Goal: Task Accomplishment & Management: Manage account settings

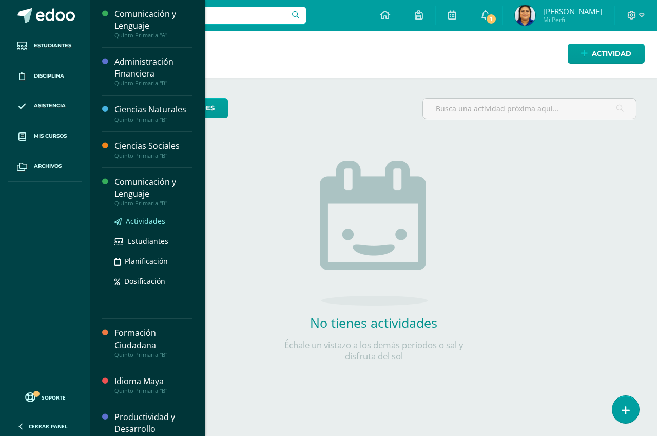
click at [145, 221] on span "Actividades" at bounding box center [146, 221] width 40 height 10
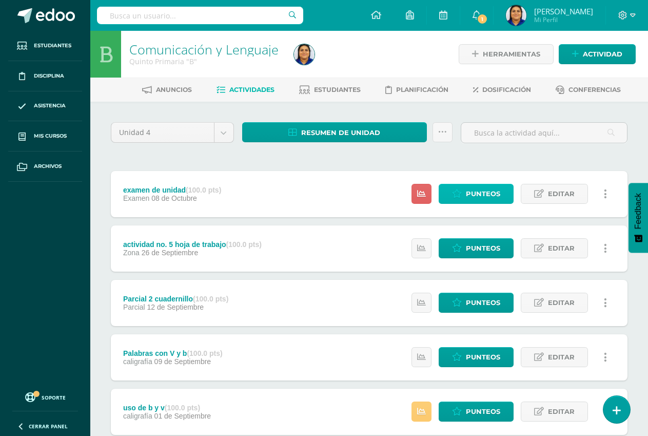
click at [489, 192] on span "Punteos" at bounding box center [483, 193] width 34 height 19
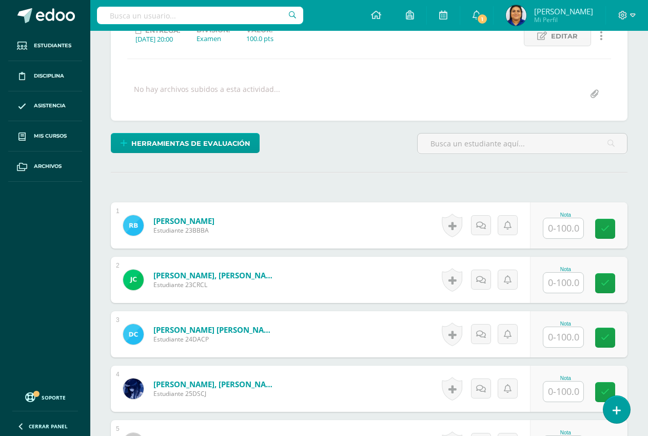
scroll to position [155, 0]
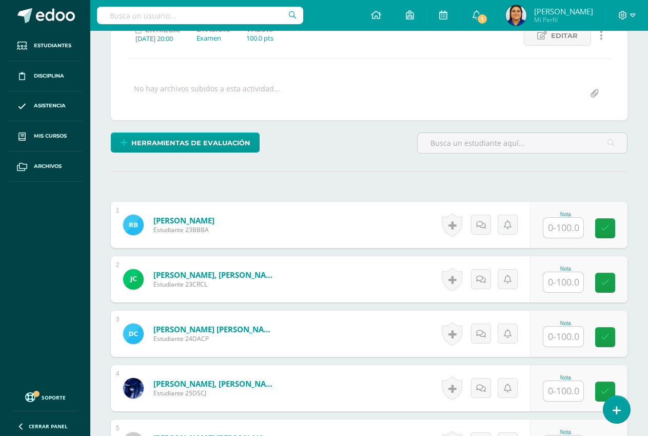
click at [563, 332] on input "text" at bounding box center [563, 336] width 40 height 20
type input "80"
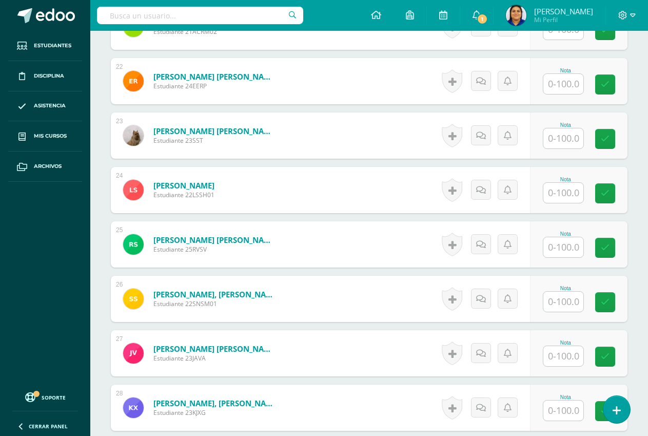
scroll to position [1438, 0]
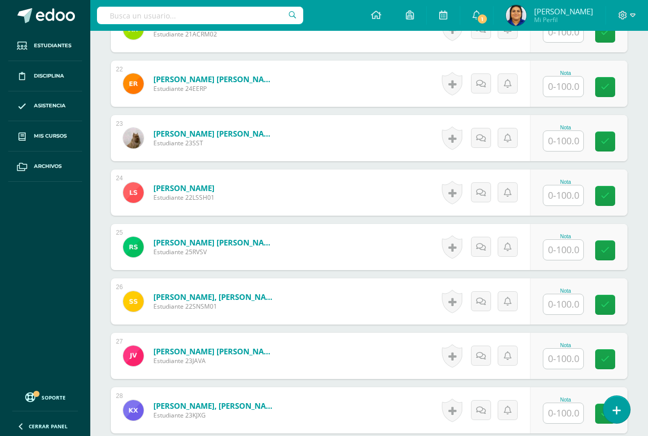
click at [567, 144] on input "text" at bounding box center [563, 141] width 40 height 20
type input "73"
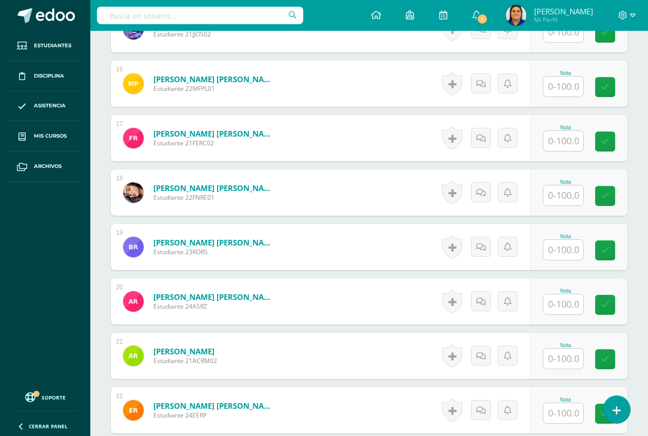
scroll to position [1130, 0]
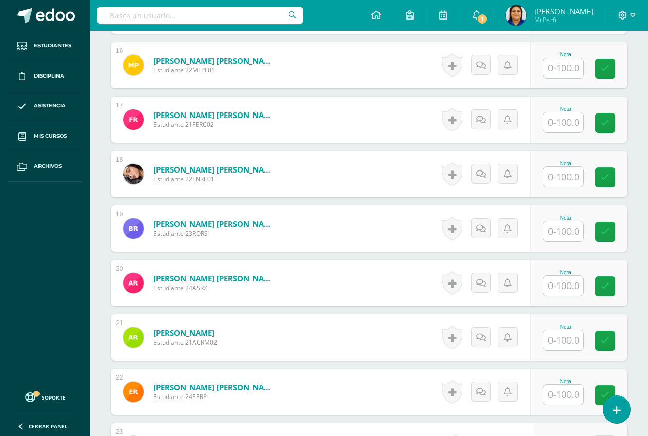
click at [566, 173] on input "text" at bounding box center [563, 177] width 40 height 20
type input "74"
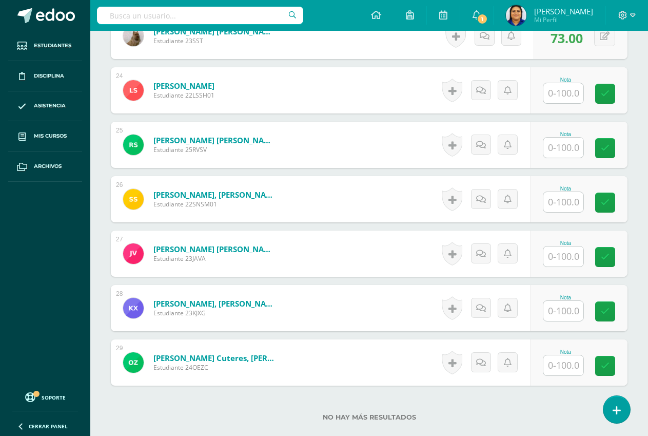
scroll to position [1541, 0]
click at [558, 198] on input "text" at bounding box center [563, 201] width 40 height 20
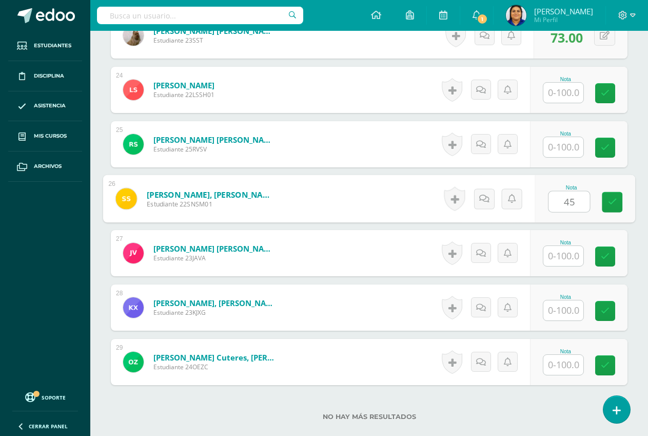
type input "45"
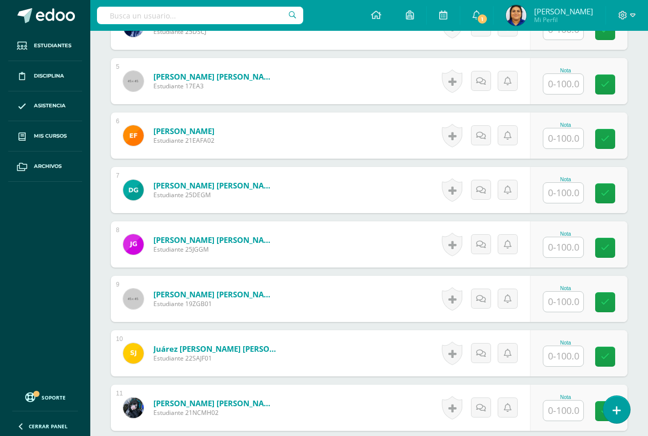
scroll to position [566, 0]
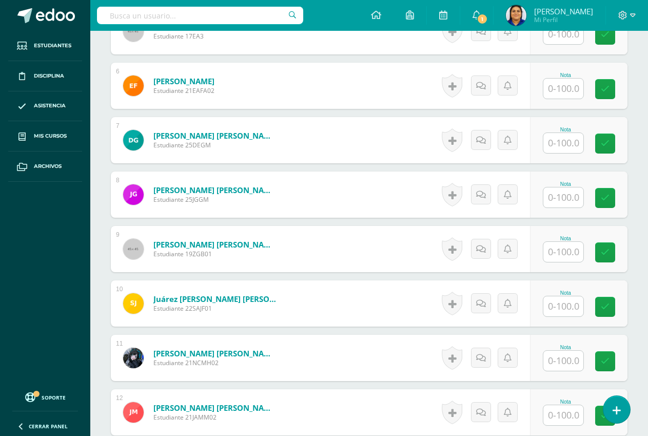
click at [563, 304] on input "text" at bounding box center [563, 306] width 40 height 20
type input "64"
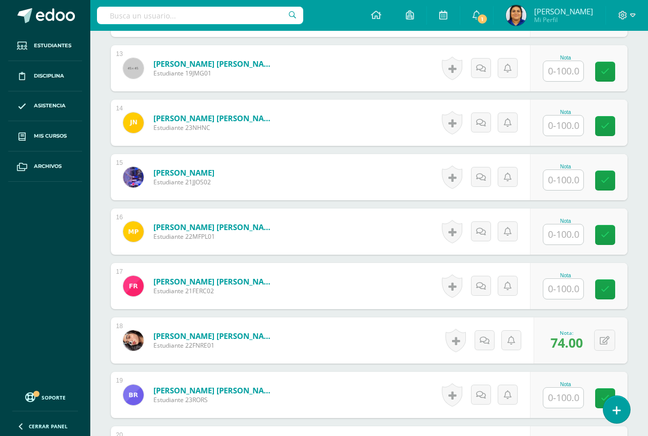
scroll to position [976, 0]
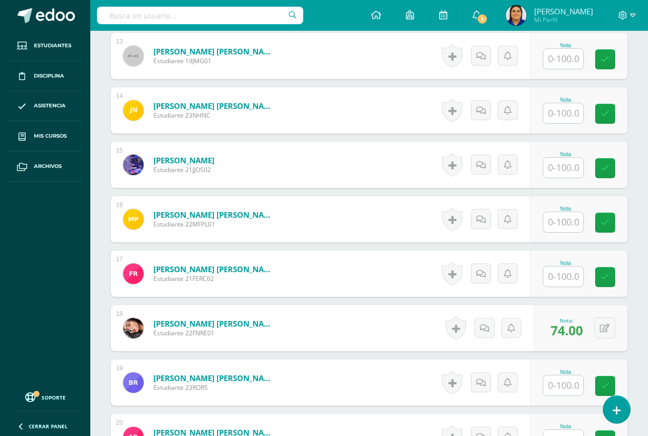
click at [565, 277] on input "text" at bounding box center [563, 276] width 40 height 20
type input "90"
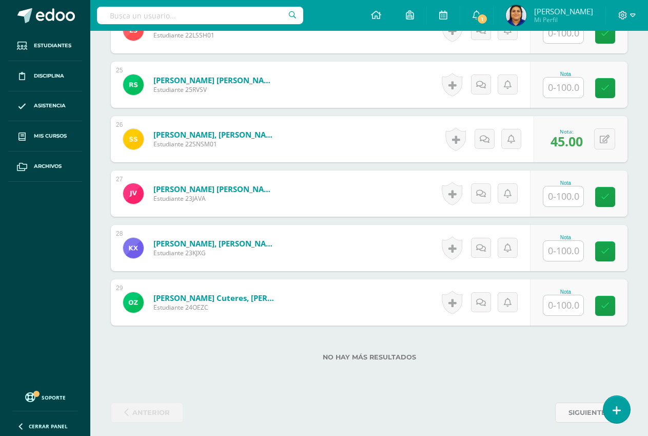
scroll to position [1607, 0]
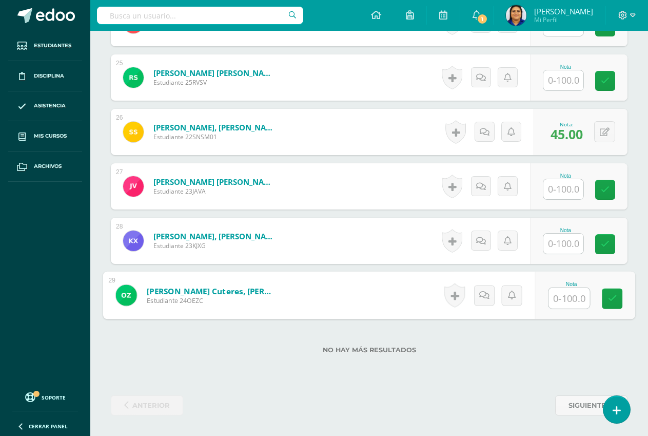
click at [559, 292] on input "text" at bounding box center [568, 298] width 41 height 21
type input "9"
type input "37"
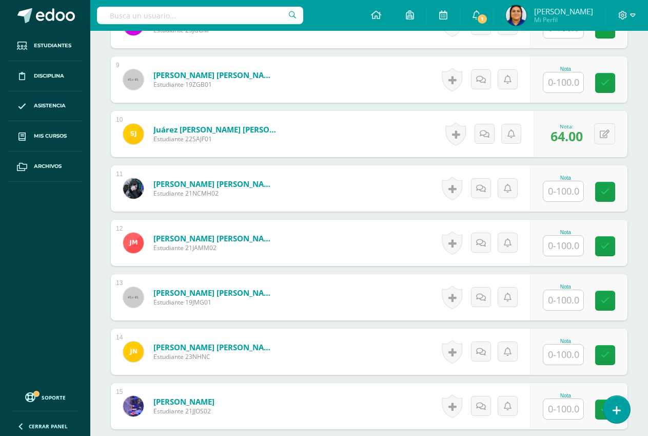
scroll to position [633, 0]
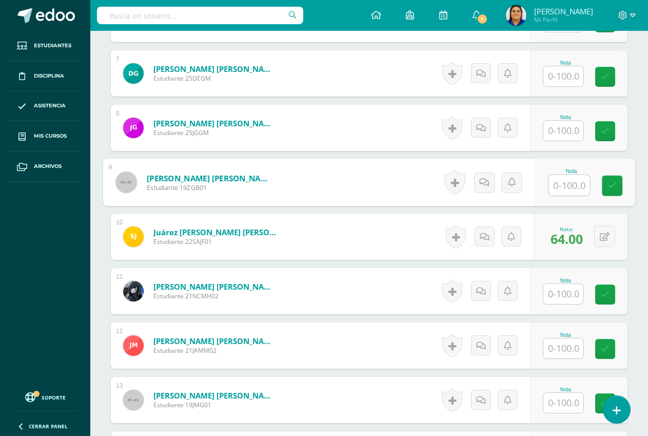
click at [571, 180] on input "text" at bounding box center [568, 185] width 41 height 21
type input "70"
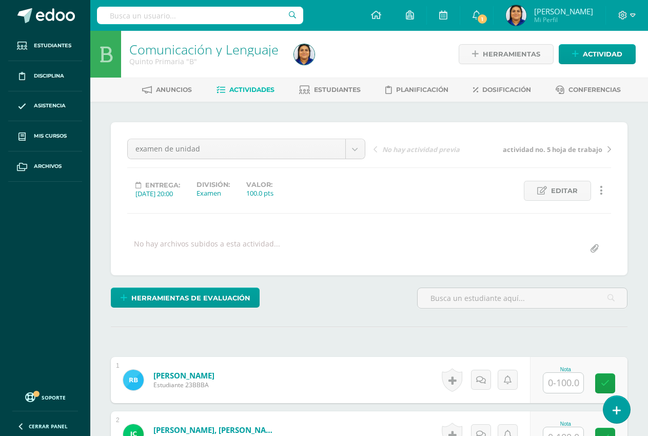
scroll to position [308, 0]
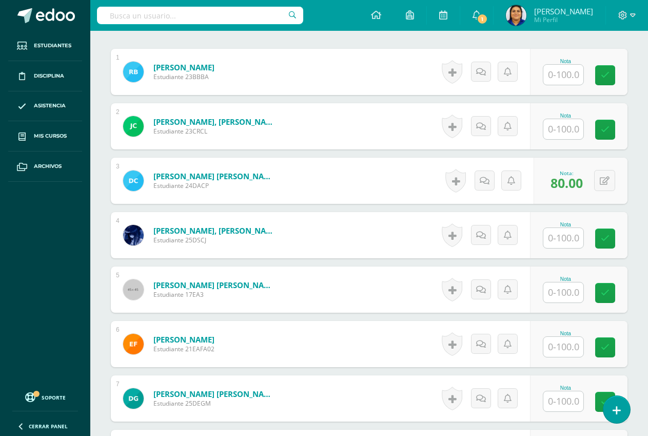
click at [562, 69] on input "text" at bounding box center [563, 75] width 40 height 20
type input "80"
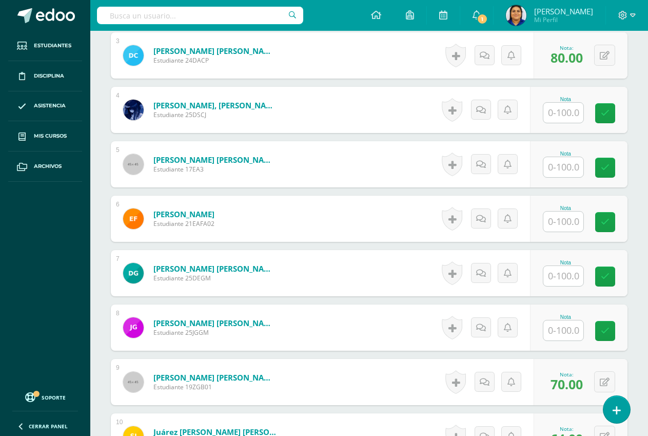
scroll to position [462, 0]
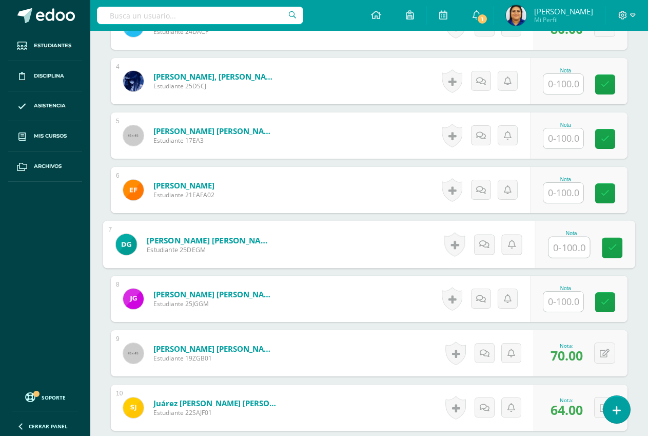
click at [564, 252] on input "text" at bounding box center [568, 247] width 41 height 21
type input "80"
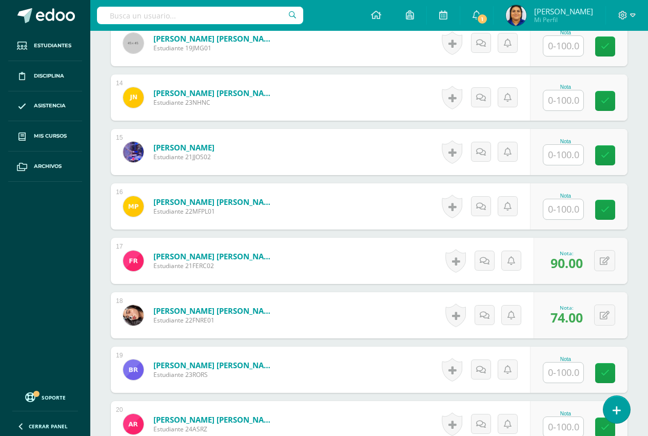
scroll to position [975, 0]
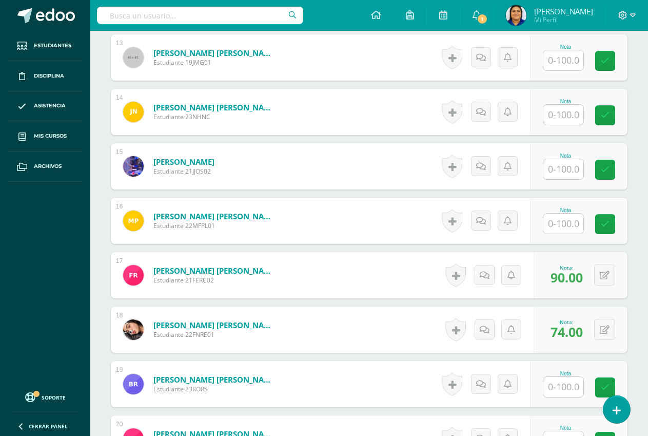
click at [558, 163] on input "text" at bounding box center [563, 169] width 40 height 20
type input "80"
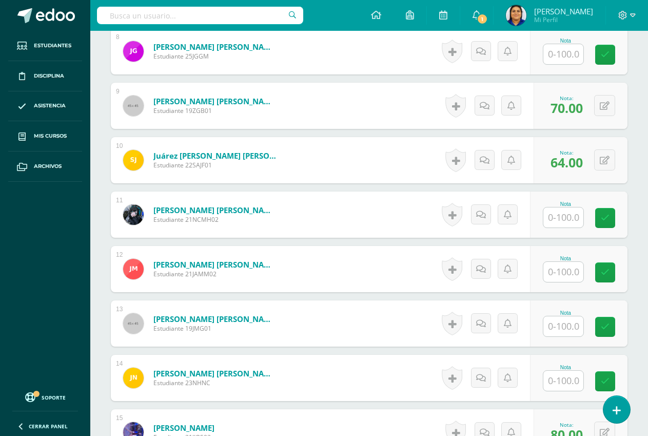
scroll to position [718, 0]
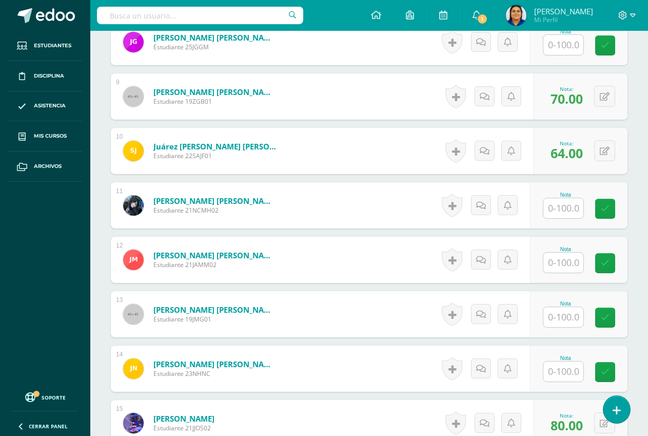
click at [558, 375] on input "text" at bounding box center [563, 371] width 40 height 20
type input "80"
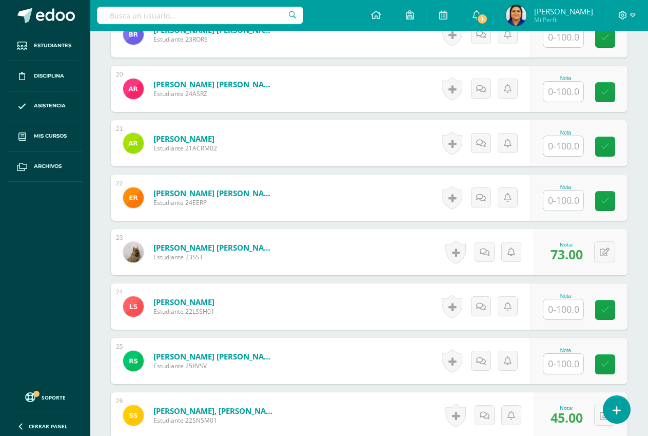
scroll to position [1385, 0]
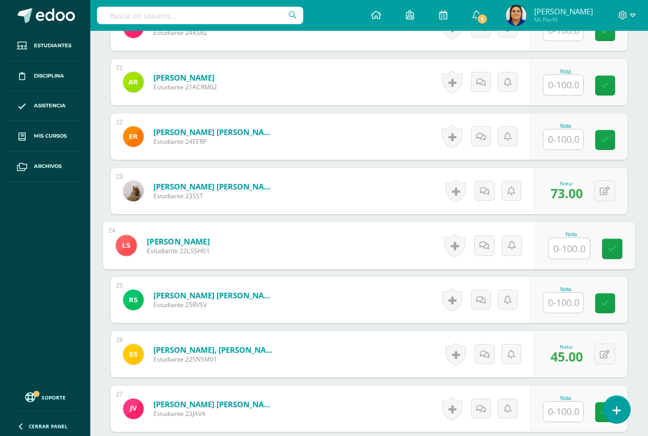
click at [565, 247] on input "text" at bounding box center [568, 248] width 41 height 21
type input "54"
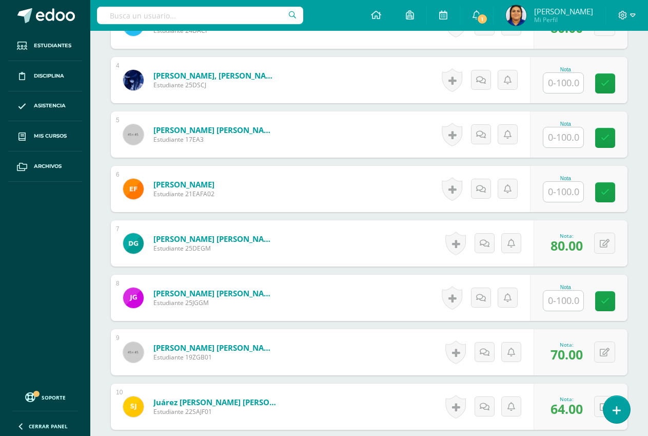
scroll to position [462, 0]
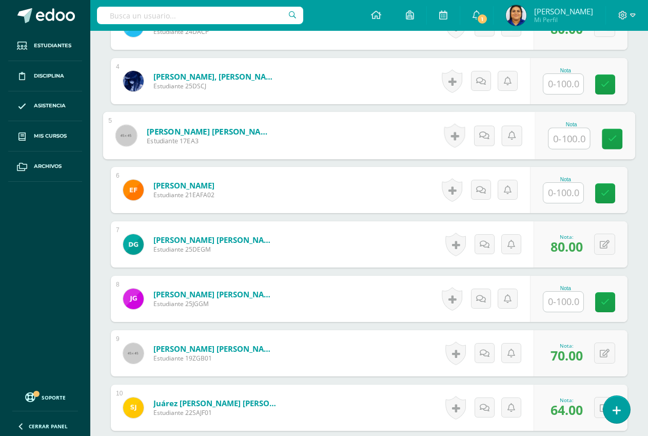
click at [565, 135] on input "text" at bounding box center [568, 138] width 41 height 21
type input "80"
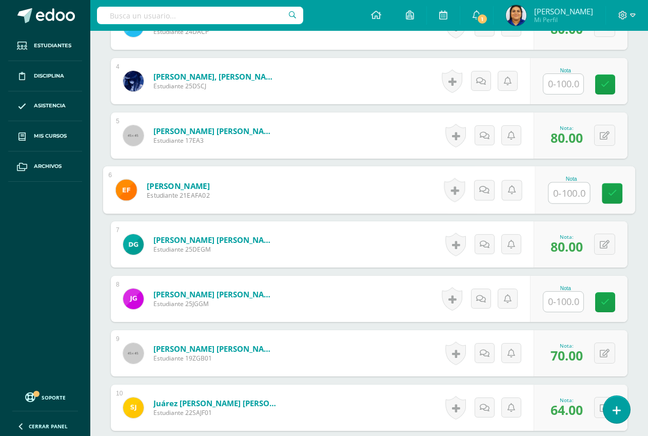
scroll to position [410, 0]
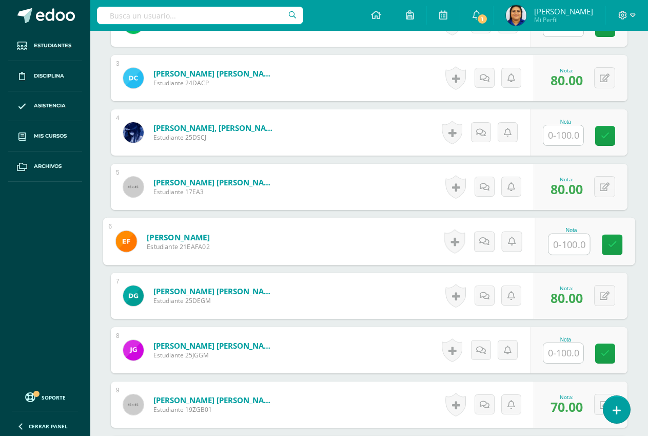
click at [567, 244] on input "text" at bounding box center [568, 244] width 41 height 21
type input "60"
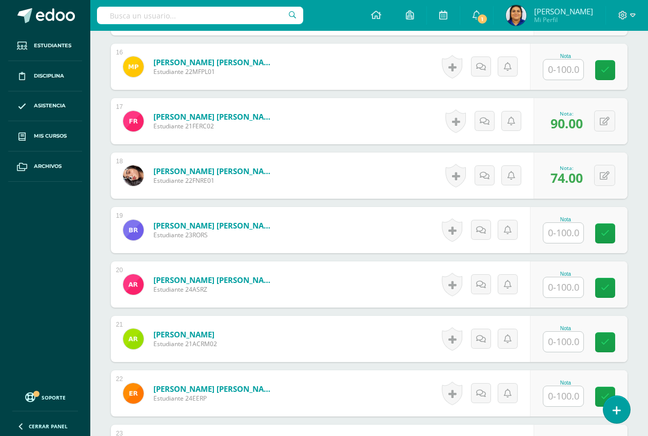
scroll to position [1180, 0]
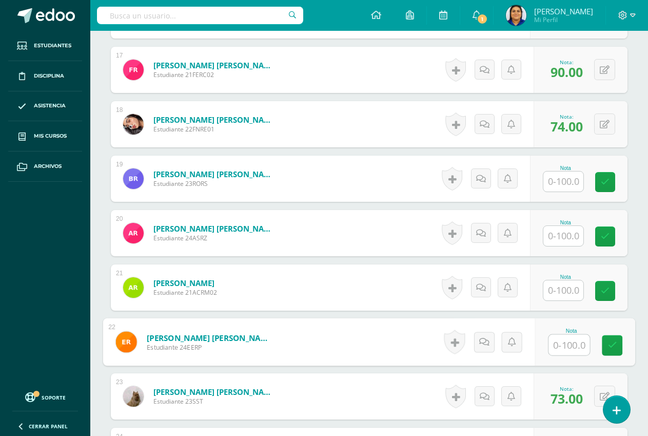
click at [562, 347] on input "text" at bounding box center [568, 344] width 41 height 21
type input "82"
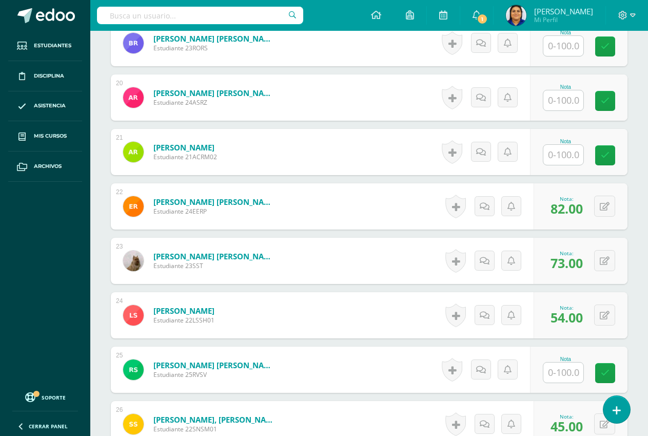
scroll to position [1334, 0]
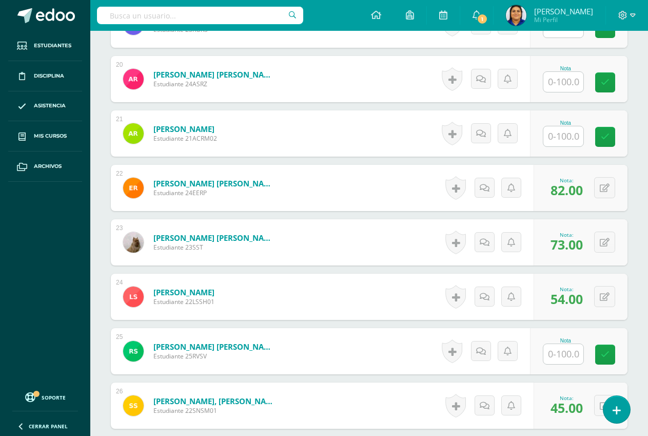
click at [556, 354] on input "text" at bounding box center [563, 354] width 40 height 20
type input "88"
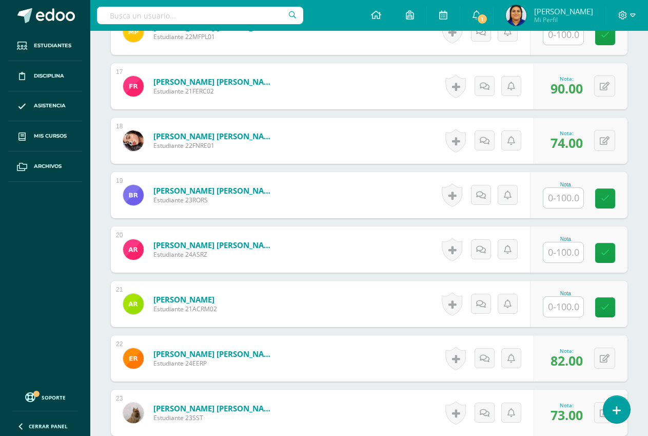
scroll to position [1231, 0]
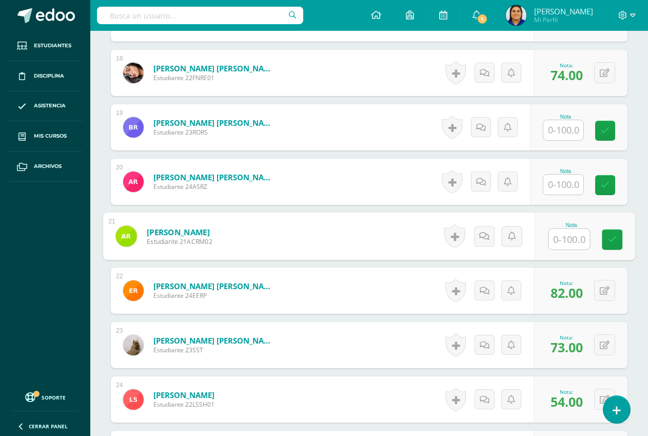
click at [566, 239] on input "text" at bounding box center [568, 239] width 41 height 21
type input "100"
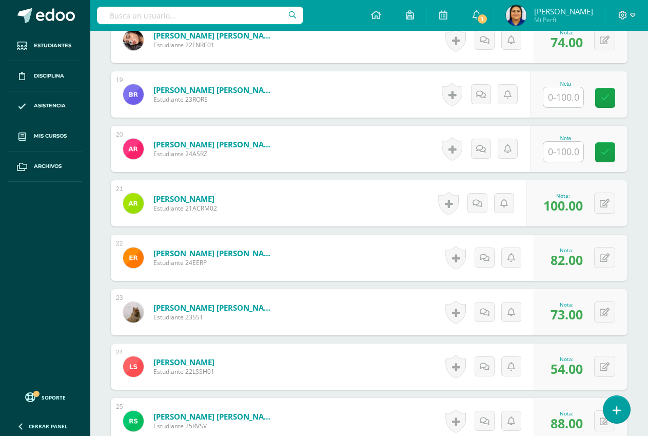
scroll to position [1248, 0]
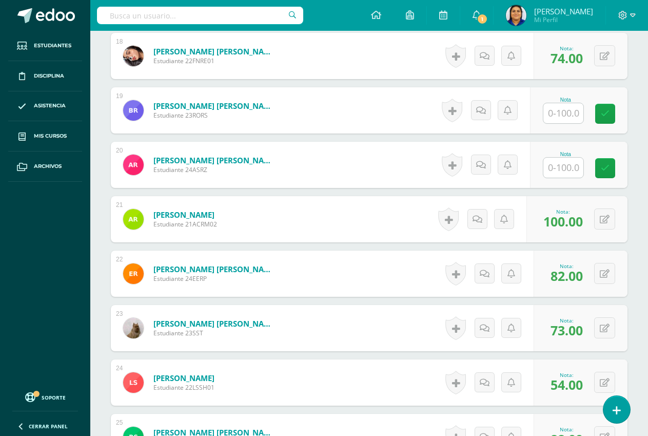
click at [558, 104] on input "text" at bounding box center [563, 113] width 40 height 20
type input "100"
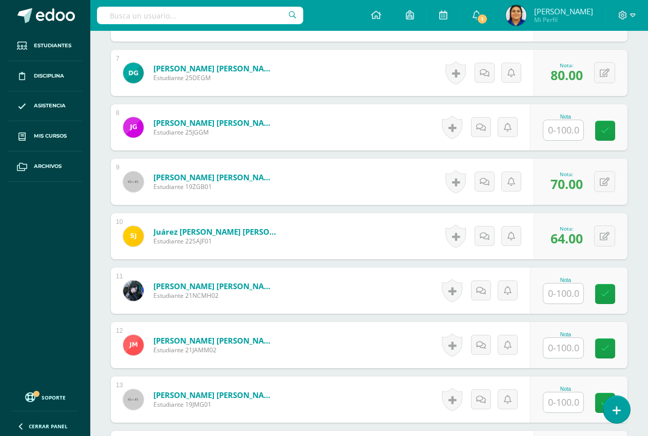
scroll to position [633, 0]
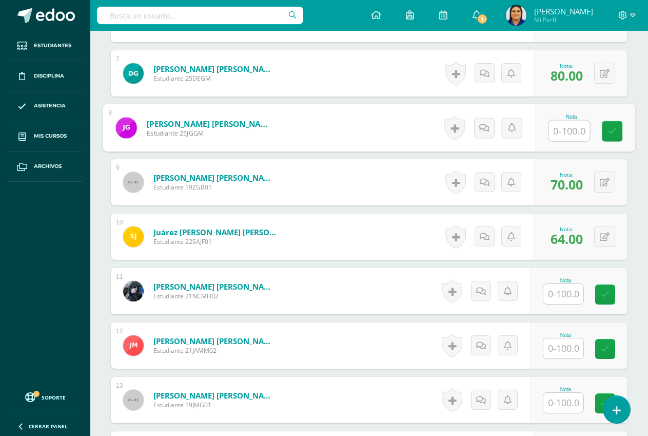
click at [563, 130] on input "text" at bounding box center [568, 131] width 41 height 21
type input "78"
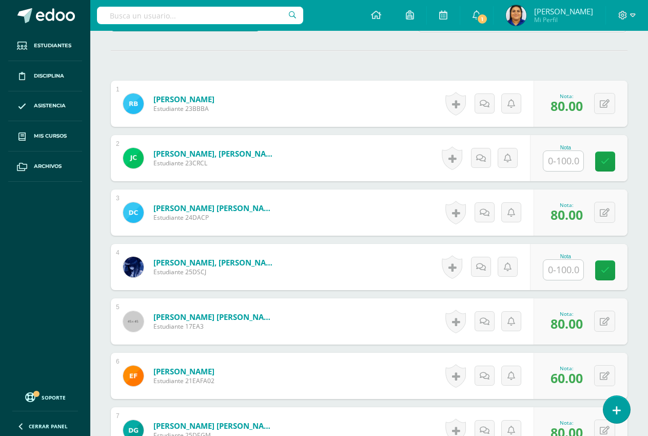
scroll to position [273, 0]
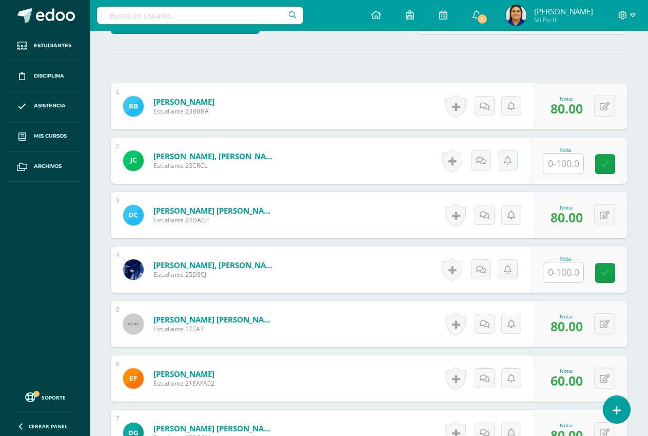
click at [556, 154] on input "text" at bounding box center [563, 163] width 40 height 20
type input "80"
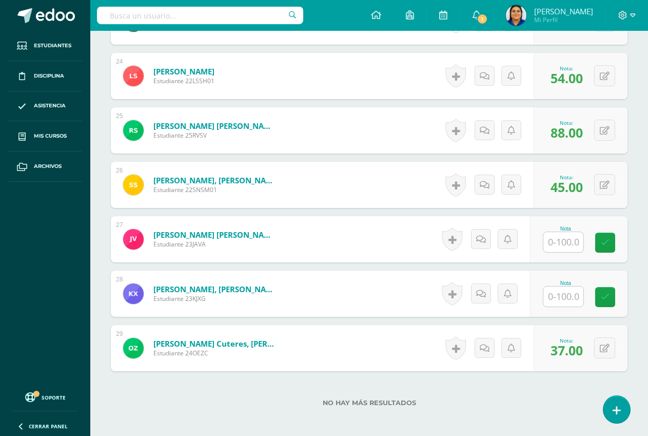
scroll to position [1556, 0]
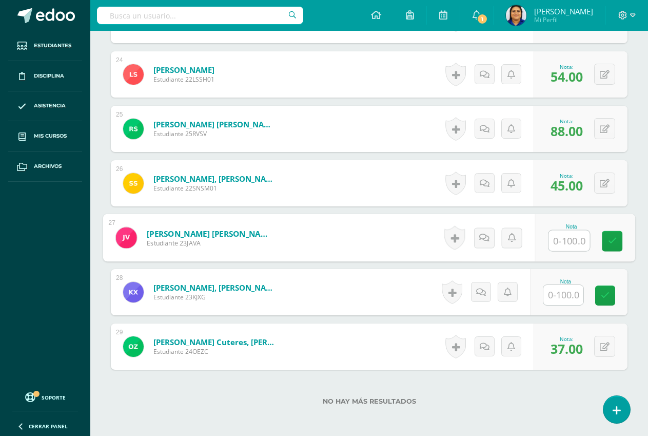
click at [558, 236] on input "text" at bounding box center [568, 240] width 41 height 21
type input "33"
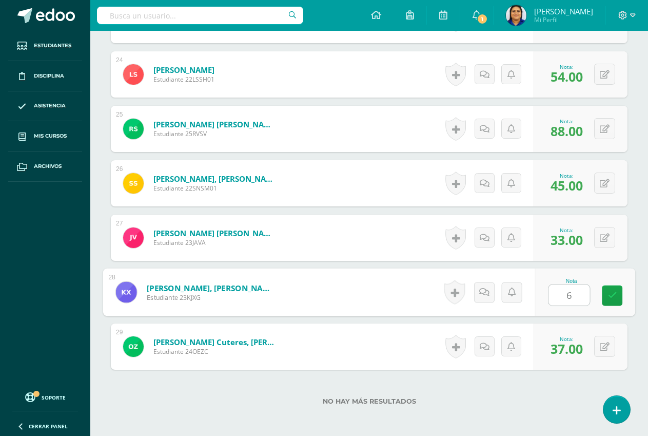
type input "60"
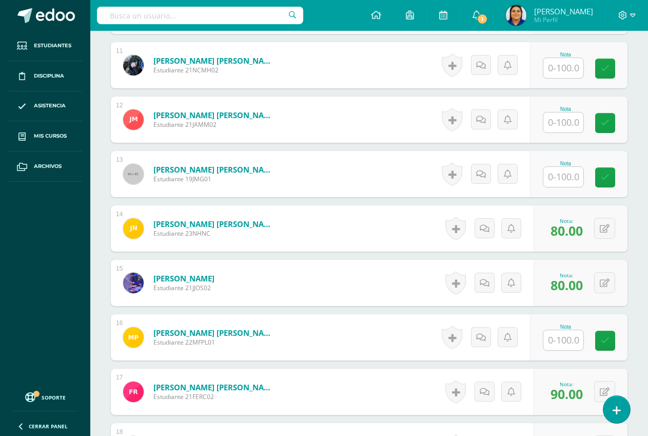
scroll to position [838, 0]
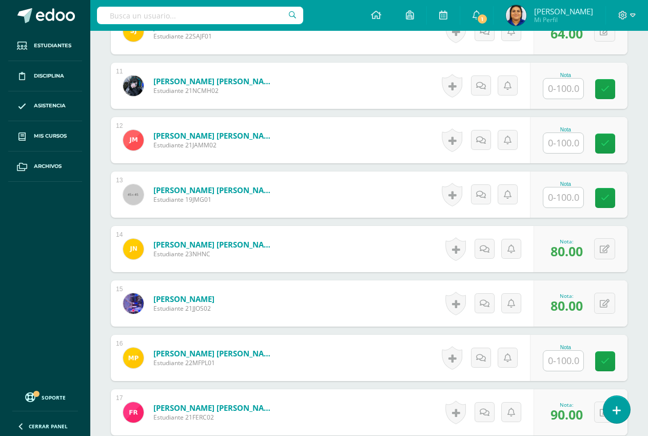
click at [557, 86] on input "text" at bounding box center [563, 88] width 40 height 20
type input "50"
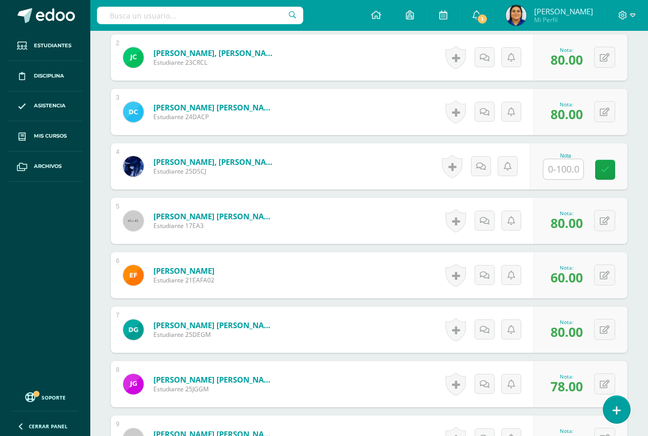
scroll to position [376, 0]
click at [553, 158] on div "Nota" at bounding box center [565, 156] width 45 height 6
click at [560, 170] on input "text" at bounding box center [563, 170] width 40 height 20
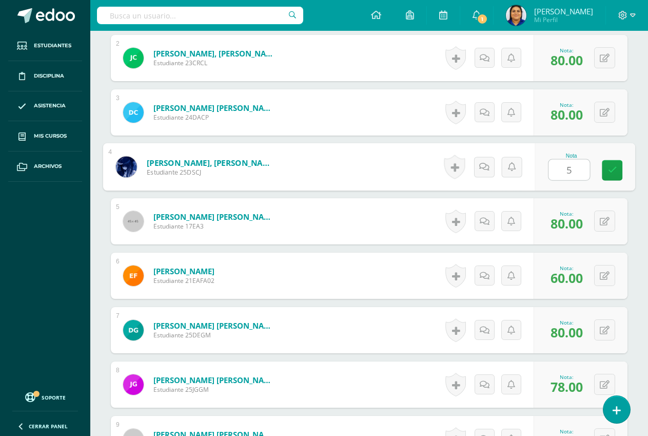
type input "50"
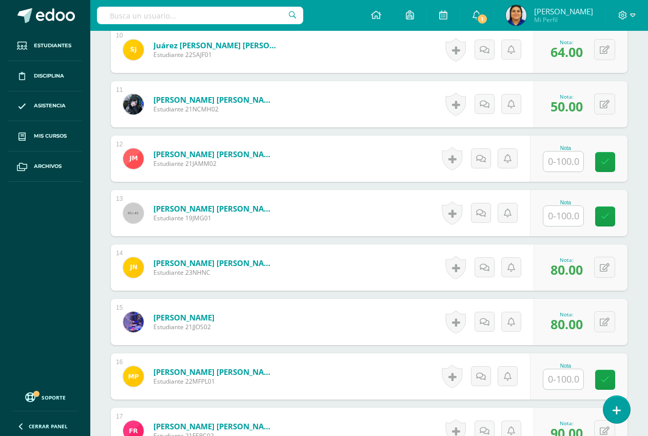
scroll to position [838, 0]
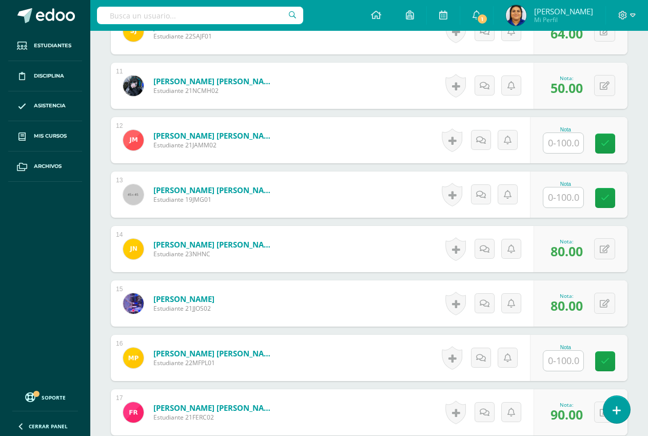
click at [566, 360] on input "text" at bounding box center [563, 360] width 40 height 20
type input "60"
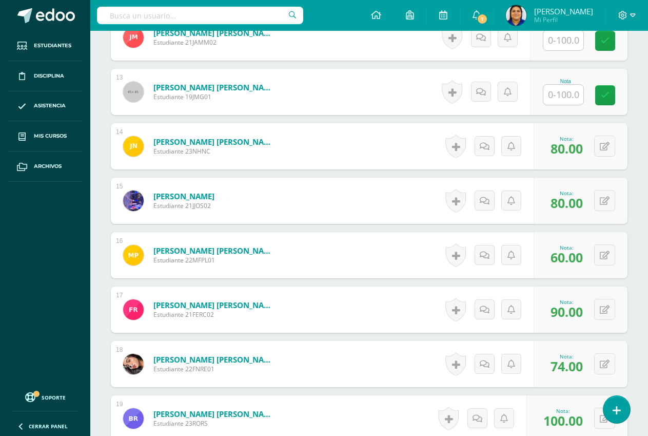
scroll to position [735, 0]
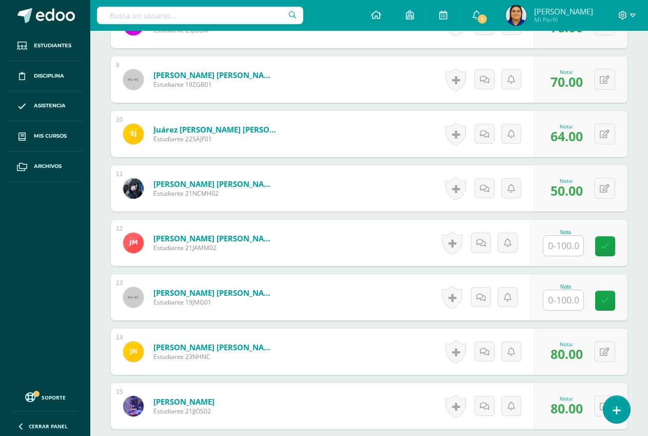
click at [570, 302] on input "text" at bounding box center [563, 300] width 40 height 20
type input "84"
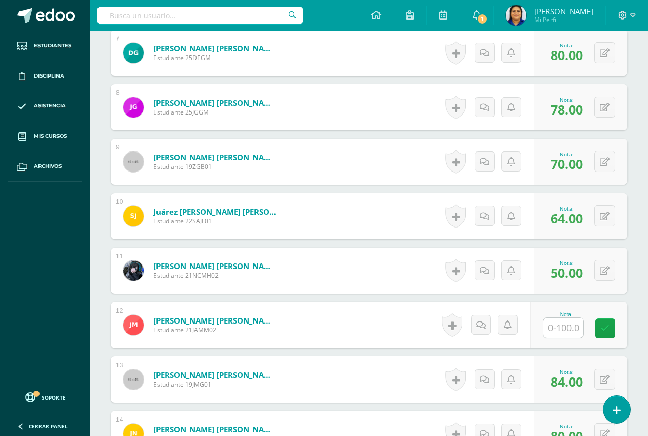
scroll to position [684, 0]
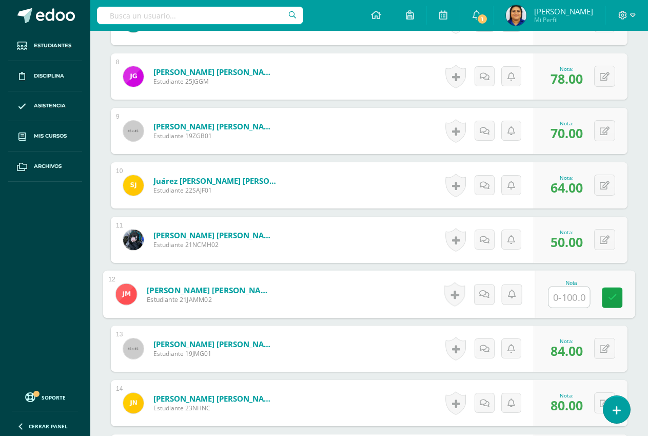
click at [562, 295] on input "text" at bounding box center [568, 297] width 41 height 21
type input "71"
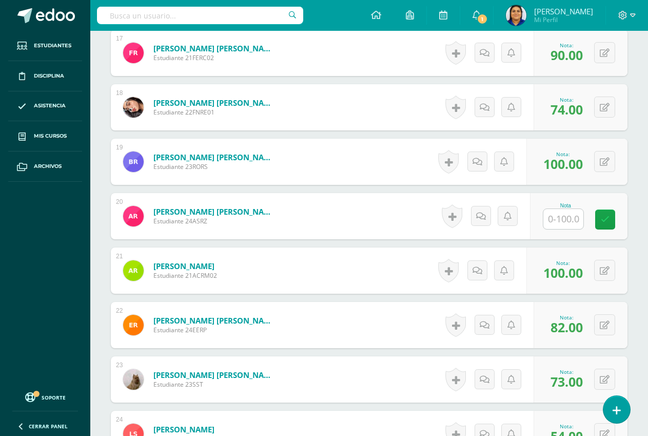
scroll to position [1578, 0]
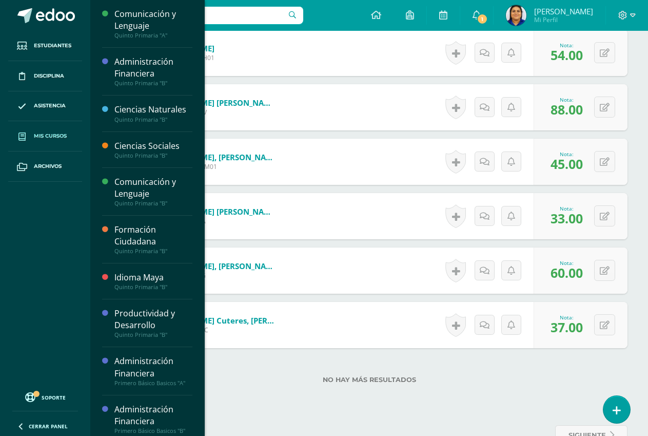
click at [53, 134] on span "Mis cursos" at bounding box center [50, 136] width 33 height 8
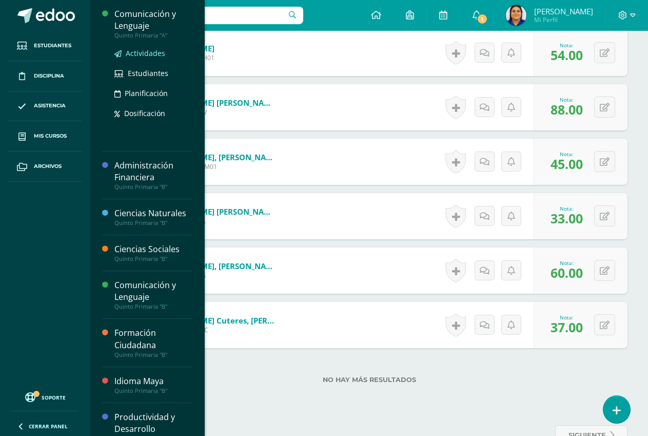
click at [141, 52] on span "Actividades" at bounding box center [146, 53] width 40 height 10
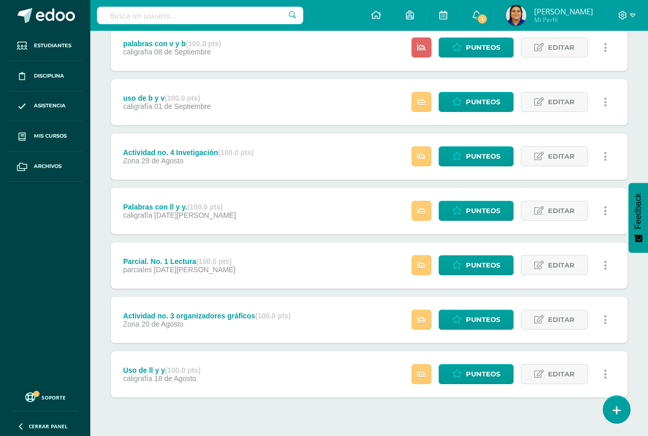
scroll to position [336, 0]
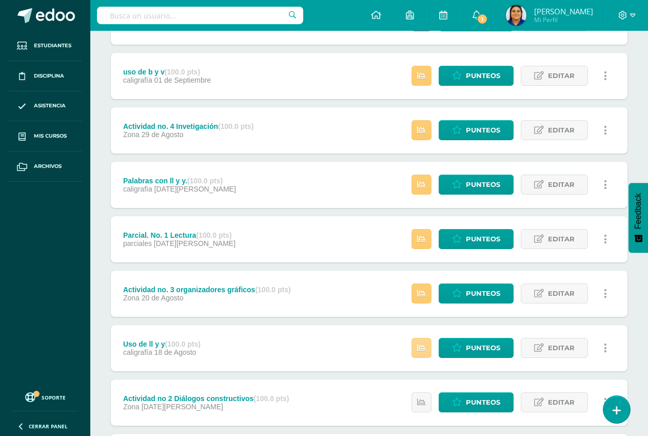
click at [416, 350] on link at bounding box center [421, 348] width 20 height 20
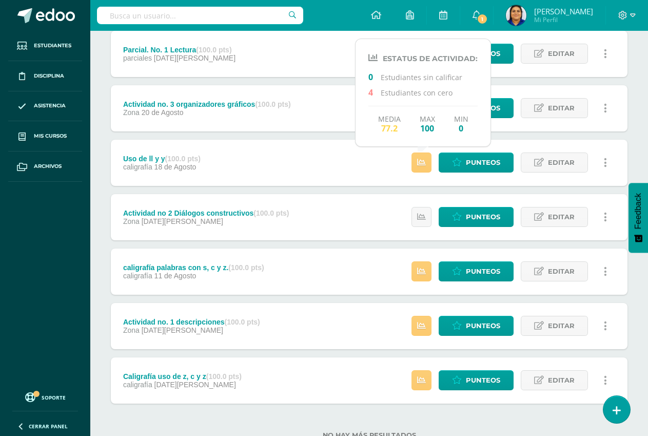
scroll to position [557, 0]
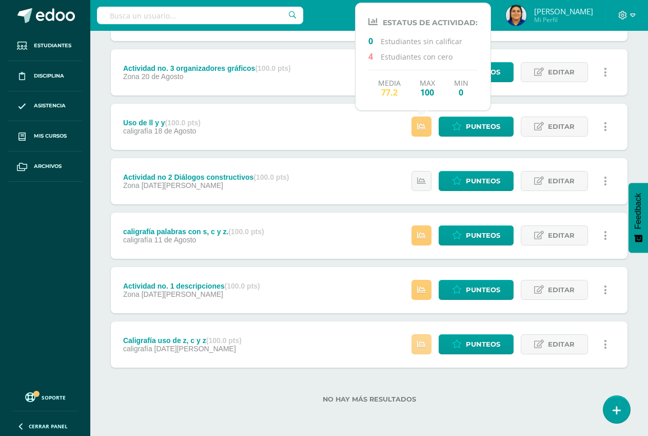
click at [417, 342] on link at bounding box center [421, 344] width 20 height 20
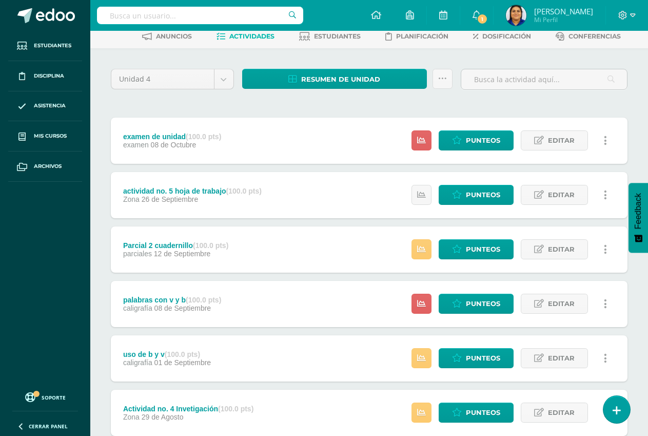
scroll to position [0, 0]
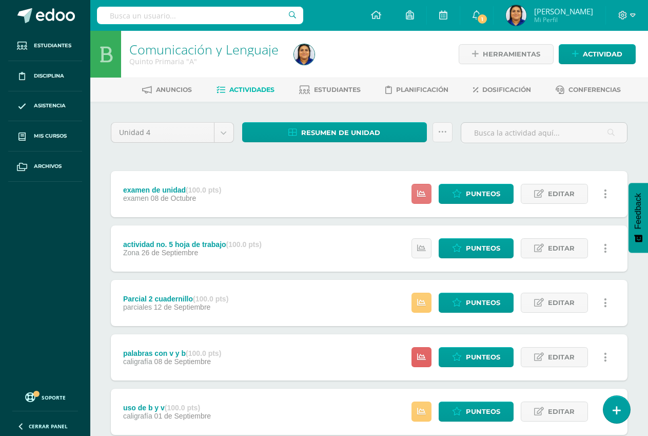
click at [422, 195] on icon at bounding box center [421, 193] width 9 height 9
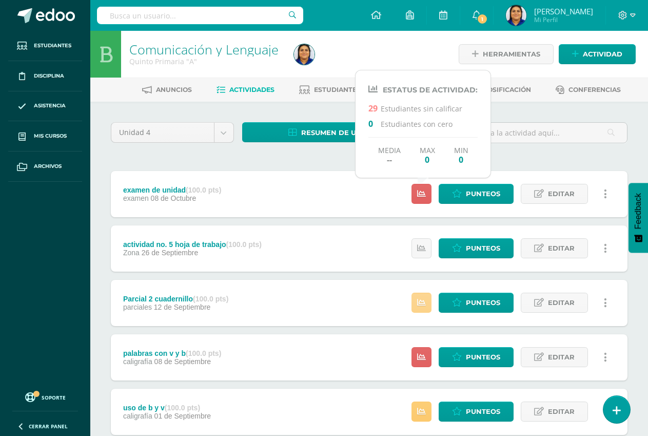
click at [417, 299] on link at bounding box center [421, 302] width 20 height 20
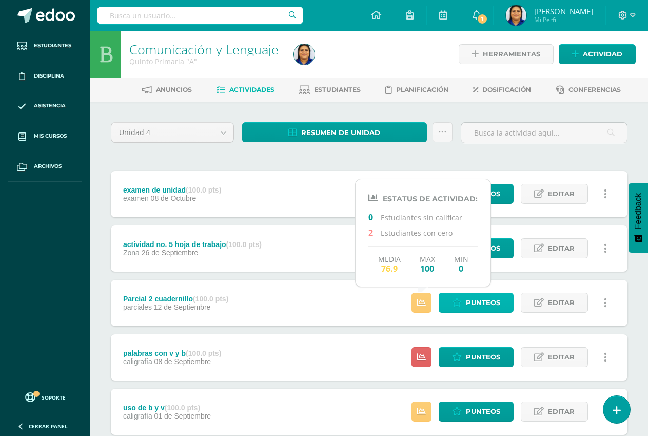
click at [481, 295] on span "Punteos" at bounding box center [483, 302] width 34 height 19
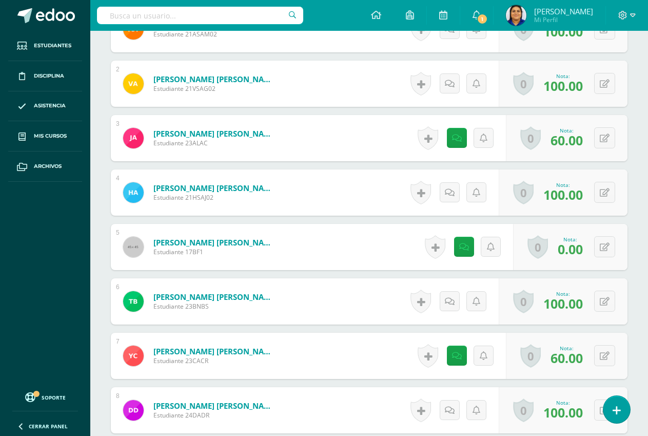
scroll to position [412, 0]
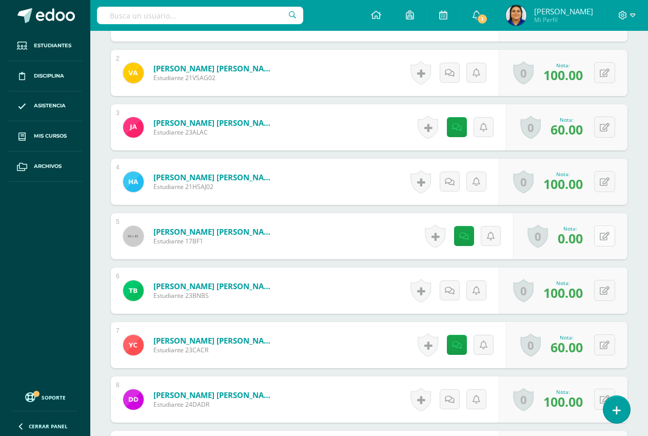
click at [602, 235] on button at bounding box center [604, 235] width 21 height 21
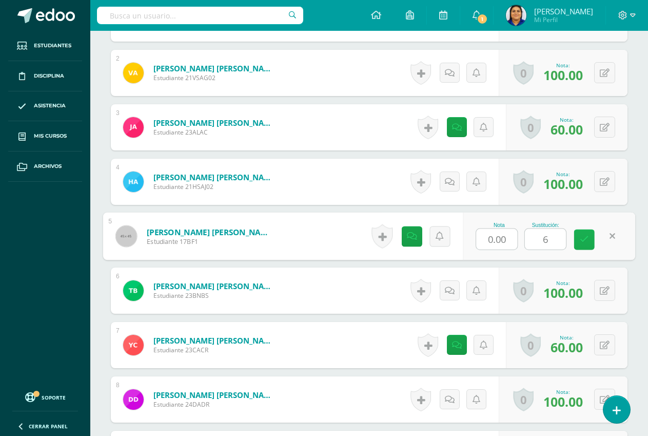
type input "60"
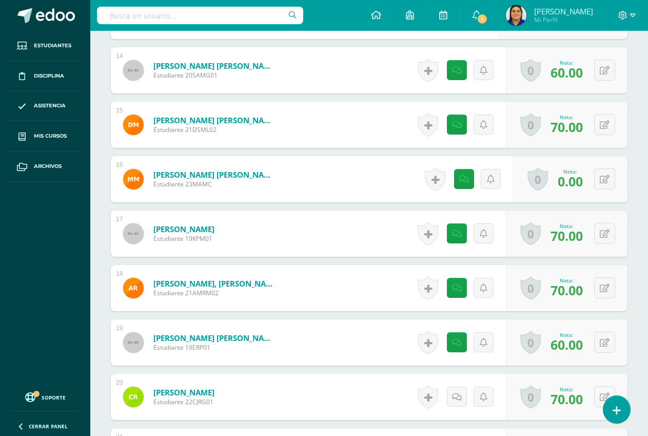
scroll to position [1079, 0]
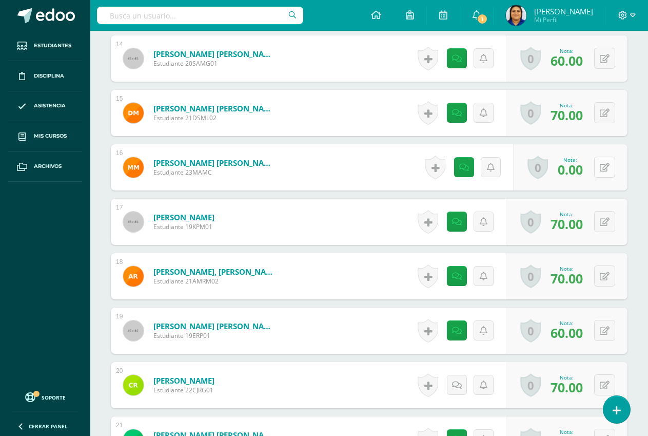
click at [600, 169] on button at bounding box center [604, 166] width 21 height 21
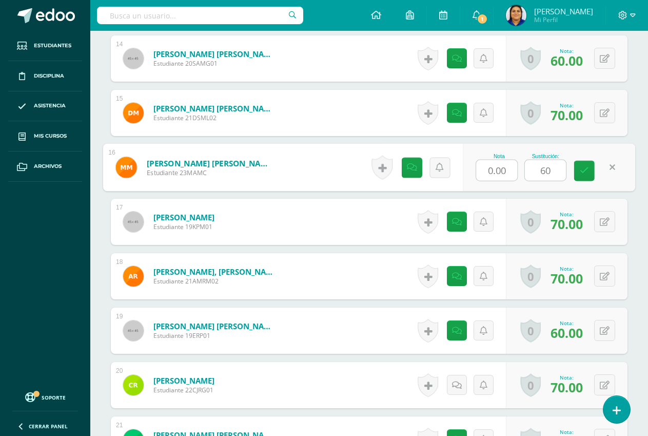
type input "6"
type input "70"
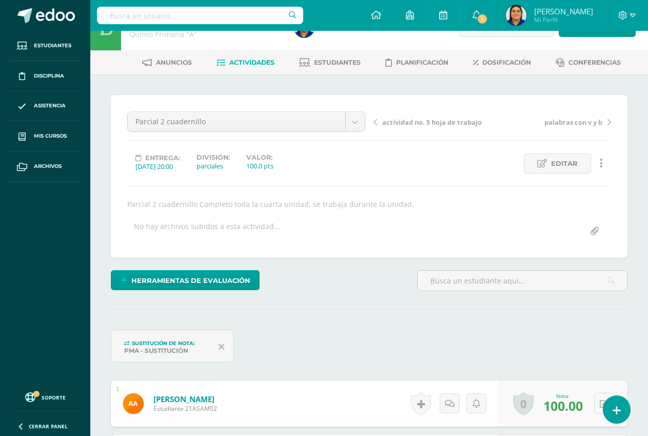
scroll to position [0, 0]
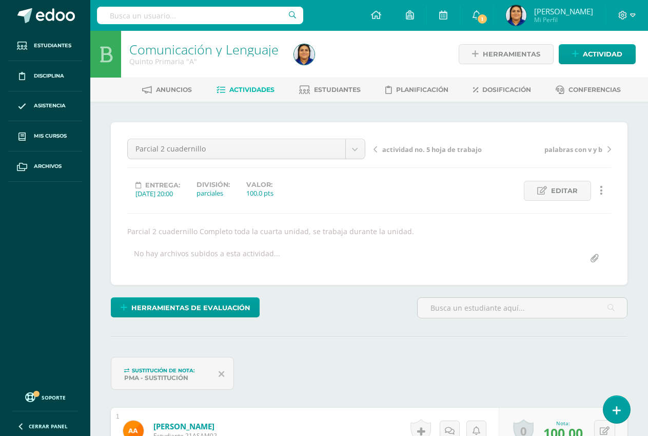
click at [250, 90] on span "Actividades" at bounding box center [251, 90] width 45 height 8
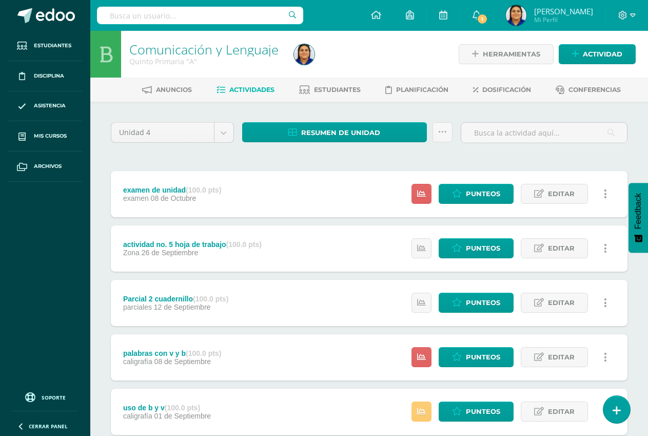
scroll to position [154, 0]
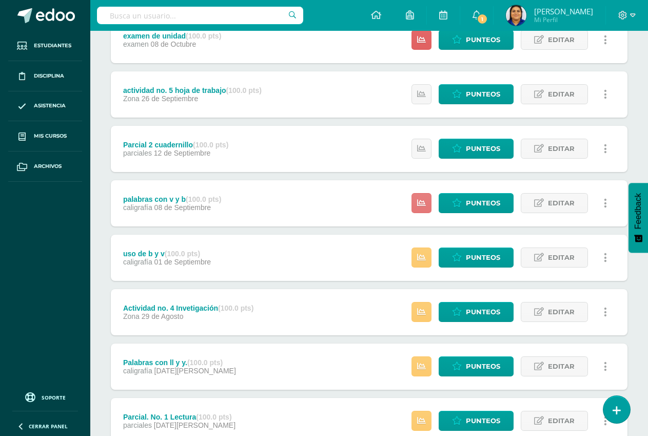
click at [425, 201] on icon at bounding box center [421, 203] width 9 height 9
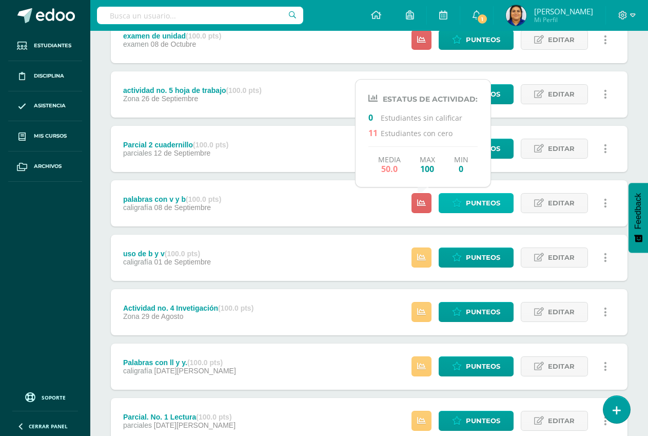
click at [478, 205] on span "Punteos" at bounding box center [483, 202] width 34 height 19
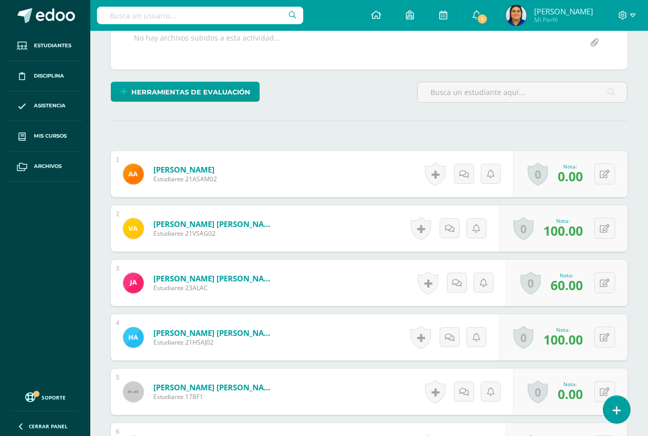
scroll to position [206, 0]
click at [605, 175] on button at bounding box center [604, 173] width 21 height 21
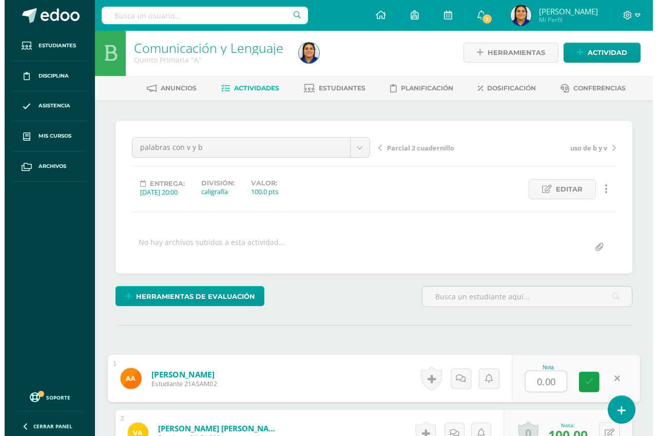
scroll to position [0, 0]
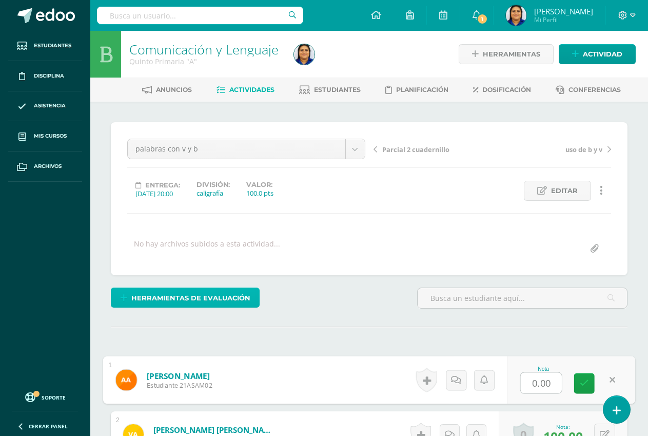
click at [174, 298] on span "Herramientas de evaluación" at bounding box center [190, 297] width 119 height 19
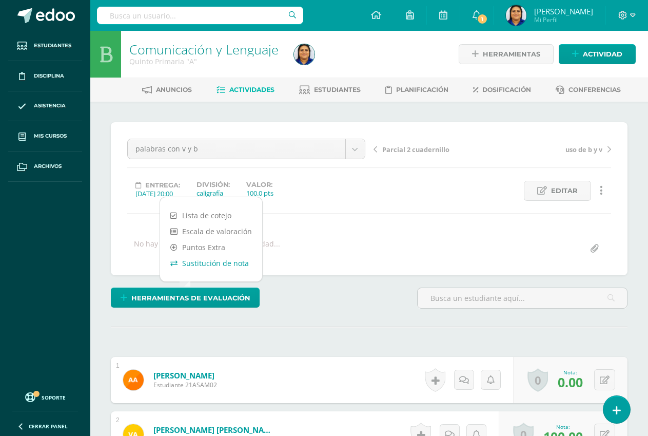
click at [204, 260] on link "Sustitución de nota" at bounding box center [211, 263] width 102 height 16
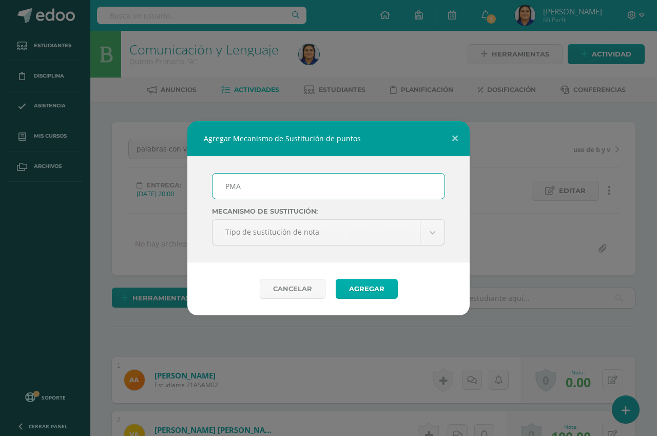
type input "PMA"
click at [356, 288] on button "Agregar" at bounding box center [367, 289] width 62 height 20
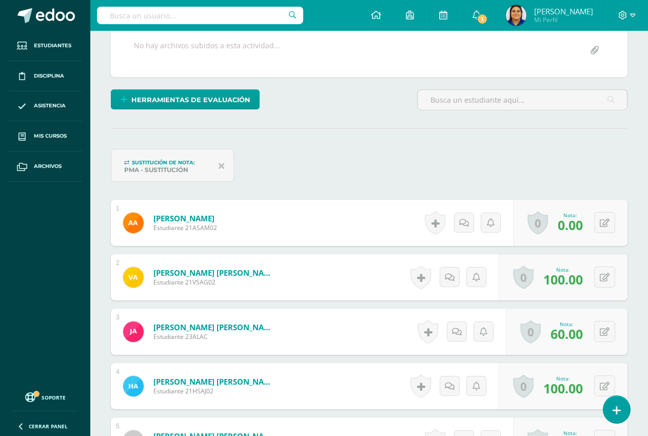
scroll to position [199, 0]
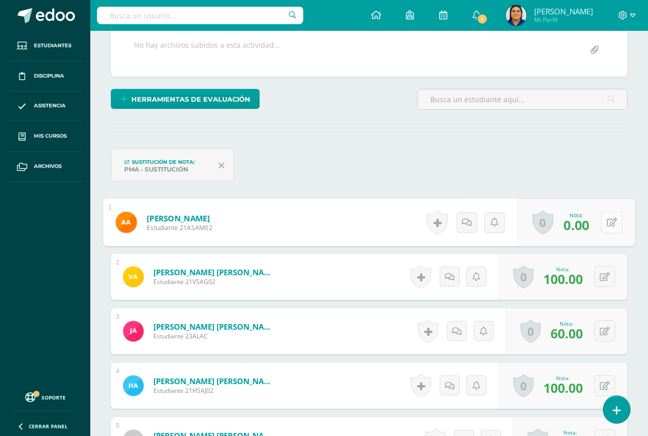
click at [607, 224] on icon at bounding box center [612, 222] width 10 height 9
type input "60"
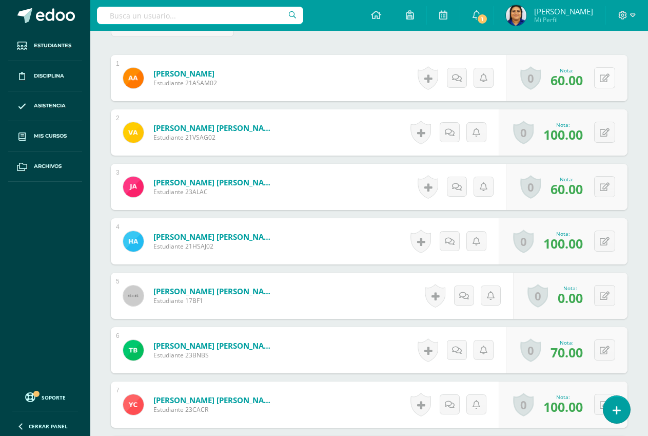
scroll to position [404, 0]
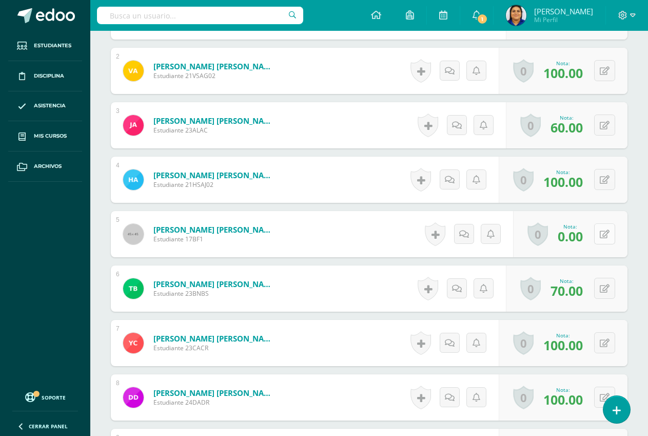
click at [603, 231] on icon at bounding box center [605, 234] width 10 height 9
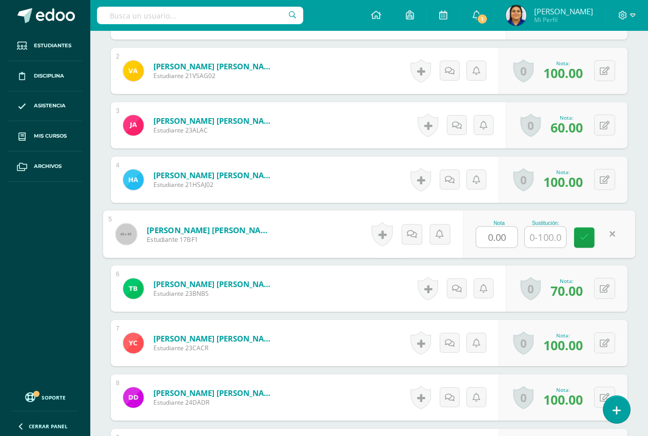
scroll to position [405, 0]
type input "60"
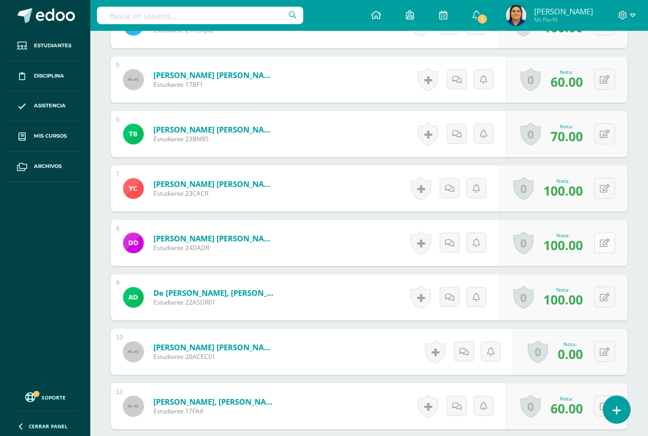
scroll to position [661, 0]
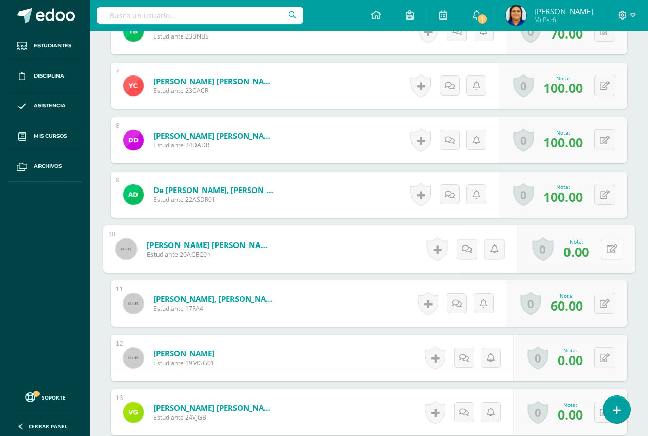
click at [603, 247] on button at bounding box center [612, 249] width 22 height 22
type input "60"
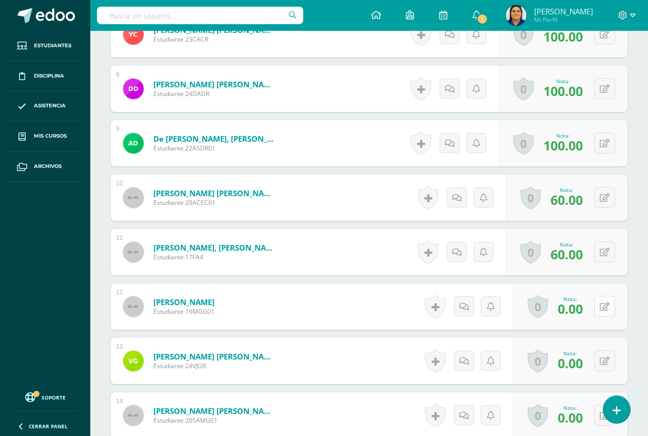
click at [601, 309] on button at bounding box center [604, 305] width 21 height 21
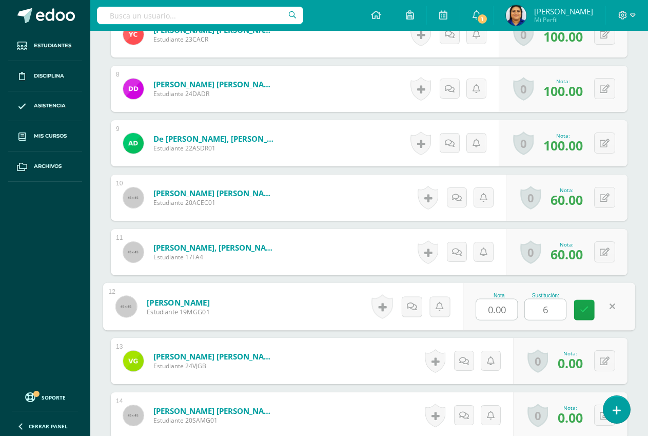
type input "60"
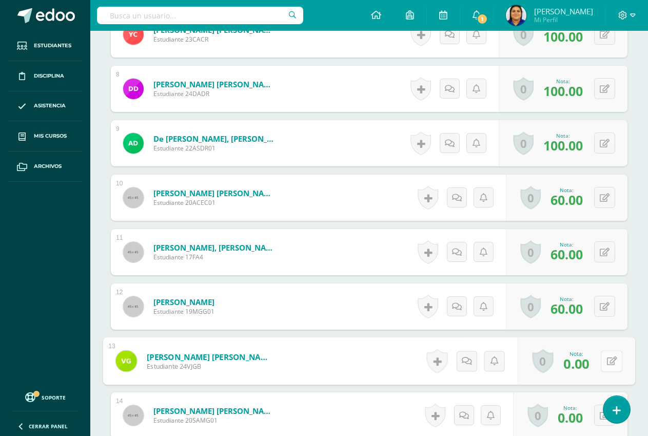
click at [599, 359] on div "0 Logros Logros obtenidos Aún no hay logros agregados Nota: 0.00" at bounding box center [576, 361] width 117 height 48
click at [608, 357] on icon at bounding box center [612, 360] width 10 height 9
type input "100"
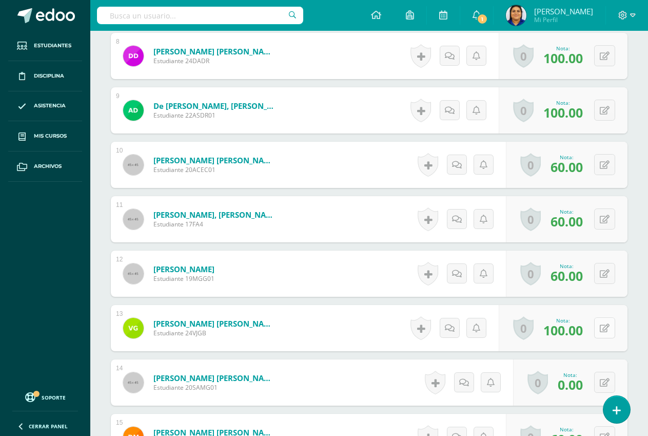
scroll to position [764, 0]
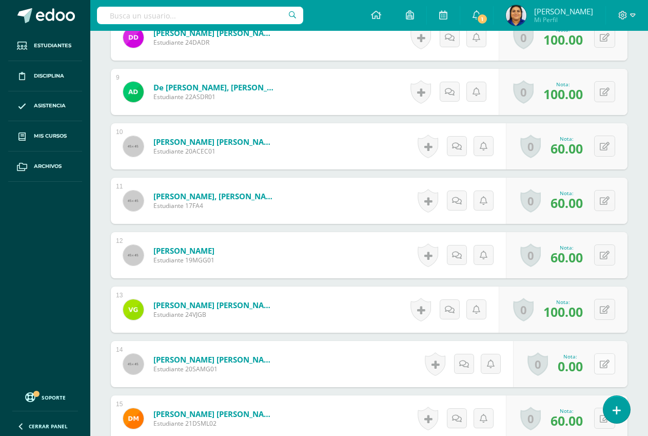
click at [601, 366] on button at bounding box center [604, 363] width 21 height 21
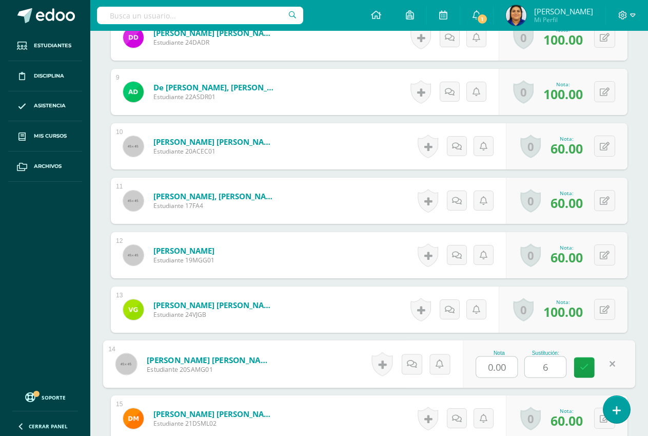
type input "60"
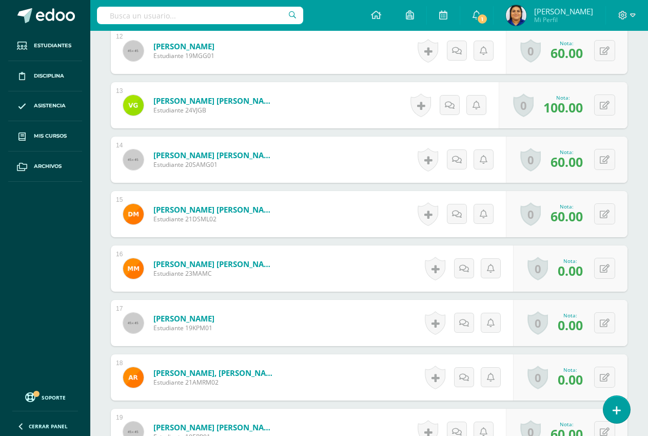
scroll to position [969, 0]
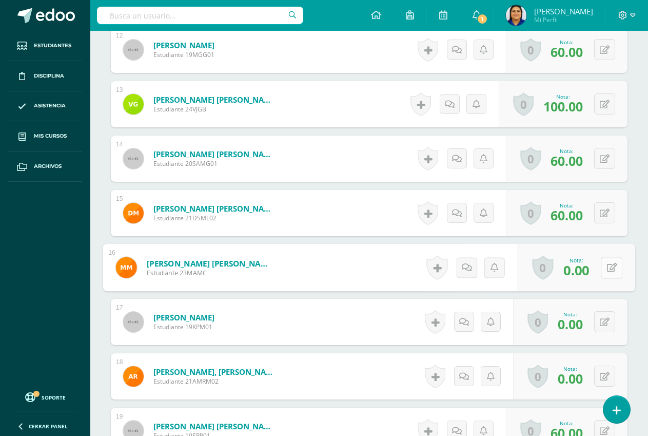
click at [604, 269] on button at bounding box center [612, 268] width 22 height 22
type input "60"
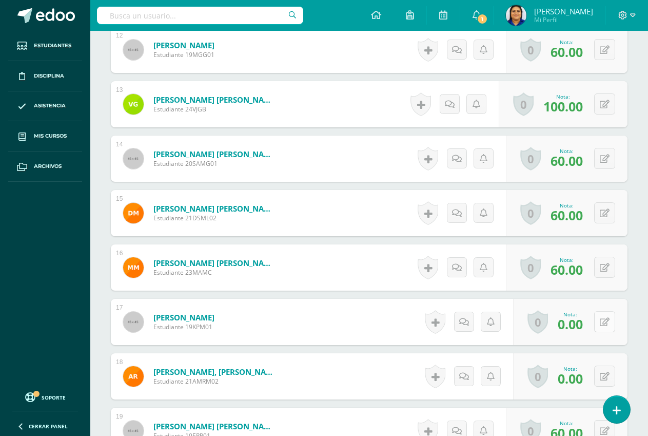
click at [603, 324] on button at bounding box center [604, 321] width 21 height 21
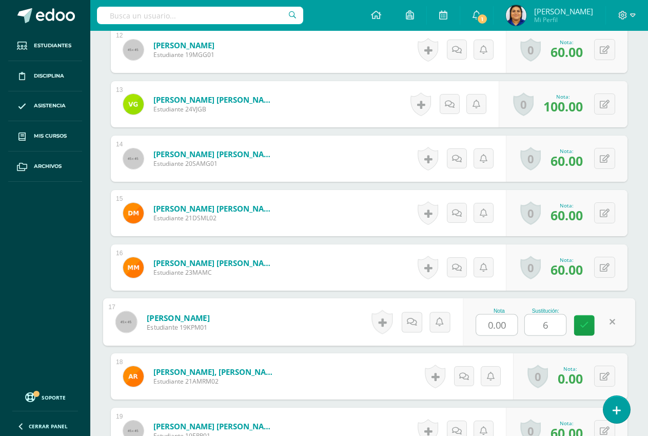
type input "60"
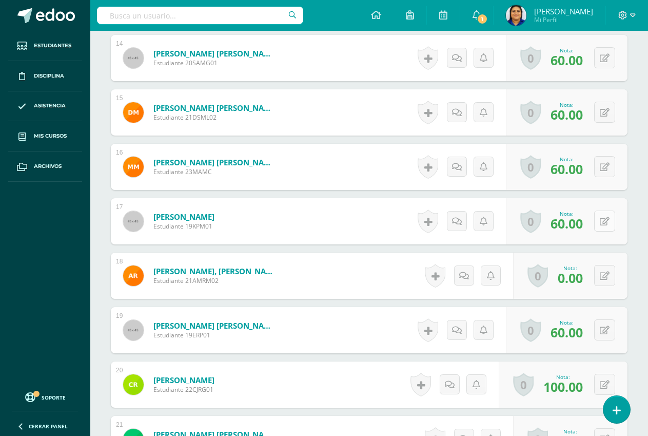
scroll to position [1072, 0]
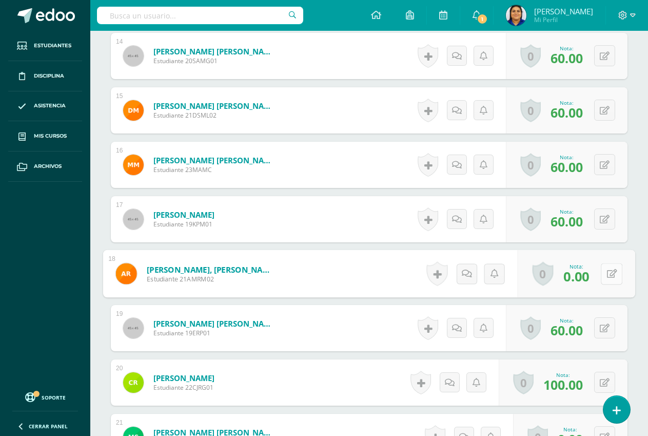
click at [601, 271] on button at bounding box center [612, 274] width 22 height 22
type input "60"
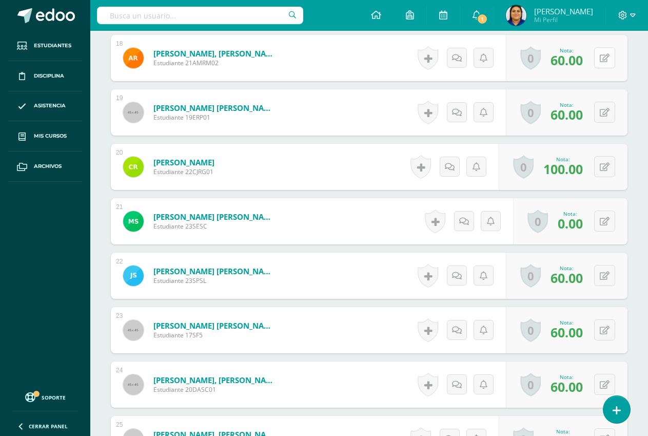
scroll to position [1328, 0]
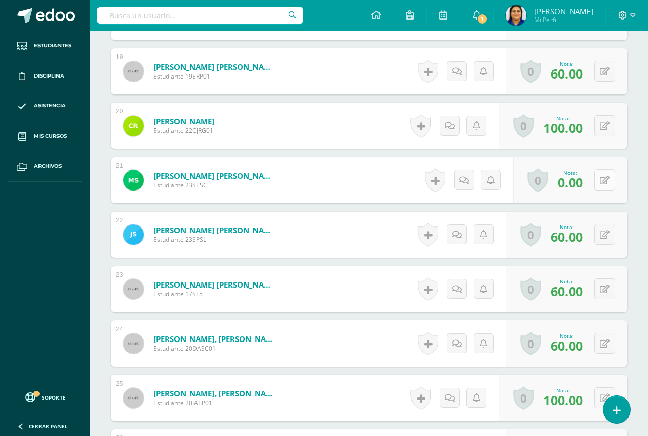
click at [604, 184] on button at bounding box center [604, 179] width 21 height 21
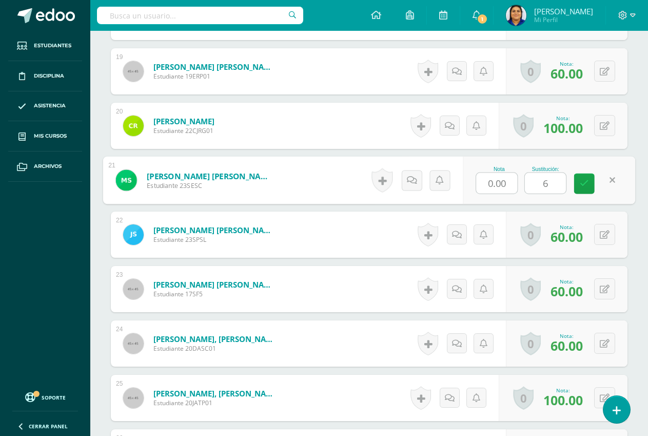
type input "60"
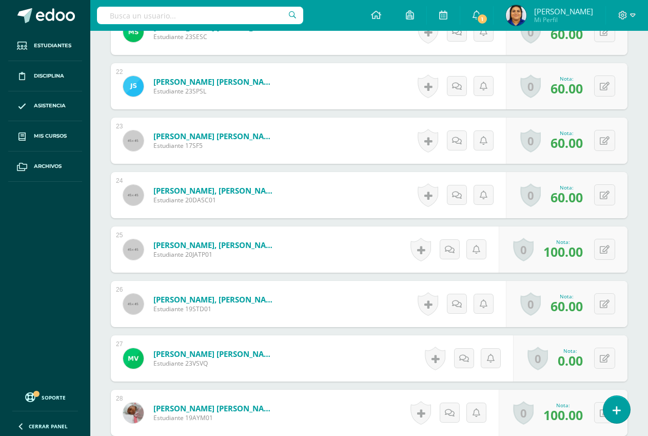
scroll to position [1533, 0]
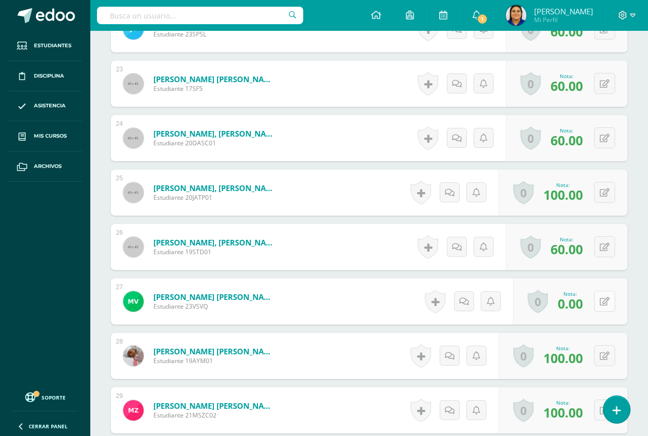
click at [600, 300] on div "0 Logros Logros obtenidos Aún no hay logros agregados Nota: 0.00" at bounding box center [570, 301] width 114 height 46
click at [617, 300] on button at bounding box center [612, 301] width 22 height 22
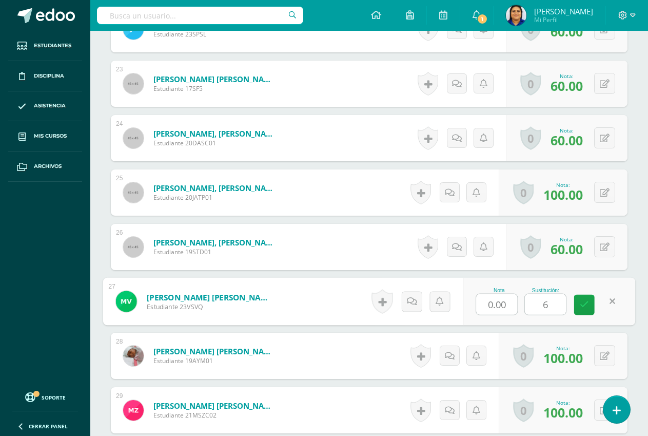
type input "60"
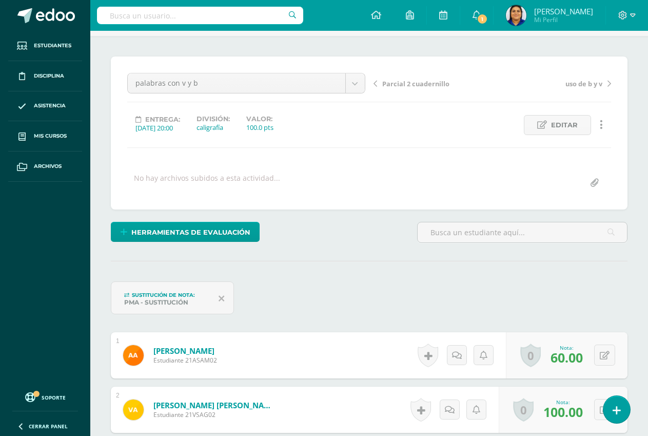
scroll to position [0, 0]
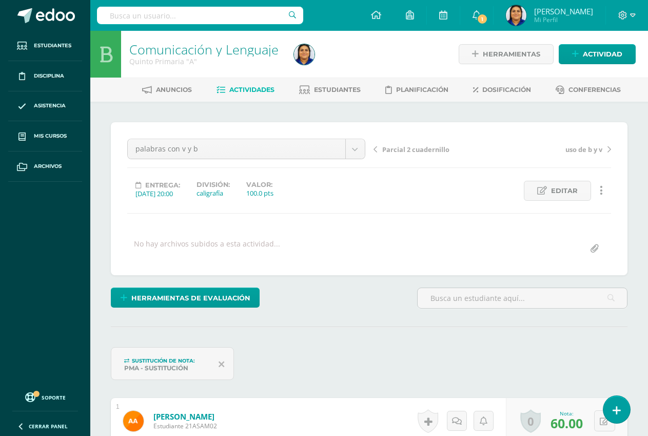
click at [239, 88] on span "Actividades" at bounding box center [251, 90] width 45 height 8
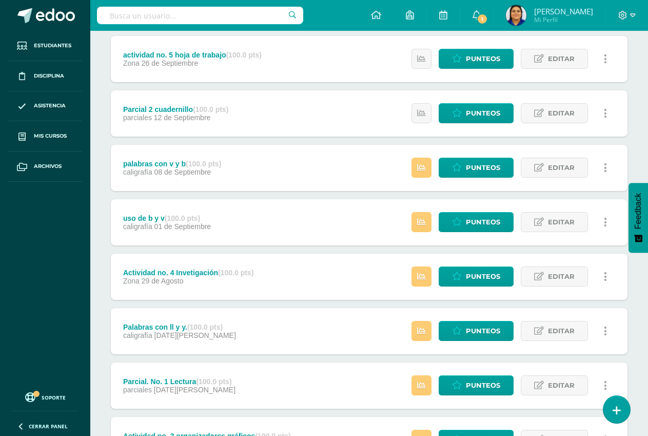
scroll to position [205, 0]
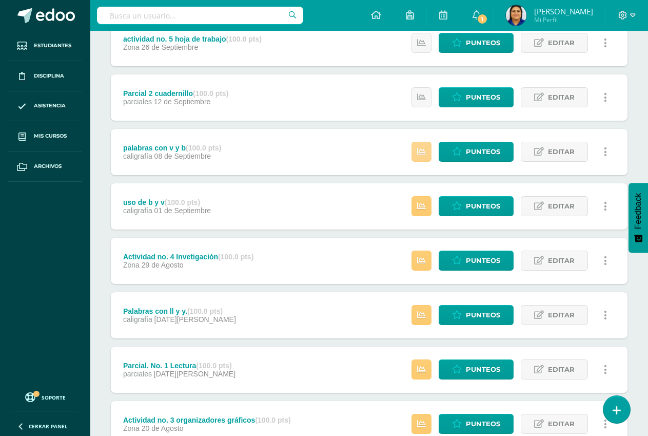
click at [420, 151] on icon at bounding box center [421, 151] width 9 height 9
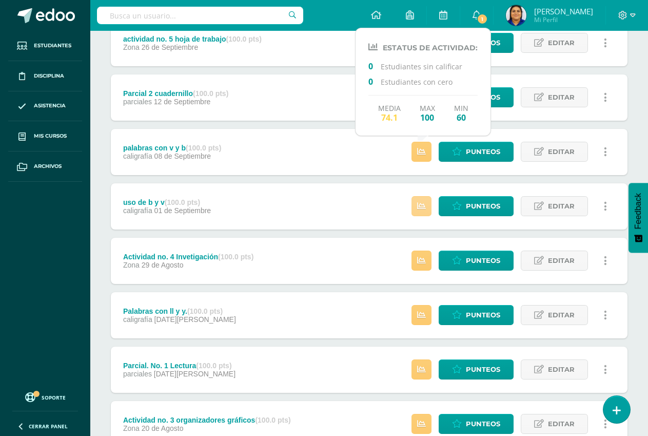
click at [420, 199] on link at bounding box center [421, 206] width 20 height 20
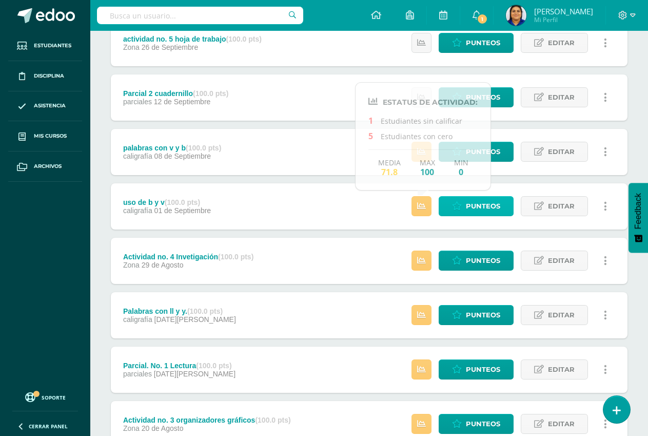
click at [482, 204] on span "Punteos" at bounding box center [483, 205] width 34 height 19
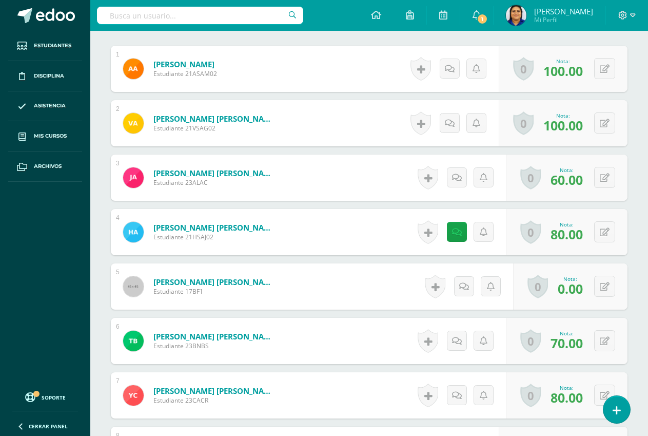
scroll to position [412, 0]
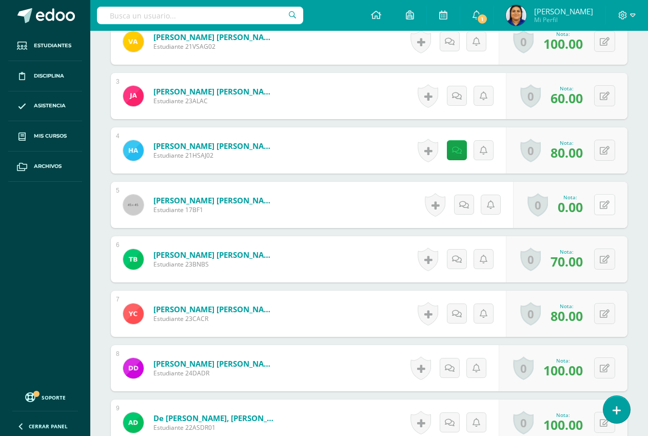
click at [606, 204] on button at bounding box center [604, 204] width 21 height 21
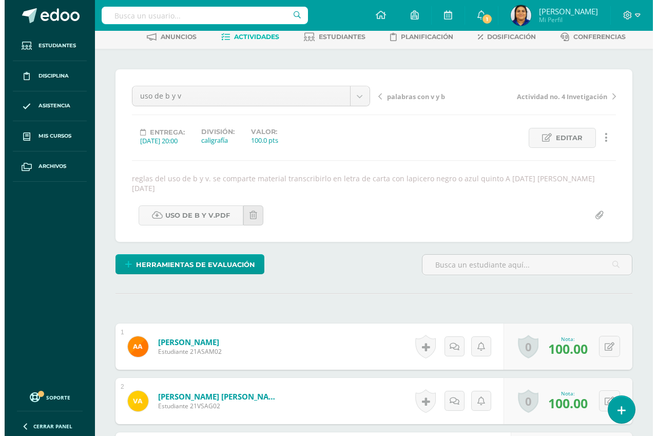
scroll to position [155, 0]
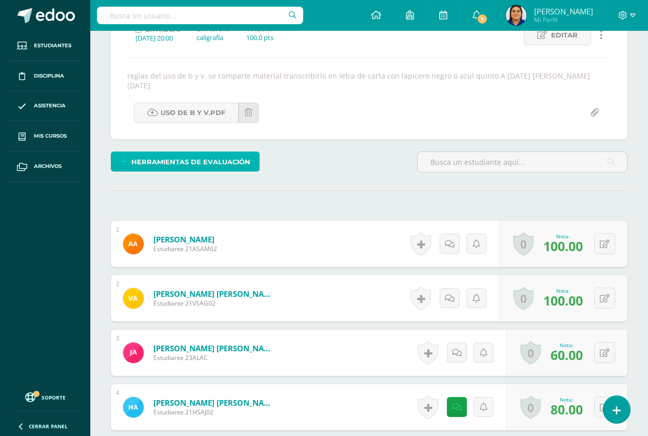
click at [178, 163] on span "Herramientas de evaluación" at bounding box center [190, 161] width 119 height 19
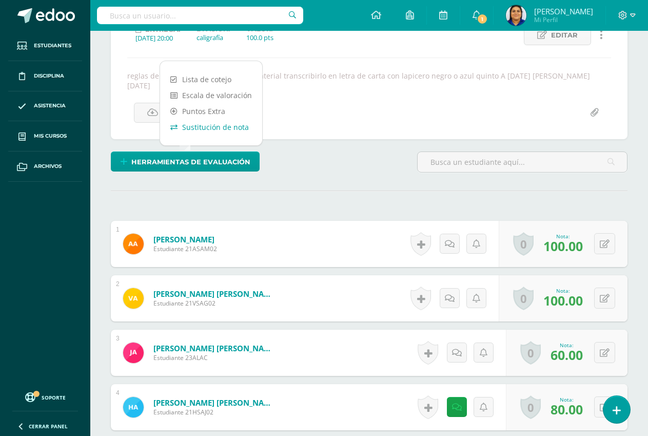
click at [220, 127] on link "Sustitución de nota" at bounding box center [211, 127] width 102 height 16
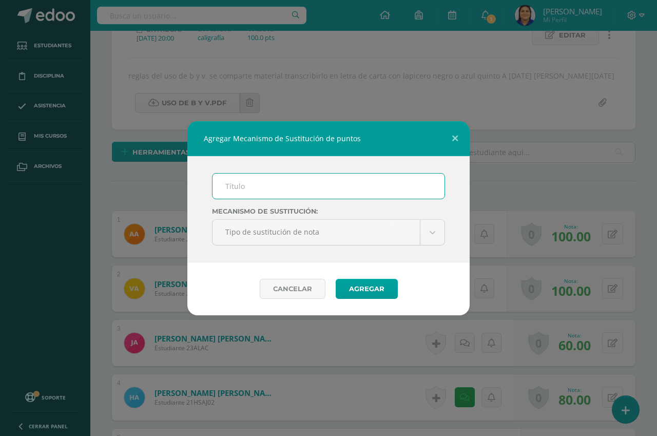
click at [240, 181] on input "text" at bounding box center [328, 185] width 232 height 25
type input "PMA"
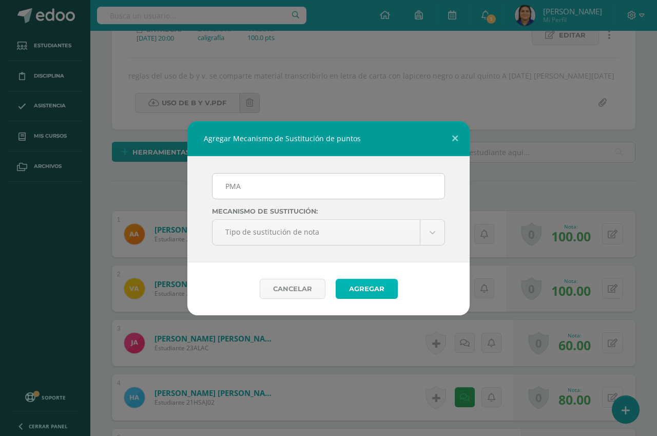
click at [362, 289] on button "Agregar" at bounding box center [367, 289] width 62 height 20
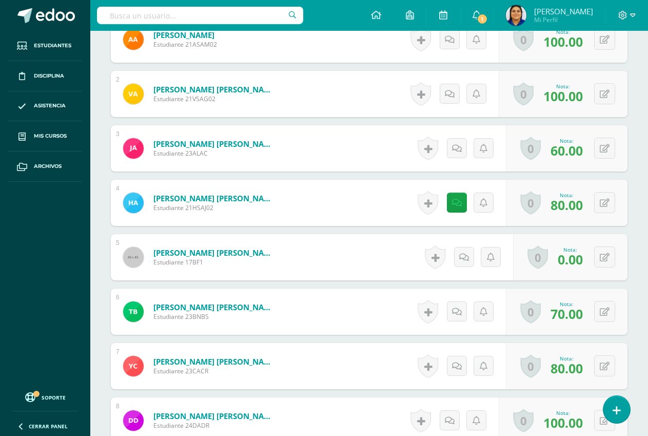
scroll to position [411, 0]
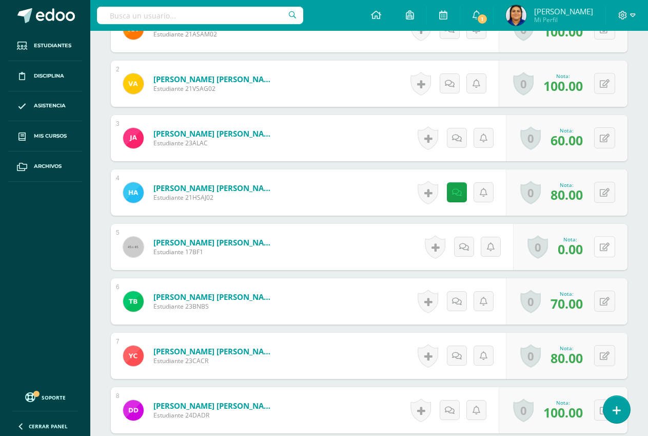
click at [604, 252] on button at bounding box center [604, 246] width 21 height 21
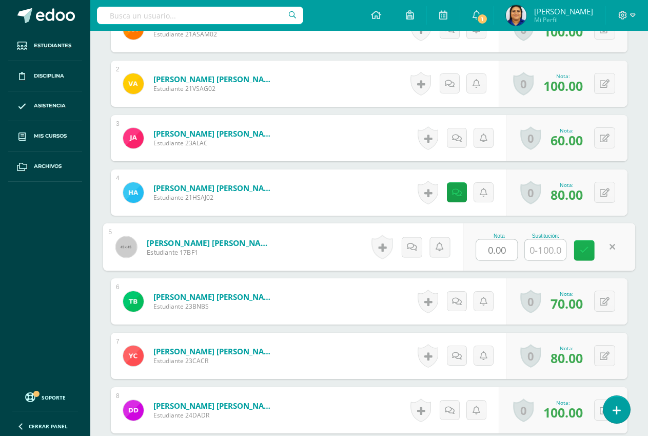
scroll to position [411, 0]
type input "60"
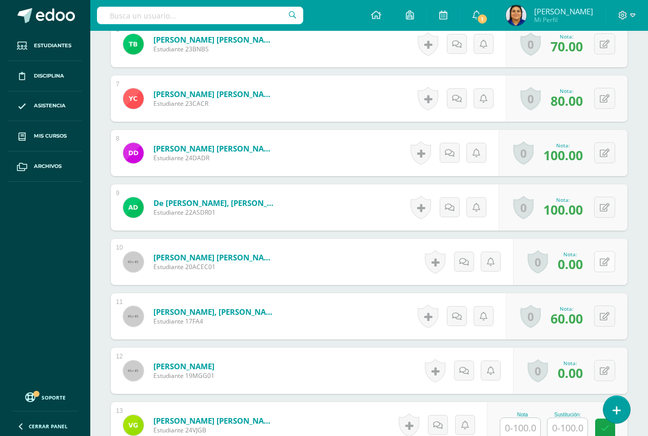
click at [604, 260] on button at bounding box center [604, 261] width 21 height 21
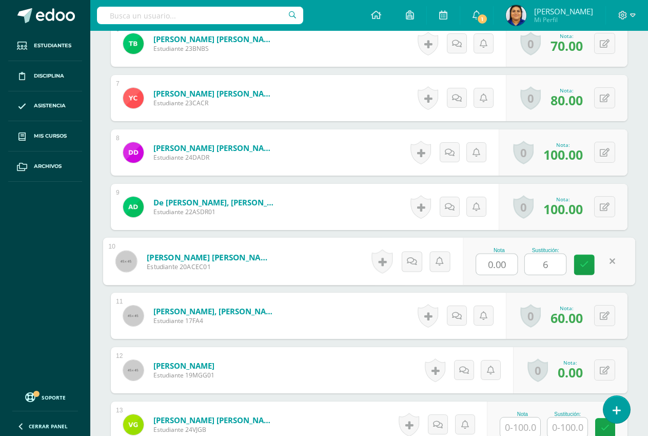
type input "60"
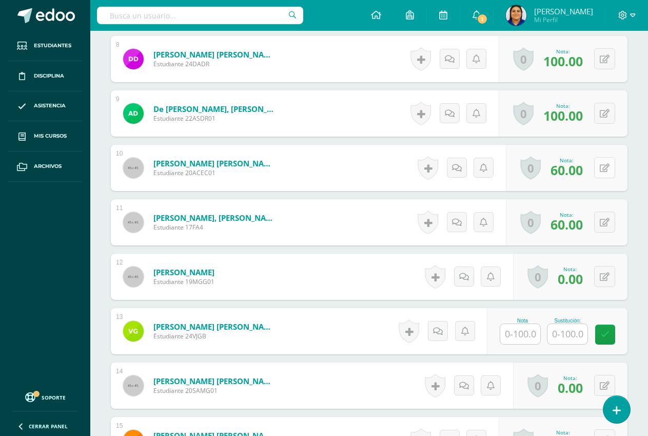
scroll to position [771, 0]
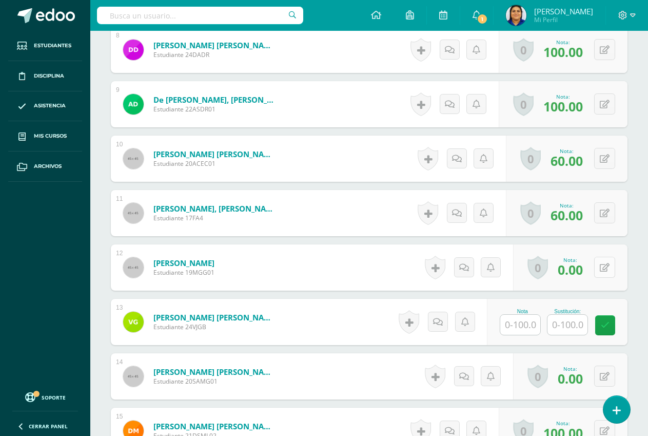
click at [604, 268] on icon at bounding box center [605, 267] width 10 height 9
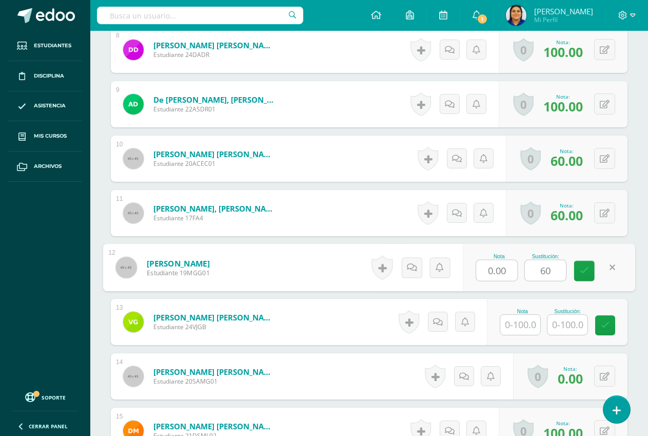
type input "60"
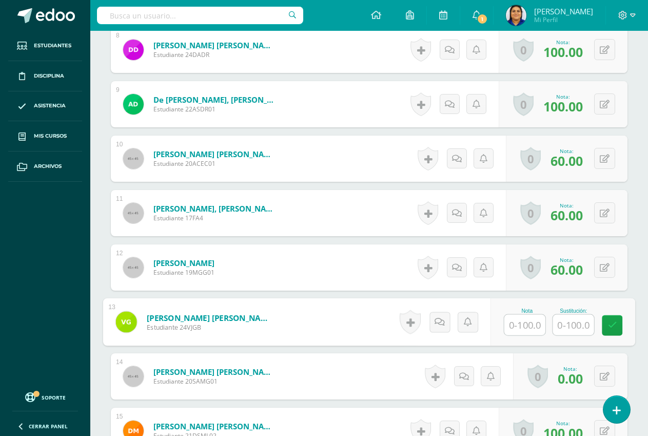
click at [569, 327] on input "text" at bounding box center [573, 324] width 41 height 21
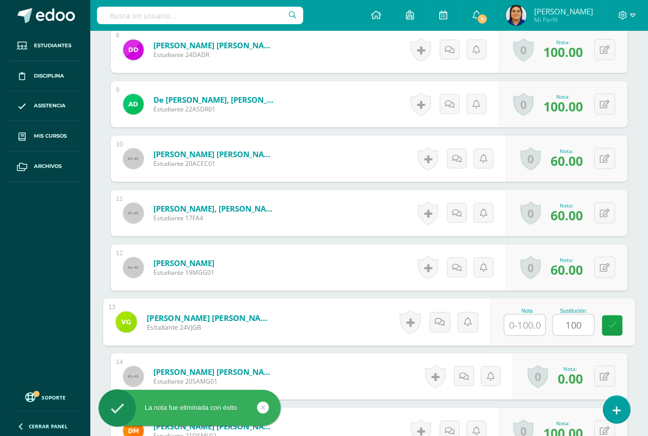
type input "100"
click at [532, 325] on input "text" at bounding box center [524, 324] width 41 height 21
type input "0.00"
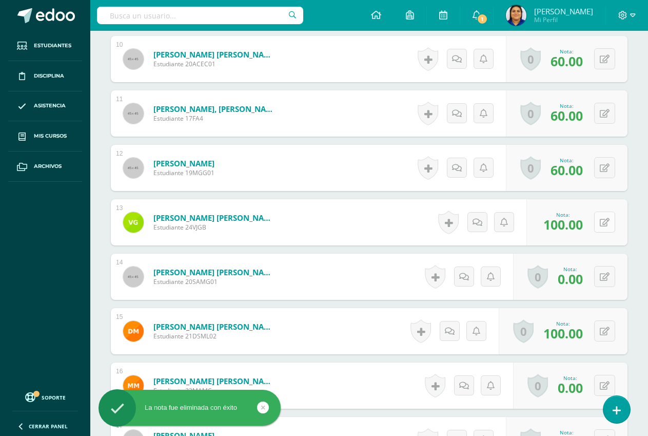
scroll to position [874, 0]
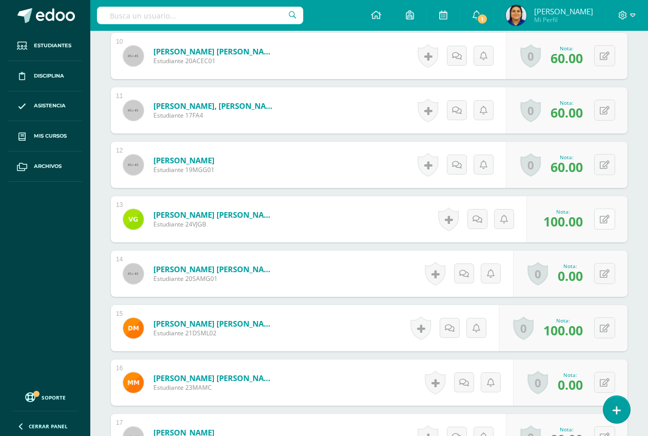
click at [601, 215] on button at bounding box center [604, 218] width 21 height 21
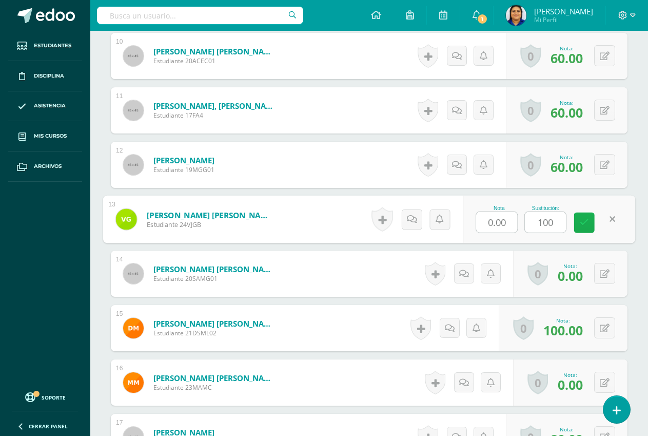
click at [588, 221] on link at bounding box center [584, 222] width 21 height 21
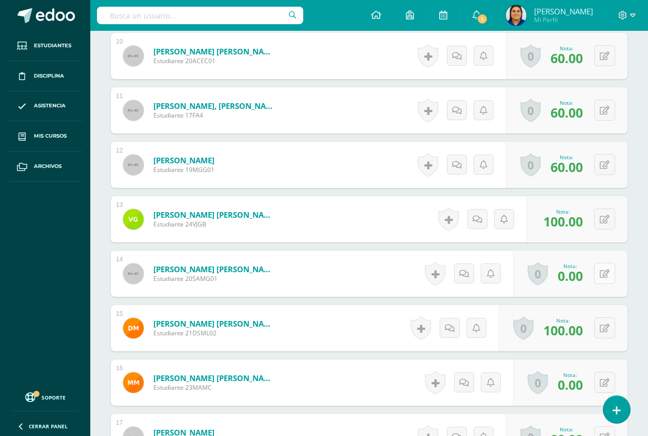
click at [603, 272] on button at bounding box center [604, 273] width 21 height 21
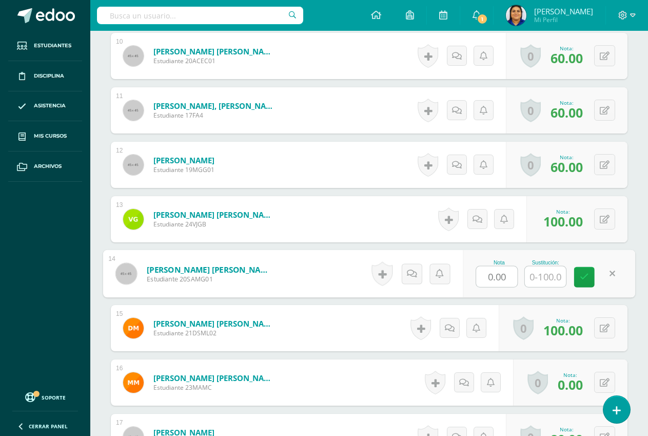
type input "6"
type input "50"
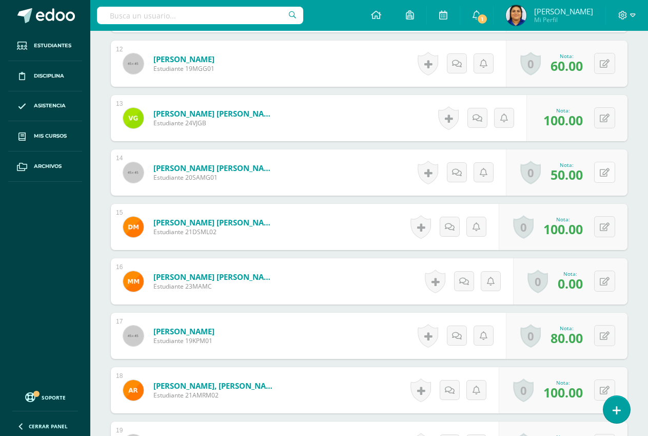
scroll to position [976, 0]
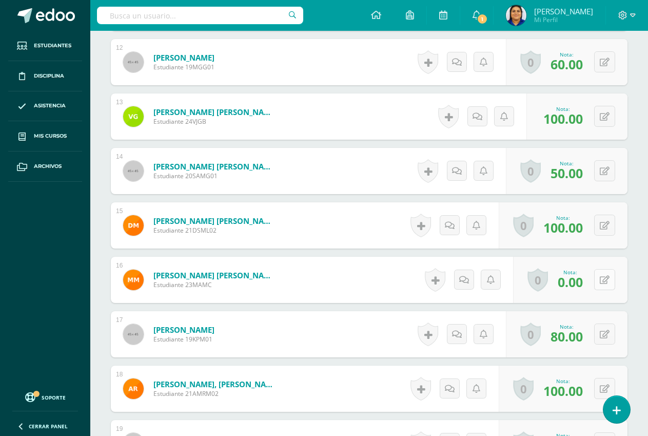
click at [602, 277] on button at bounding box center [604, 279] width 21 height 21
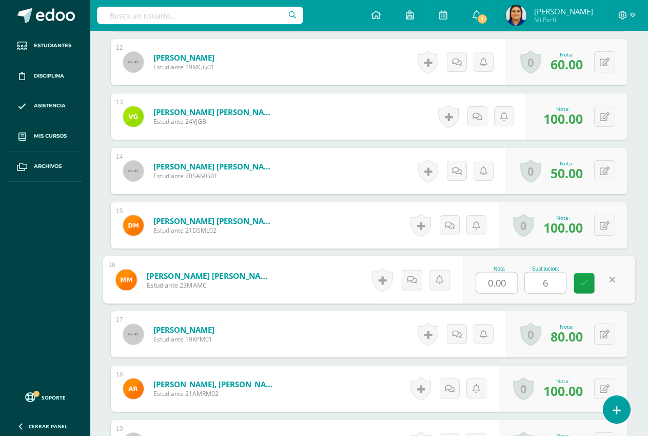
type input "60"
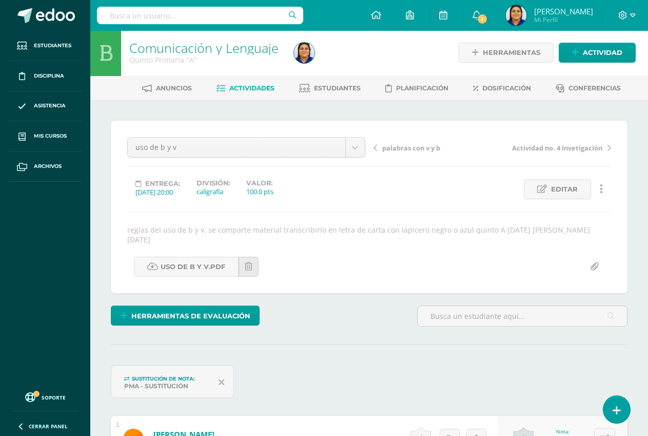
scroll to position [0, 0]
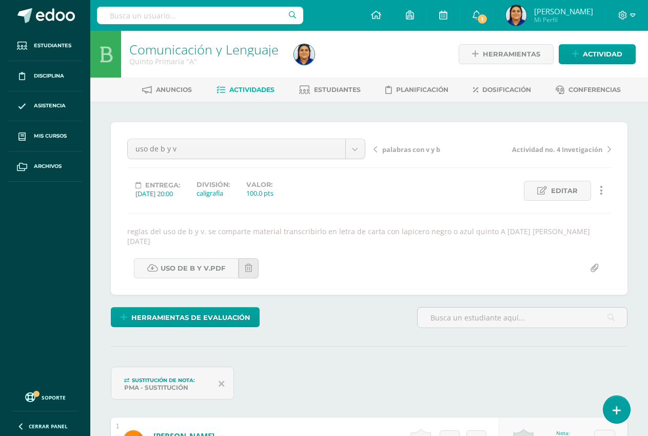
click at [239, 88] on span "Actividades" at bounding box center [251, 90] width 45 height 8
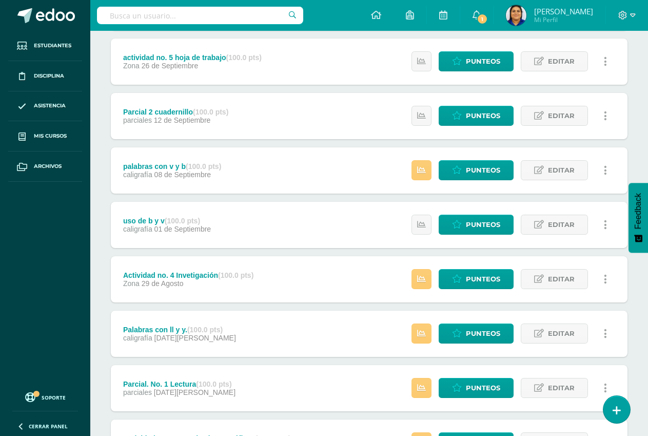
scroll to position [205, 0]
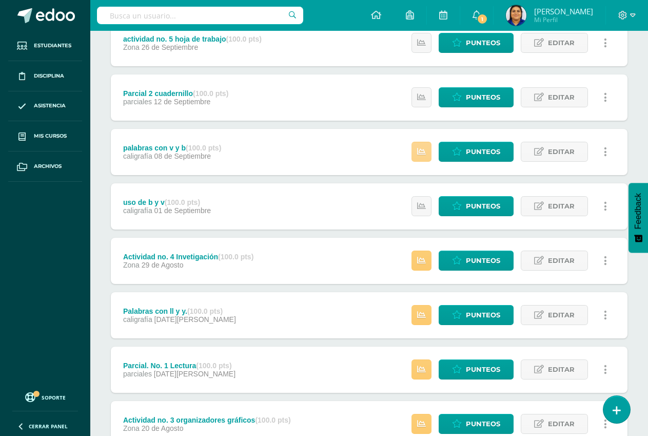
click at [428, 149] on link at bounding box center [421, 152] width 20 height 20
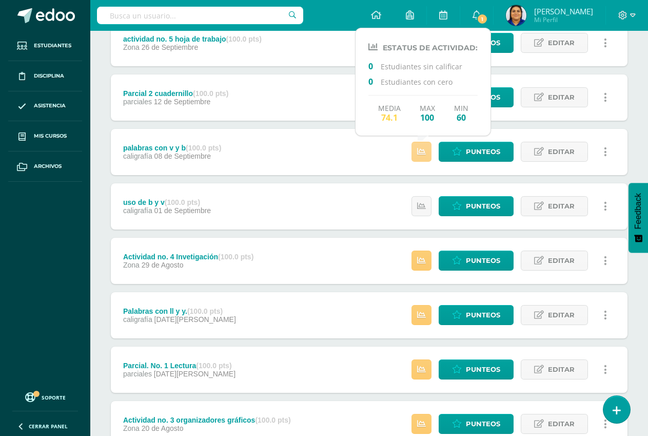
click at [421, 151] on icon at bounding box center [421, 151] width 9 height 9
click at [415, 255] on link at bounding box center [421, 260] width 20 height 20
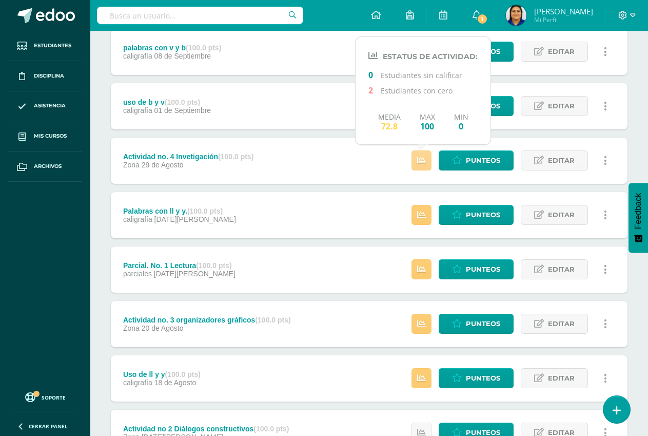
scroll to position [308, 0]
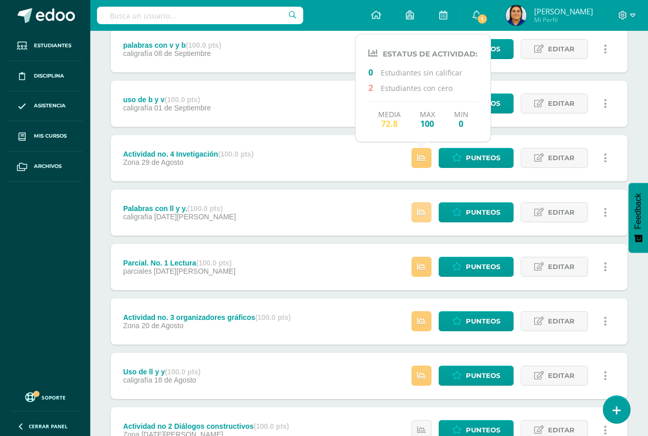
click at [423, 210] on icon at bounding box center [421, 212] width 9 height 9
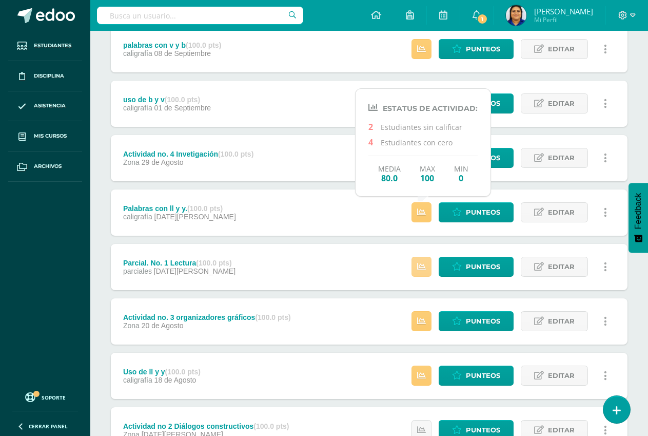
click at [422, 264] on icon at bounding box center [421, 266] width 9 height 9
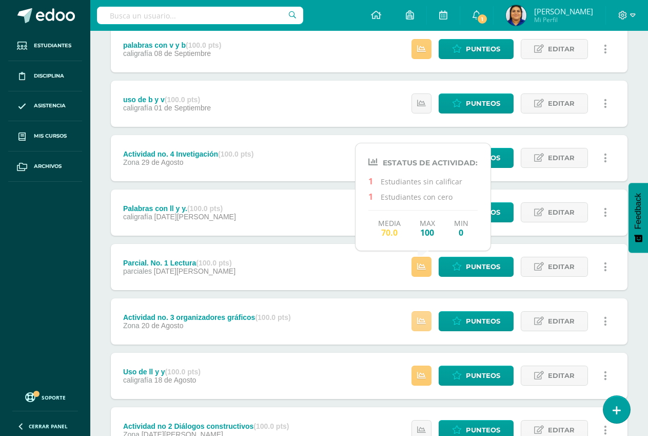
click at [423, 320] on icon at bounding box center [421, 321] width 9 height 9
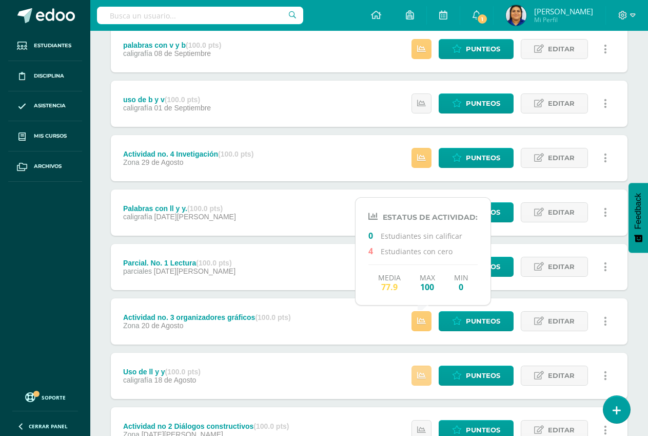
click at [424, 371] on icon at bounding box center [421, 375] width 9 height 9
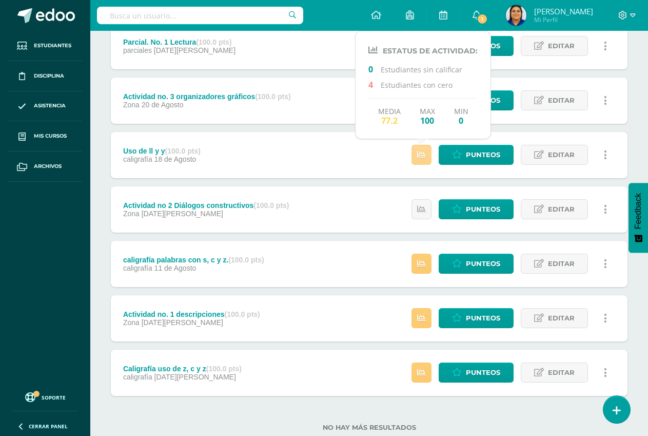
scroll to position [557, 0]
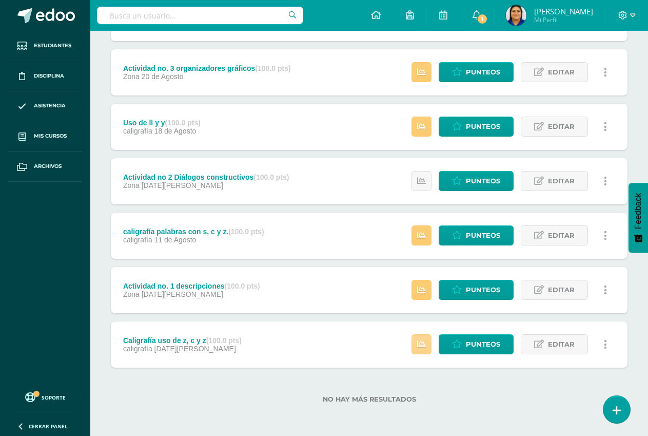
click at [418, 344] on link at bounding box center [421, 344] width 20 height 20
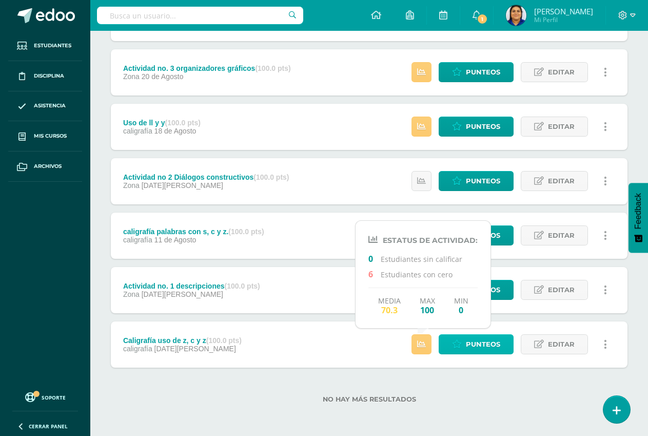
click at [471, 345] on span "Punteos" at bounding box center [483, 343] width 34 height 19
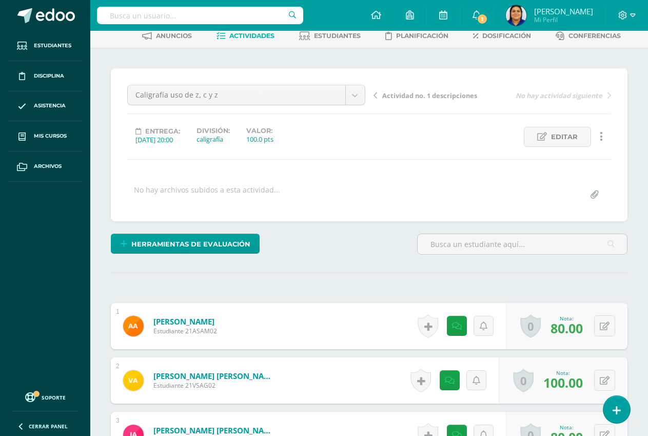
scroll to position [52, 0]
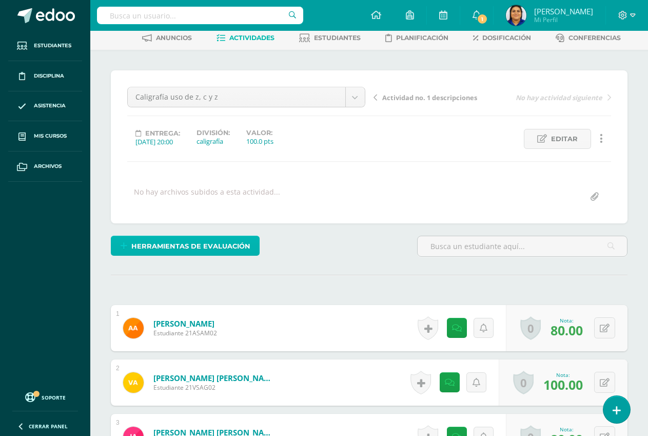
click at [194, 244] on span "Herramientas de evaluación" at bounding box center [190, 245] width 119 height 19
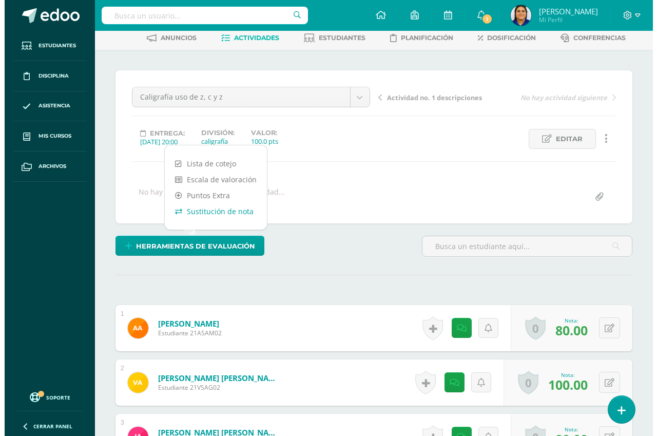
scroll to position [52, 0]
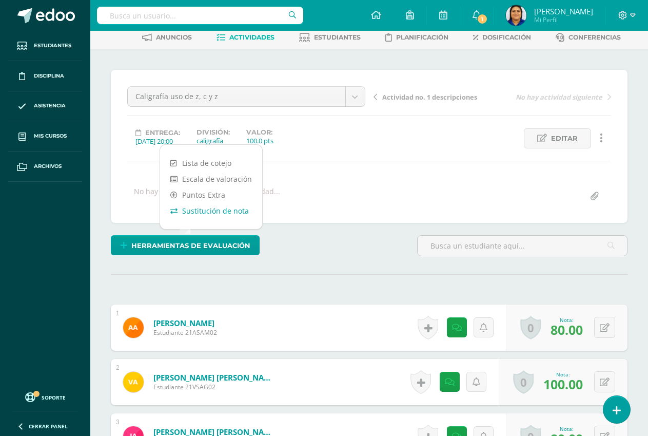
click at [205, 210] on link "Sustitución de nota" at bounding box center [211, 211] width 102 height 16
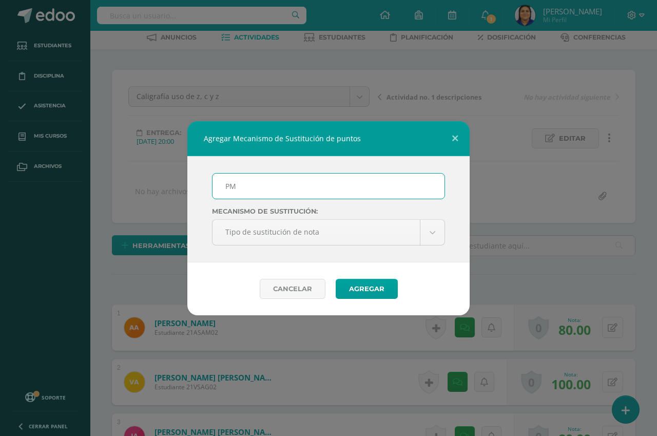
scroll to position [53, 0]
type input "PMA"
click at [364, 290] on button "Agregar" at bounding box center [367, 289] width 62 height 20
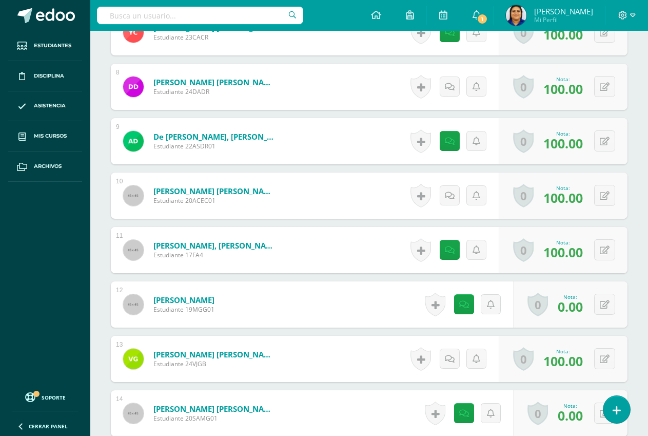
scroll to position [719, 0]
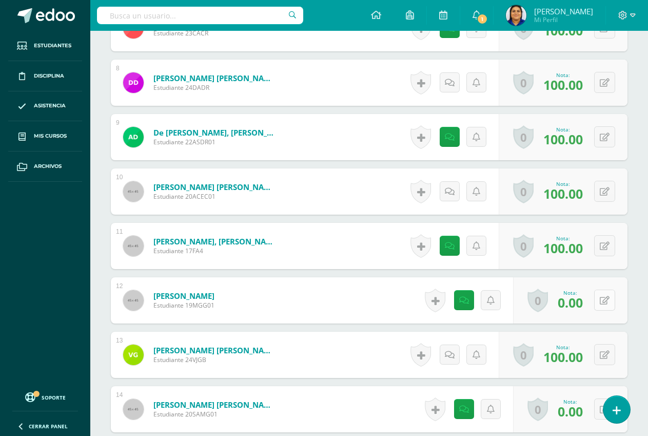
click at [603, 299] on button at bounding box center [604, 299] width 21 height 21
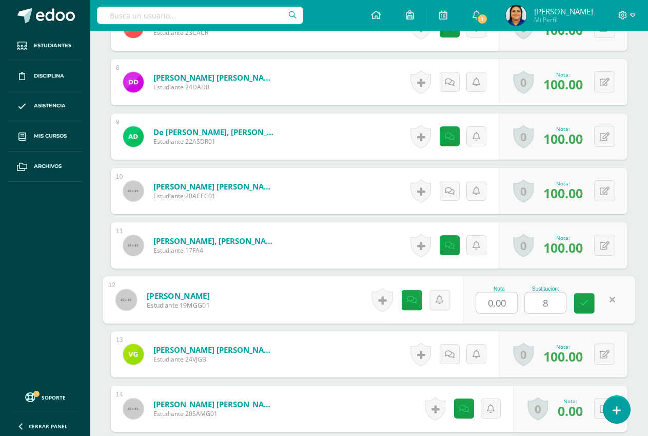
type input "80"
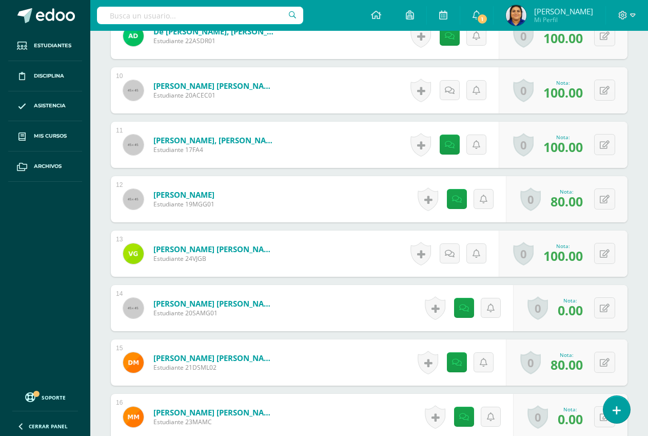
scroll to position [822, 0]
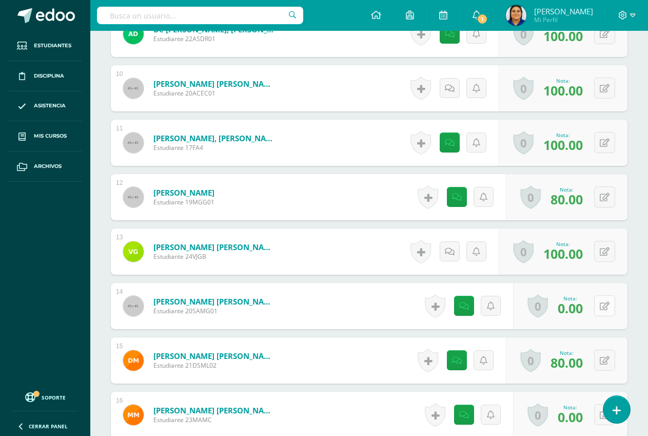
click at [603, 308] on button at bounding box center [604, 305] width 21 height 21
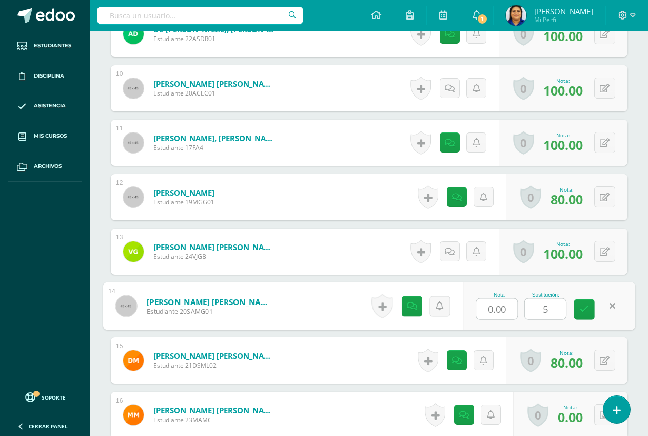
type input "50"
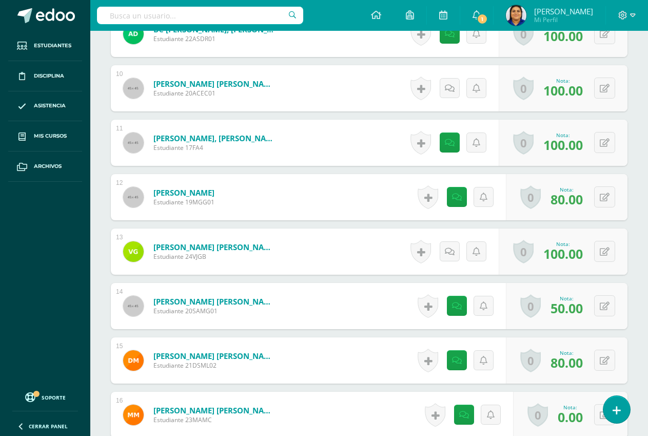
scroll to position [924, 0]
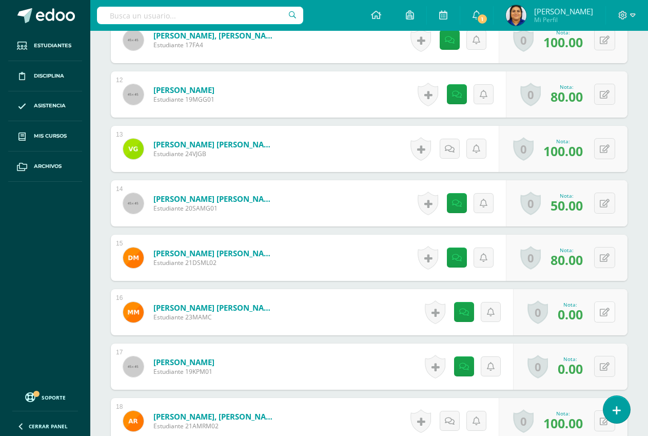
click at [606, 310] on icon at bounding box center [605, 312] width 10 height 9
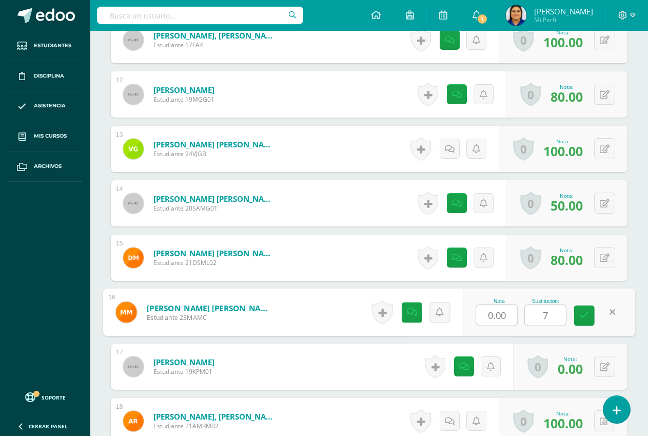
type input "70"
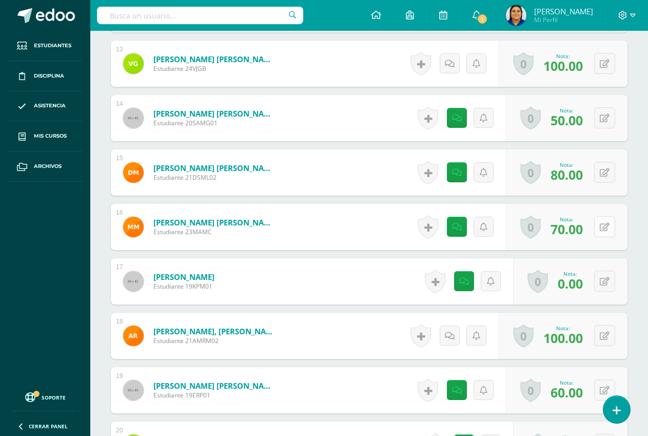
scroll to position [1027, 0]
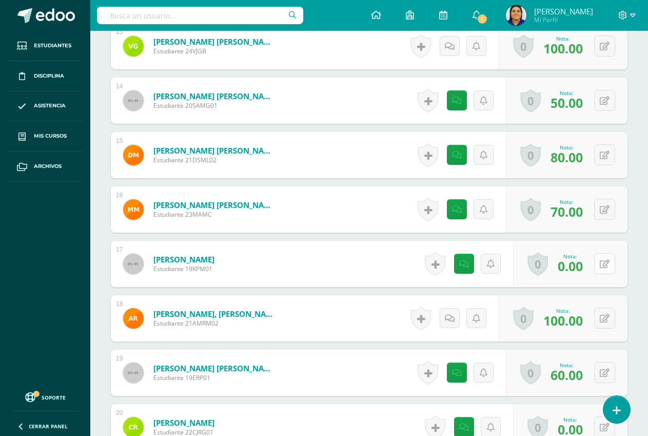
click at [603, 261] on button at bounding box center [604, 263] width 21 height 21
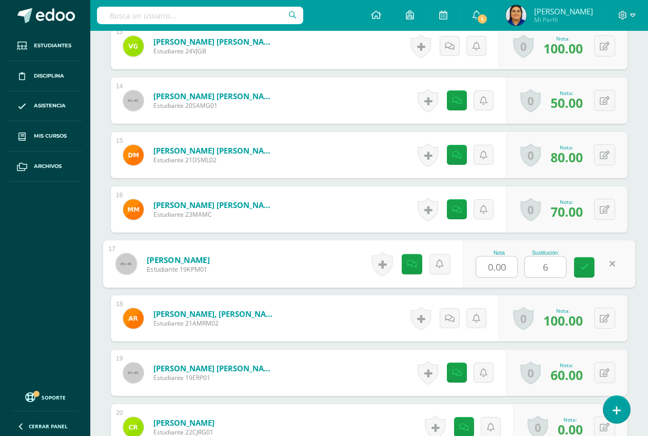
type input "60"
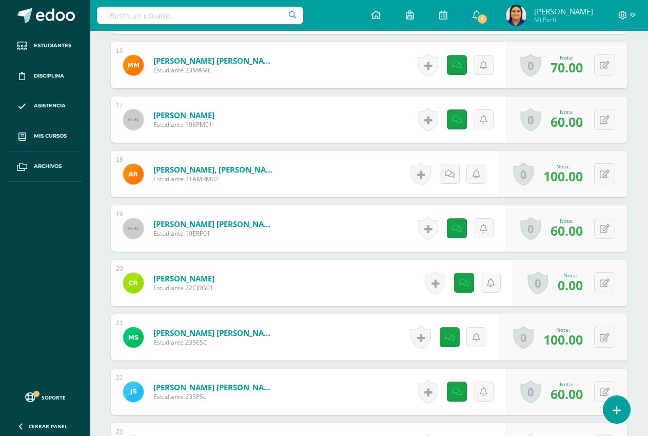
scroll to position [1181, 0]
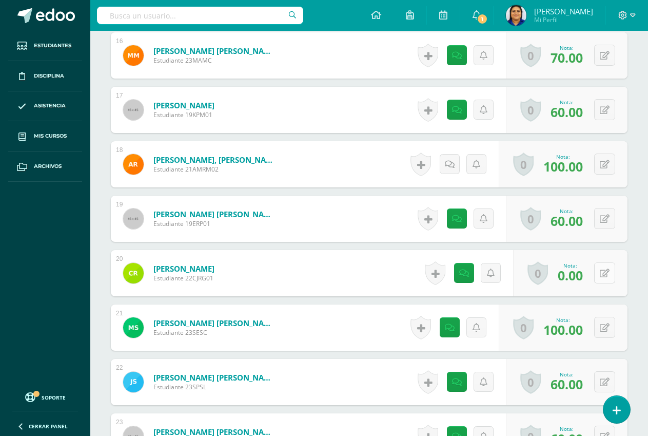
click at [600, 272] on div "0 [GEOGRAPHIC_DATA] Logros obtenidos Aún no hay logros agregados Nota: 0.00" at bounding box center [570, 273] width 114 height 46
click at [609, 271] on icon at bounding box center [612, 272] width 10 height 9
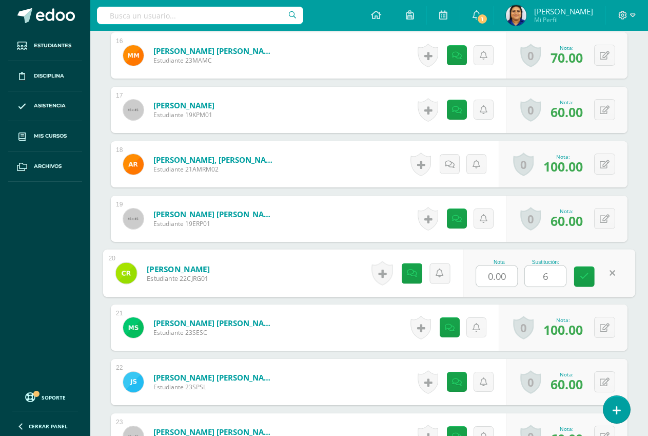
type input "60"
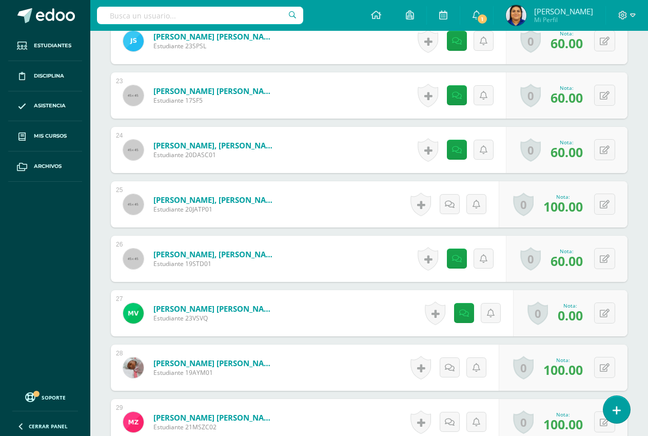
scroll to position [1540, 0]
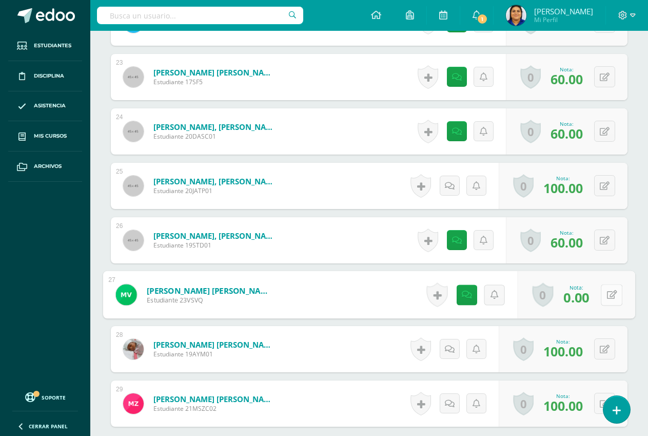
click at [603, 294] on button at bounding box center [612, 295] width 22 height 22
type input "60"
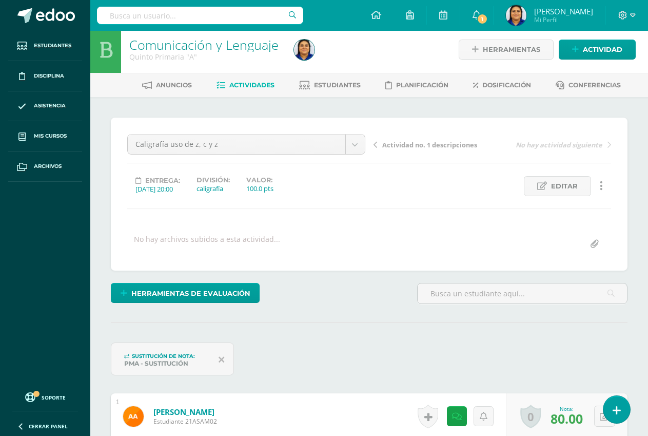
scroll to position [0, 0]
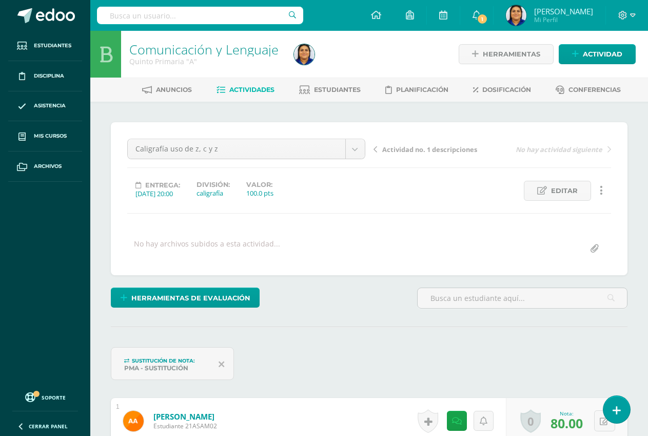
click at [236, 88] on span "Actividades" at bounding box center [251, 90] width 45 height 8
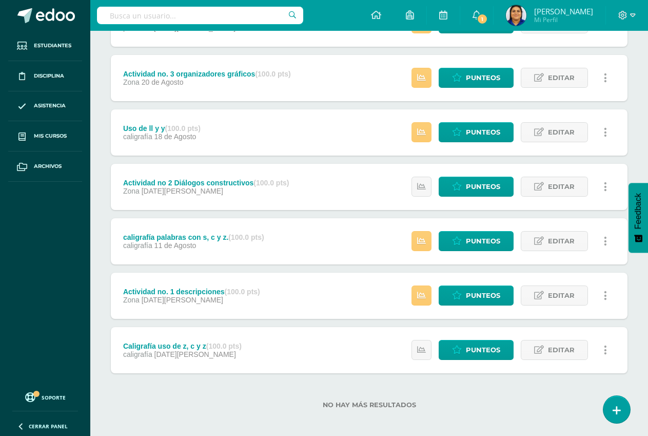
scroll to position [557, 0]
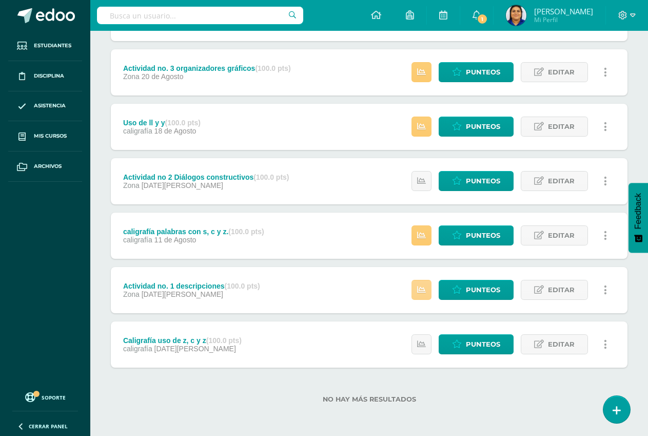
click at [424, 288] on icon at bounding box center [421, 289] width 9 height 9
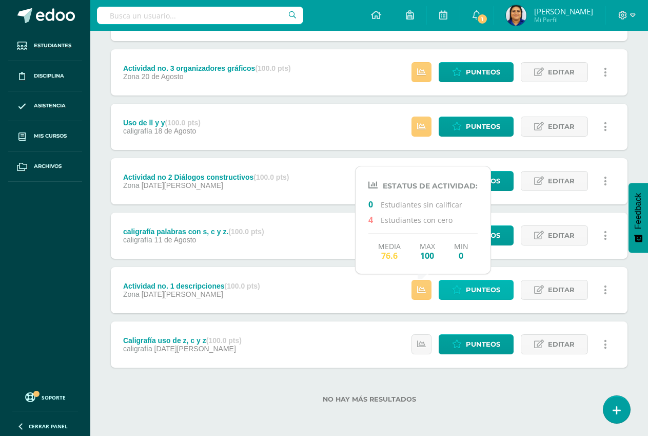
click at [482, 286] on span "Punteos" at bounding box center [483, 289] width 34 height 19
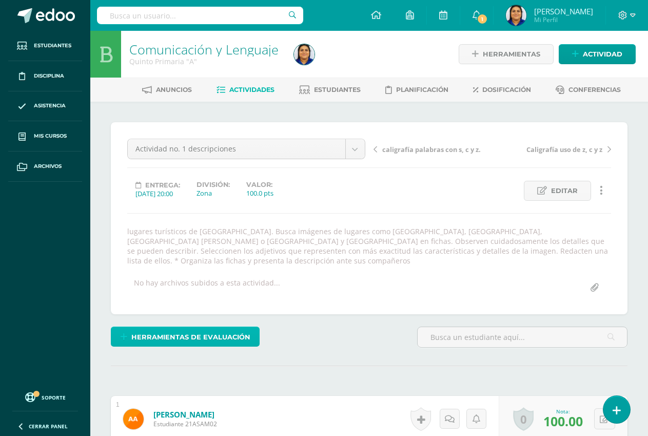
click at [203, 327] on span "Herramientas de evaluación" at bounding box center [190, 336] width 119 height 19
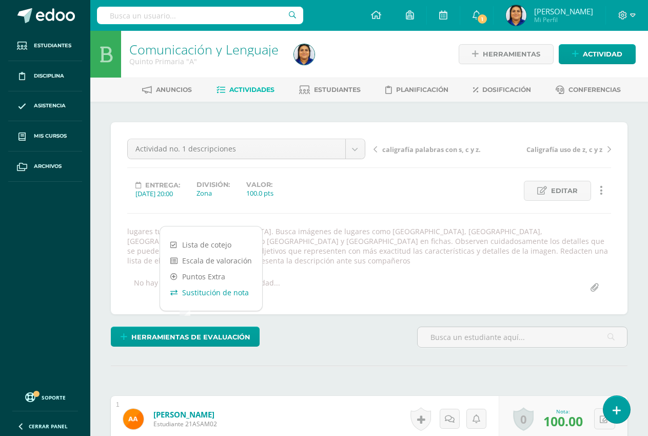
click at [213, 292] on link "Sustitución de nota" at bounding box center [211, 292] width 102 height 16
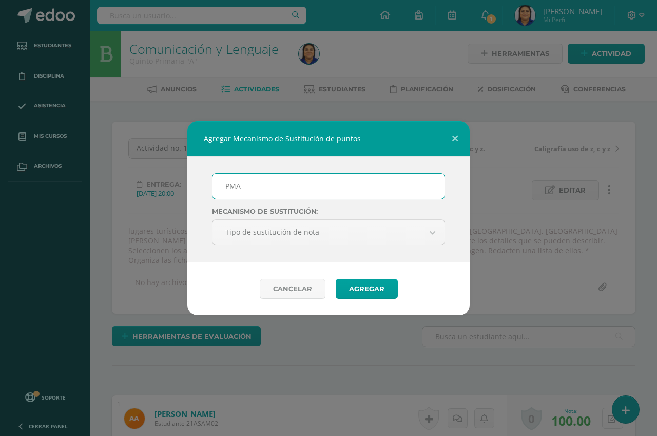
scroll to position [1, 0]
type input "PMA"
click at [359, 286] on button "Agregar" at bounding box center [367, 289] width 62 height 20
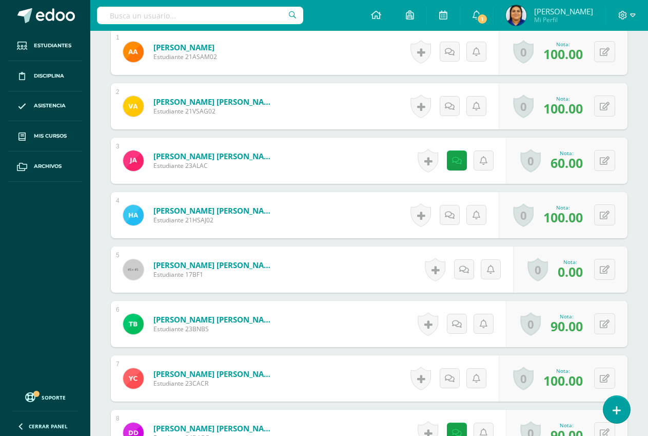
scroll to position [433, 0]
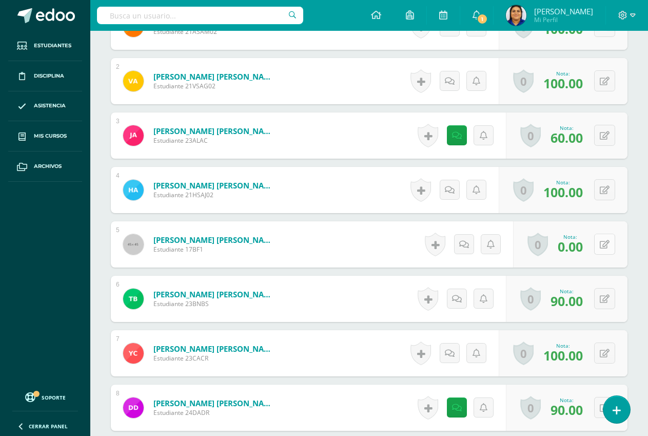
click at [606, 240] on icon at bounding box center [605, 244] width 10 height 9
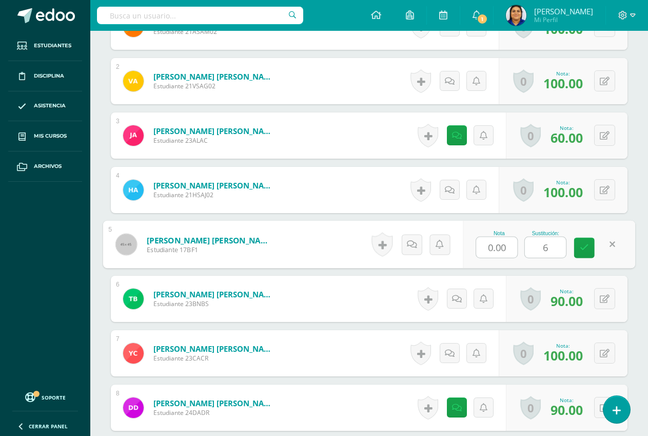
type input "60"
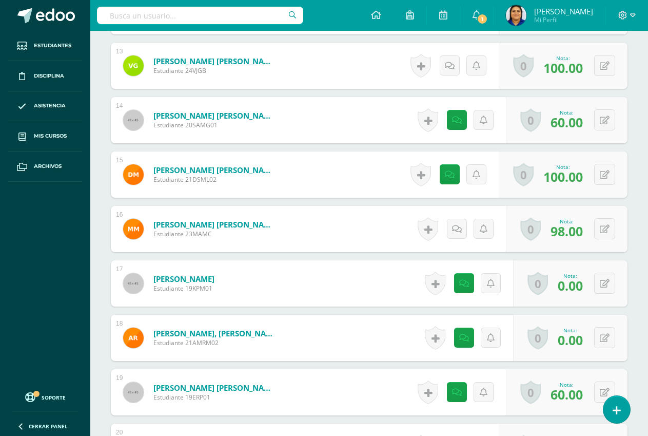
scroll to position [1049, 0]
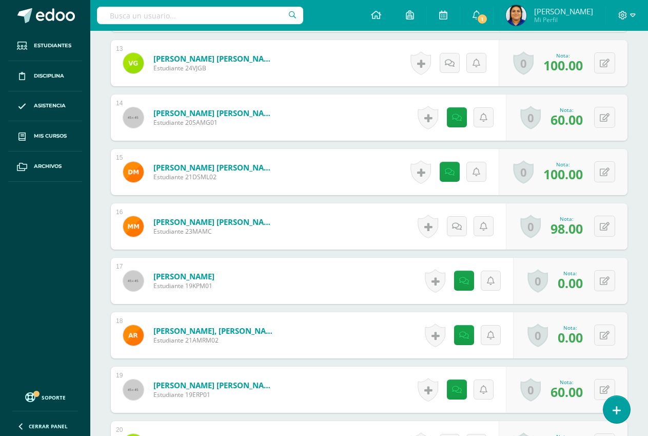
click at [592, 272] on div "0 Logros Logros obtenidos Aún no hay logros agregados Nota: 0.00" at bounding box center [570, 281] width 114 height 46
click at [604, 271] on button at bounding box center [612, 281] width 22 height 22
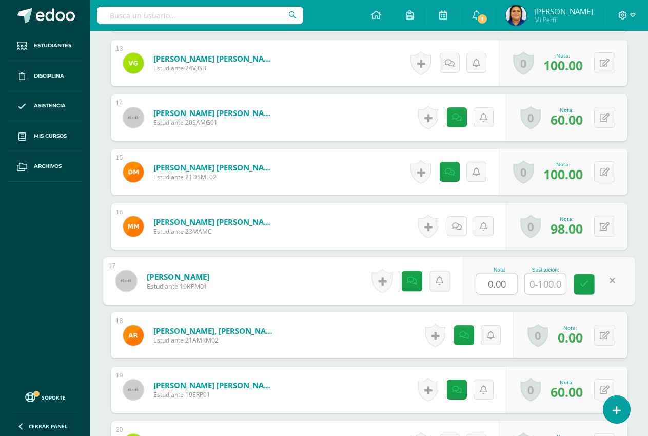
scroll to position [1050, 0]
type input "60"
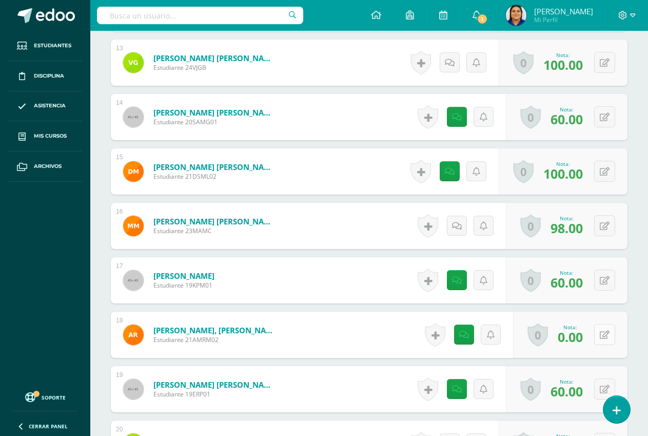
click at [604, 324] on button at bounding box center [604, 334] width 21 height 21
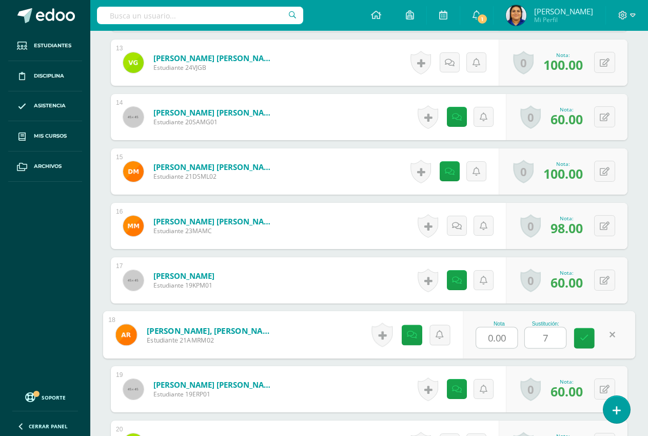
type input "70"
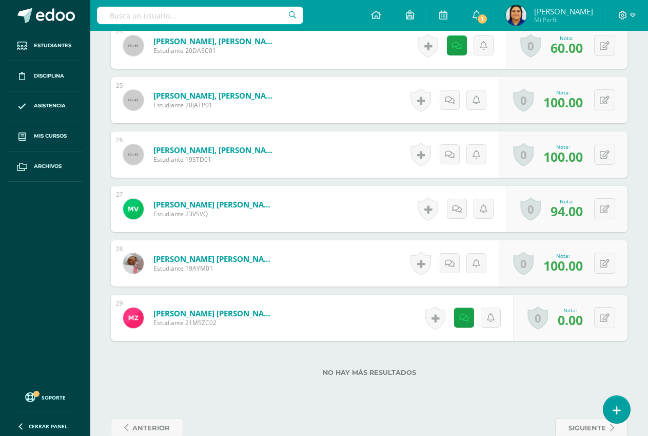
scroll to position [1665, 0]
click at [606, 306] on button at bounding box center [604, 316] width 21 height 21
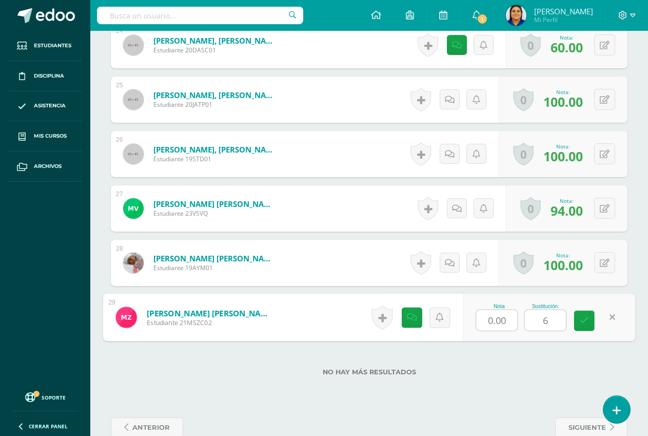
type input "60"
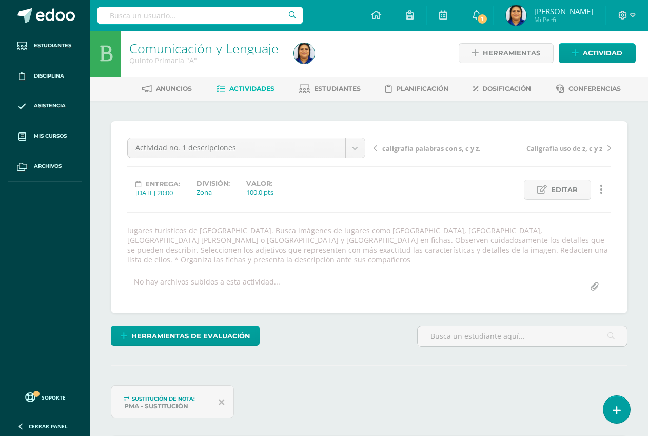
scroll to position [0, 0]
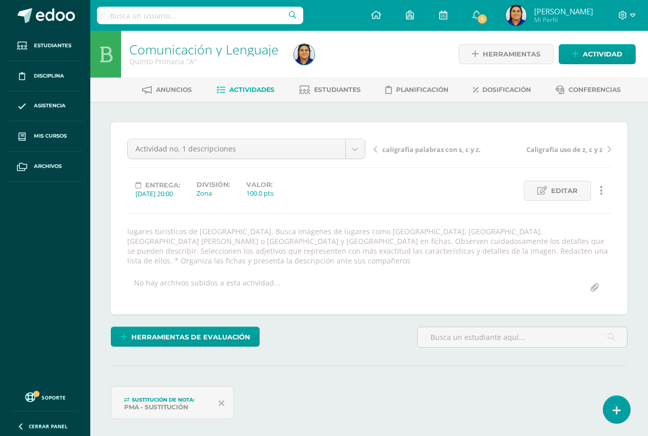
click at [245, 89] on span "Actividades" at bounding box center [251, 90] width 45 height 8
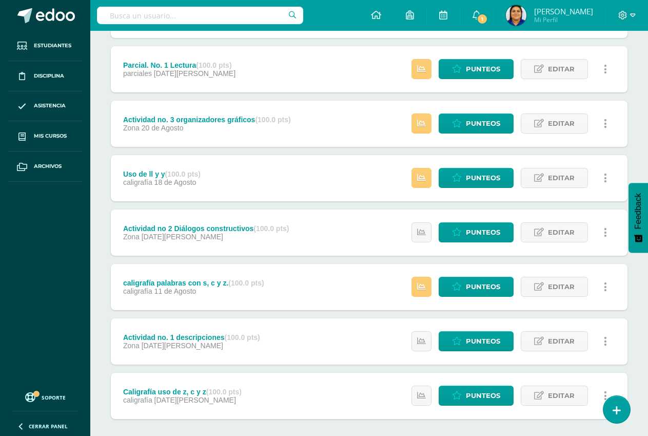
scroll to position [557, 0]
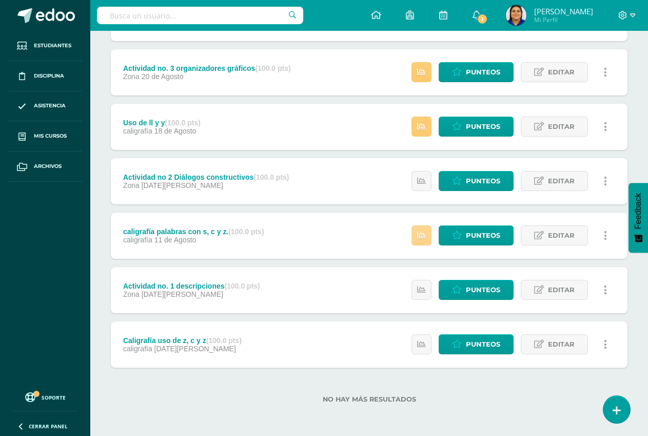
click at [415, 230] on link at bounding box center [421, 235] width 20 height 20
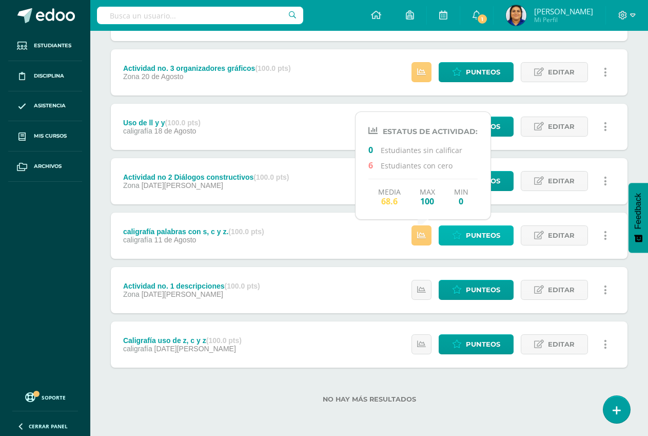
click at [491, 236] on span "Punteos" at bounding box center [483, 235] width 34 height 19
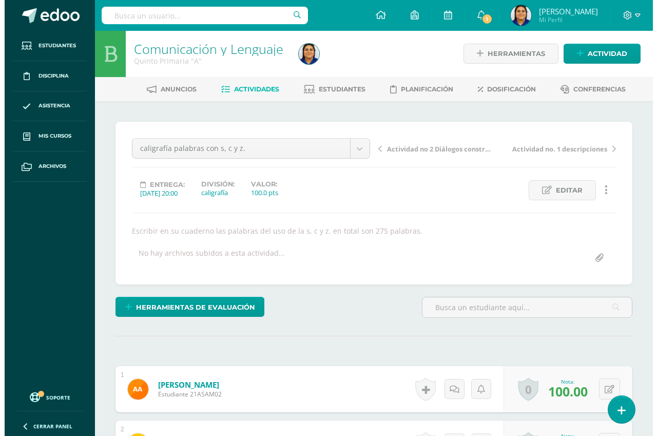
scroll to position [1, 0]
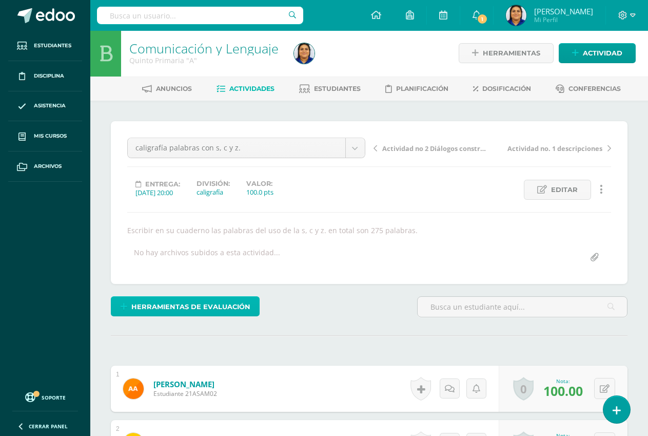
click at [134, 304] on span "Herramientas de evaluación" at bounding box center [190, 306] width 119 height 19
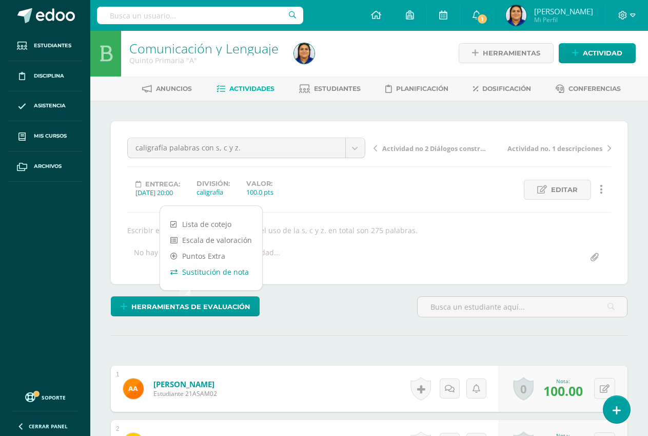
click at [219, 270] on link "Sustitución de nota" at bounding box center [211, 272] width 102 height 16
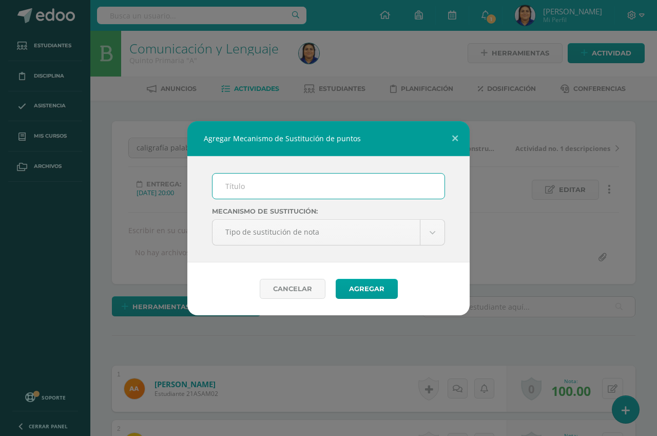
scroll to position [2, 0]
type input "PMA"
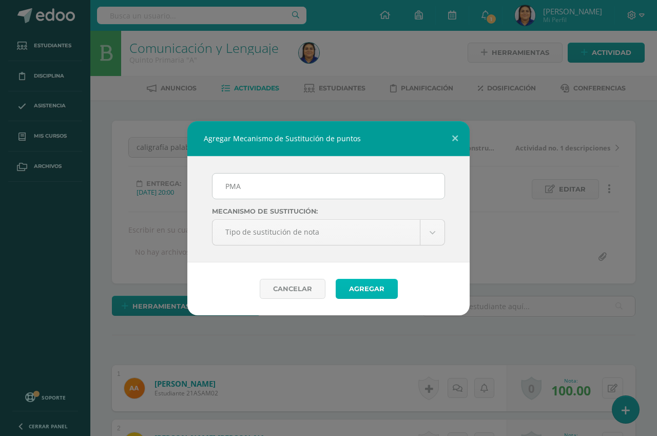
click at [351, 287] on button "Agregar" at bounding box center [367, 289] width 62 height 20
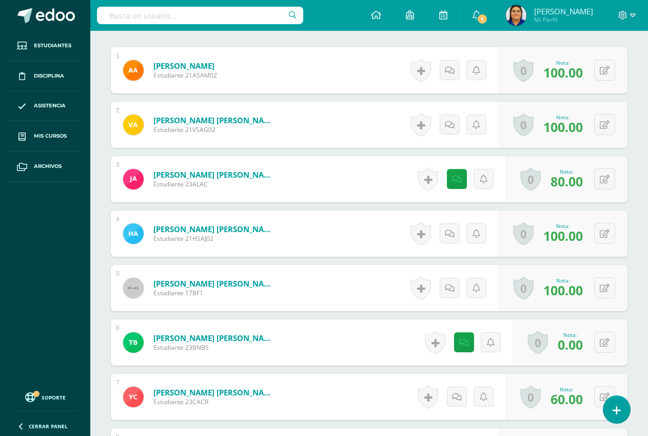
scroll to position [361, 0]
click at [603, 339] on button at bounding box center [604, 341] width 21 height 21
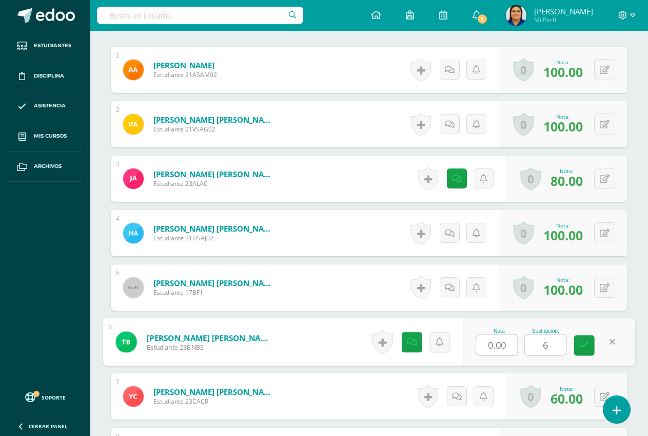
type input "60"
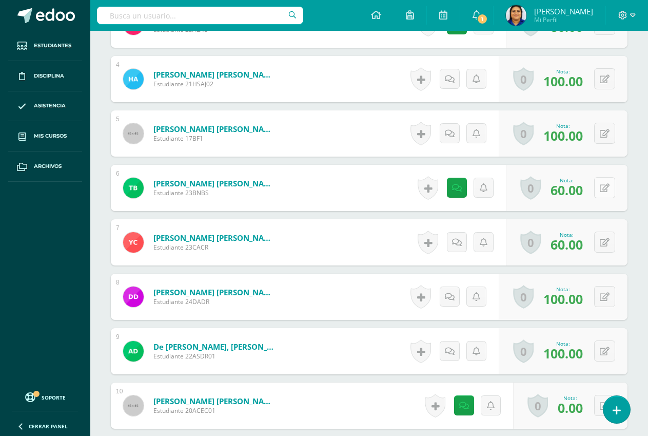
scroll to position [566, 0]
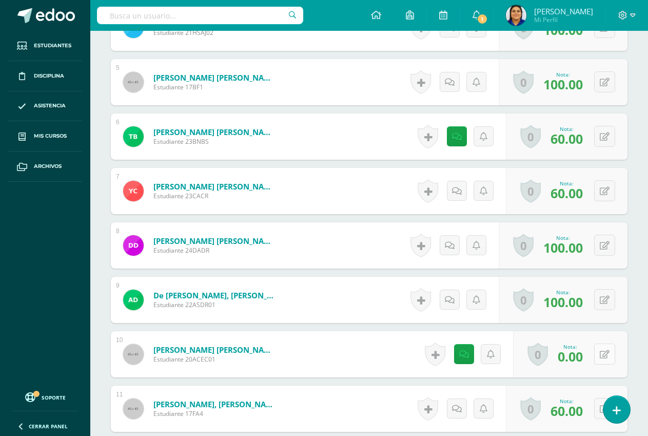
click at [606, 355] on icon at bounding box center [605, 354] width 10 height 9
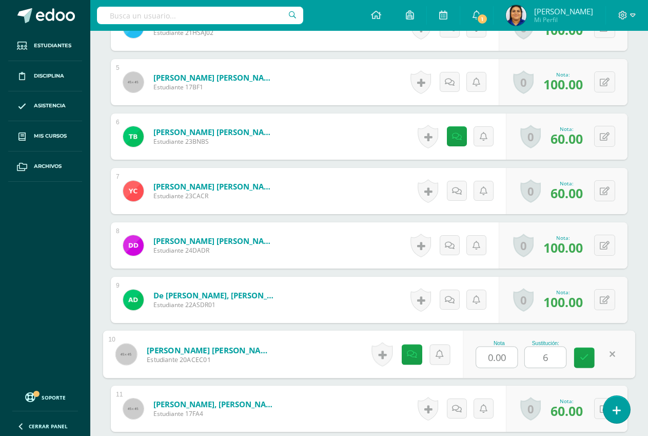
type input "60"
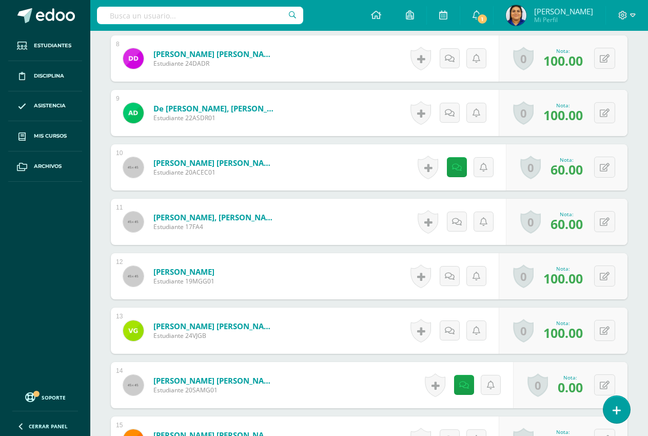
scroll to position [771, 0]
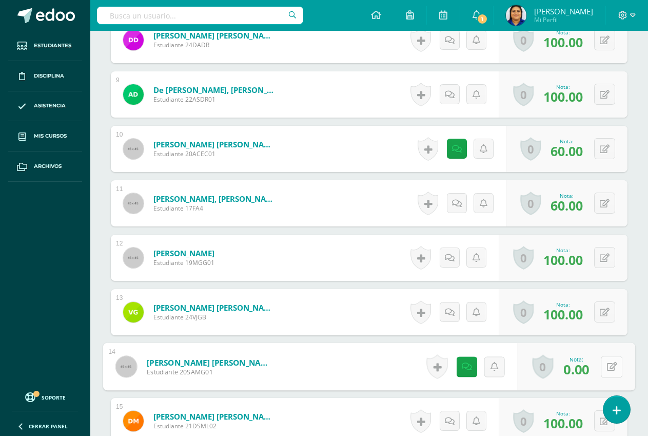
click at [607, 369] on icon at bounding box center [612, 366] width 10 height 9
type input "60"
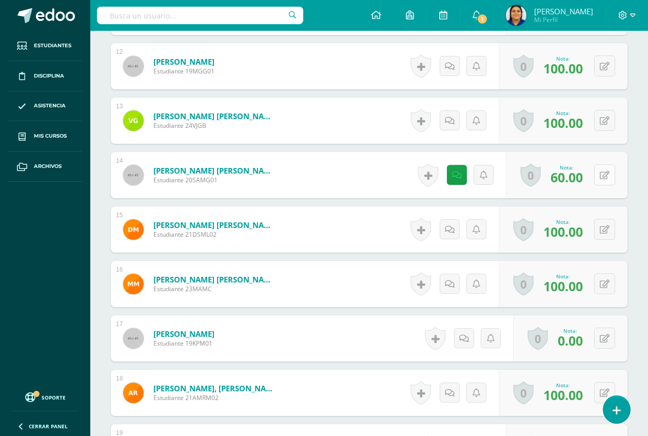
scroll to position [976, 0]
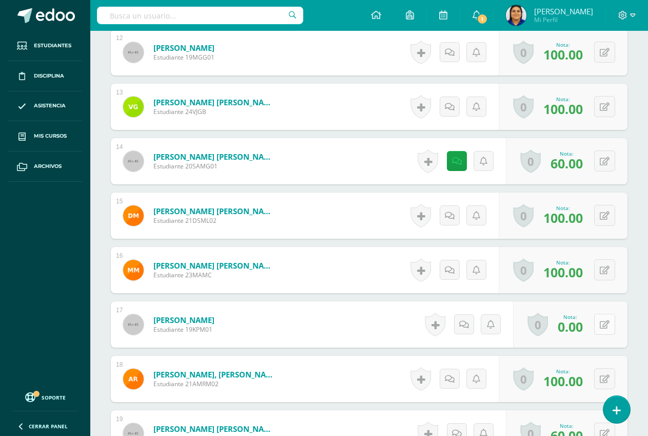
click at [604, 324] on icon at bounding box center [605, 324] width 10 height 9
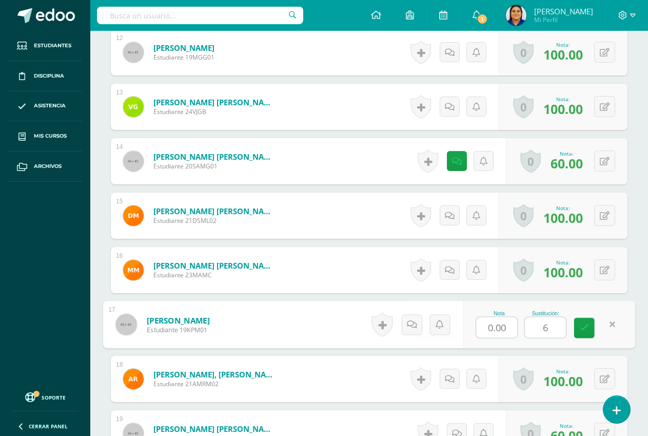
type input "60"
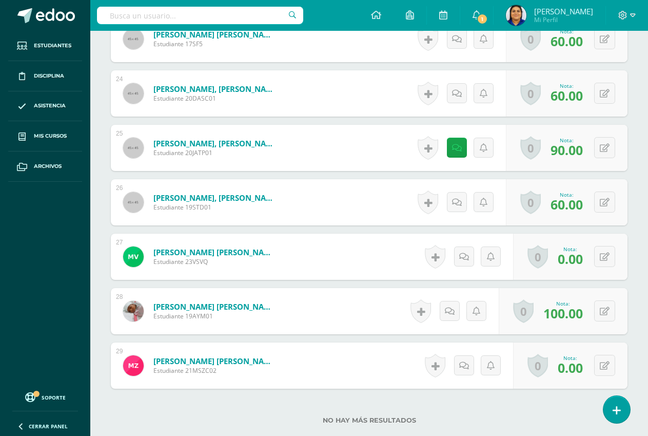
scroll to position [1592, 0]
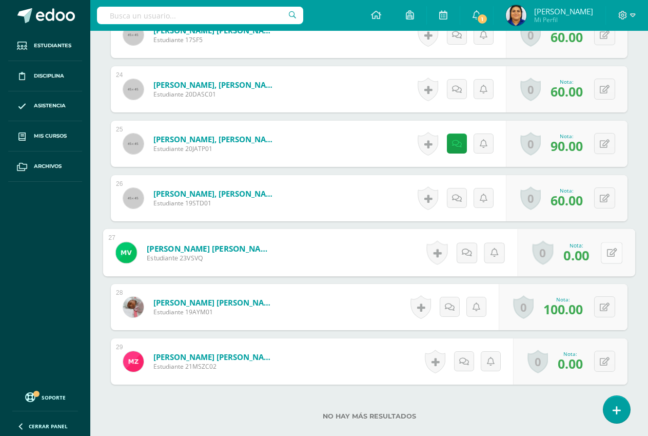
click at [601, 250] on button at bounding box center [612, 253] width 22 height 22
type input "60"
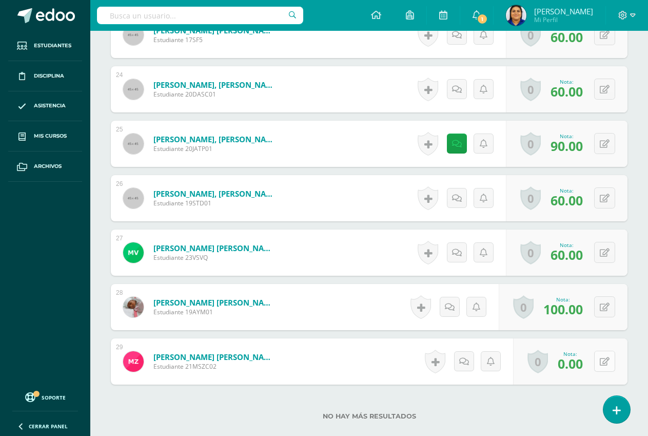
click at [607, 361] on icon at bounding box center [605, 361] width 10 height 9
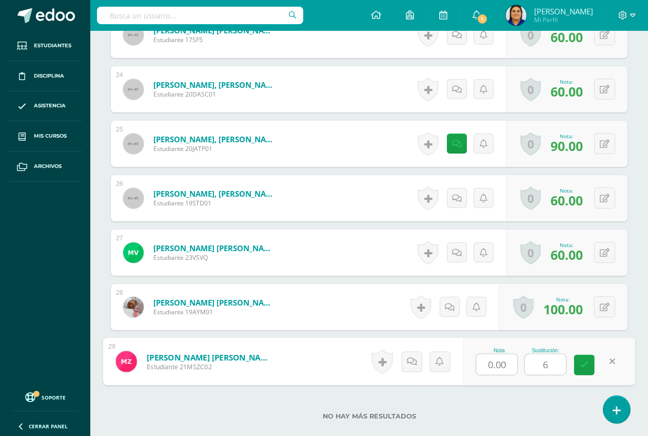
type input "60"
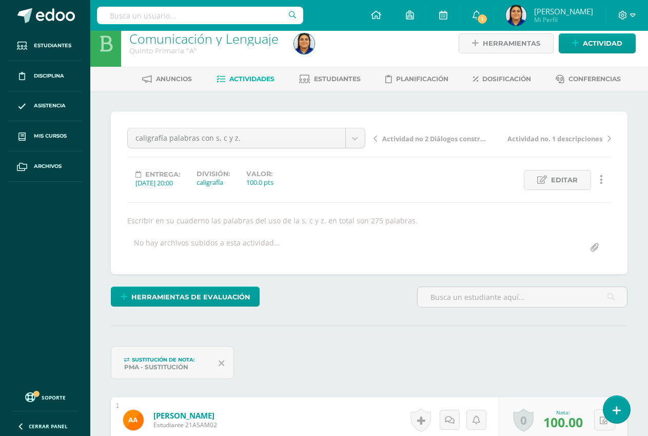
scroll to position [0, 0]
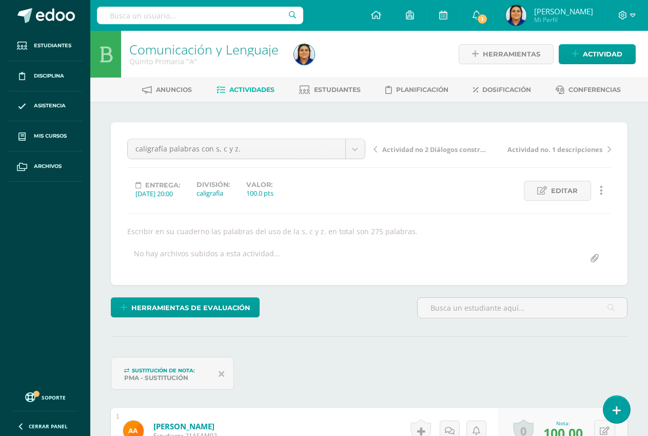
click at [255, 92] on span "Actividades" at bounding box center [251, 90] width 45 height 8
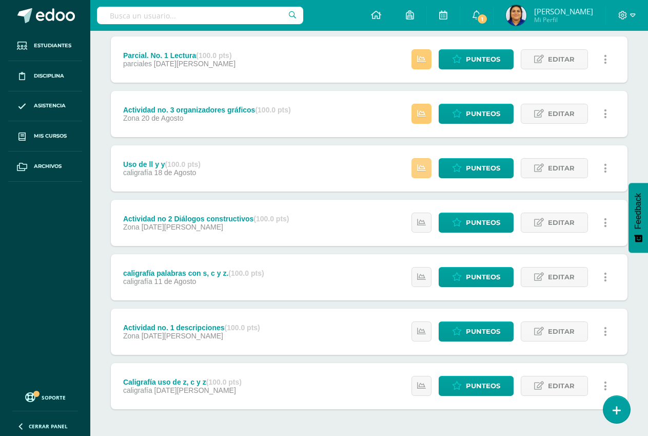
scroll to position [489, 0]
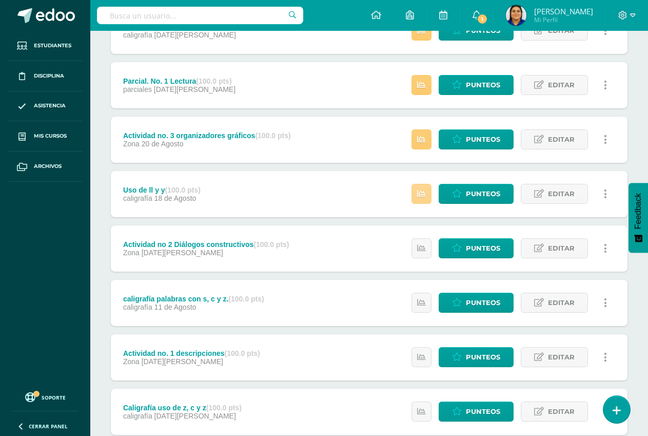
click at [426, 194] on icon at bounding box center [421, 193] width 9 height 9
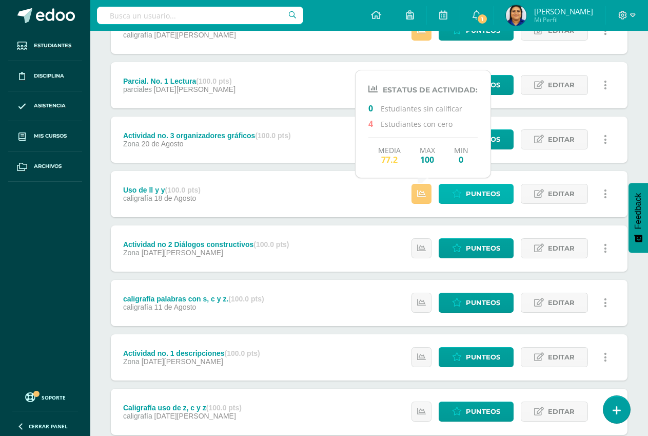
click at [478, 193] on span "Punteos" at bounding box center [483, 193] width 34 height 19
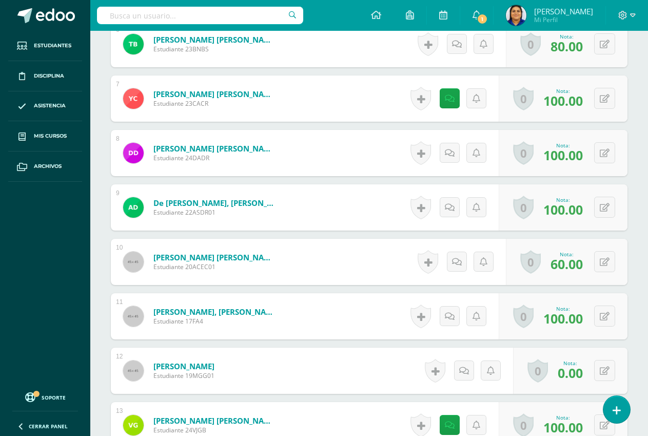
scroll to position [668, 0]
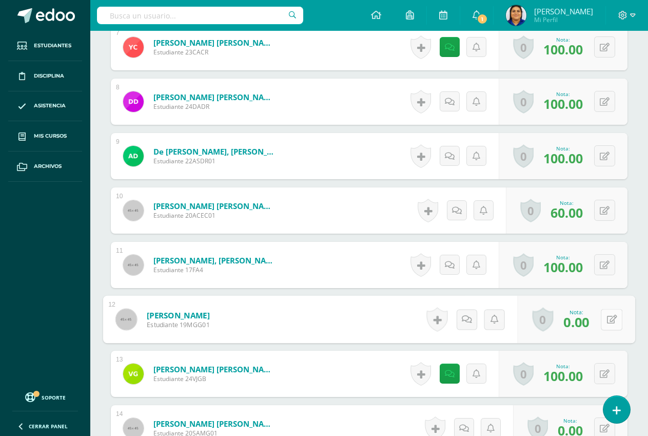
click at [604, 321] on button at bounding box center [612, 319] width 22 height 22
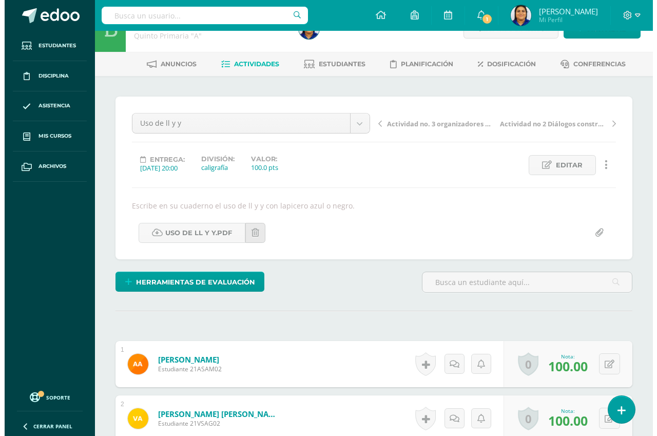
scroll to position [0, 0]
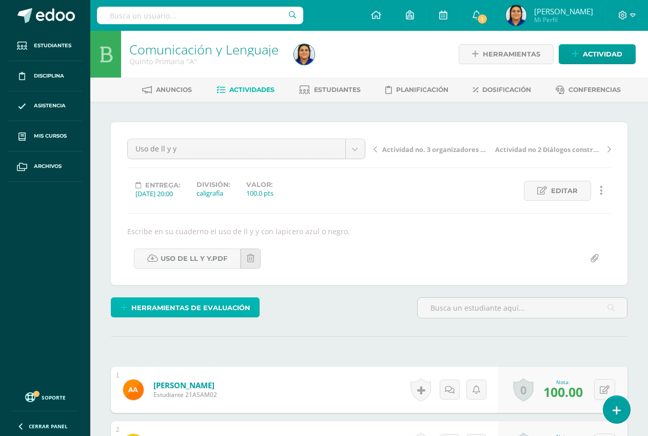
click at [176, 305] on span "Herramientas de evaluación" at bounding box center [190, 307] width 119 height 19
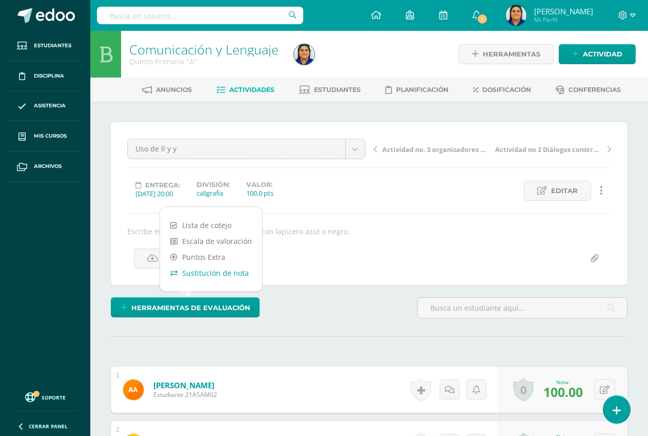
click at [207, 270] on link "Sustitución de nota" at bounding box center [211, 273] width 102 height 16
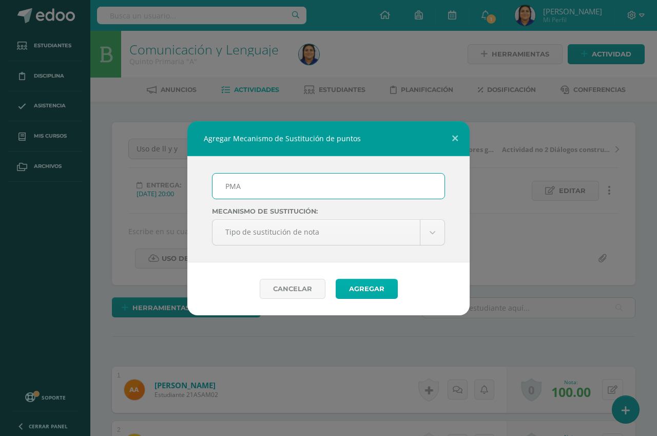
type input "PMA"
click at [367, 284] on button "Agregar" at bounding box center [367, 289] width 62 height 20
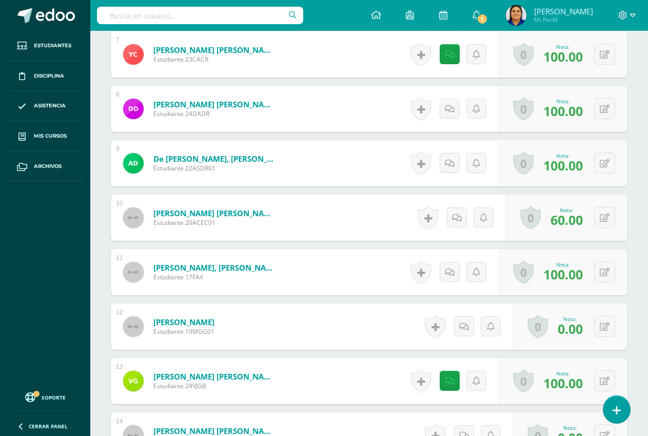
scroll to position [721, 0]
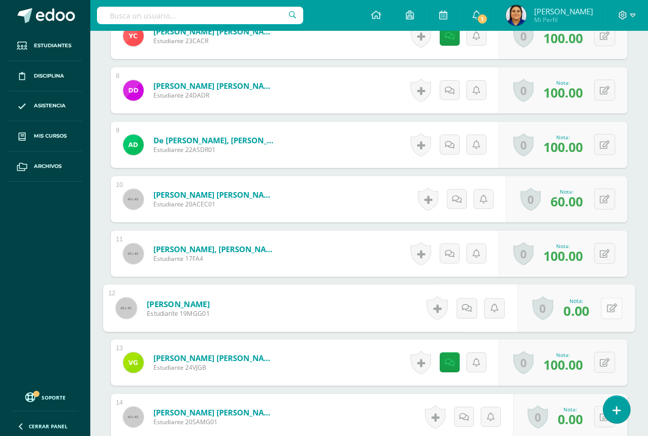
click at [607, 306] on icon at bounding box center [612, 307] width 10 height 9
click at [603, 306] on button at bounding box center [612, 308] width 22 height 22
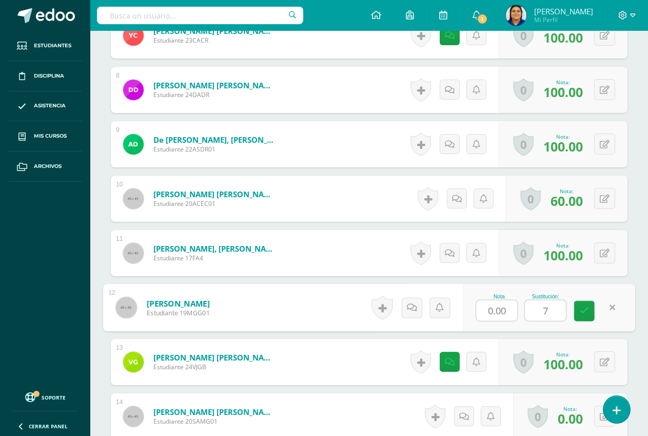
type input "70"
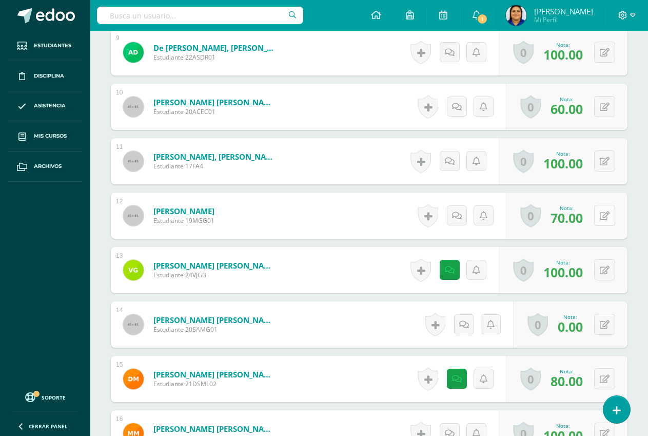
scroll to position [824, 0]
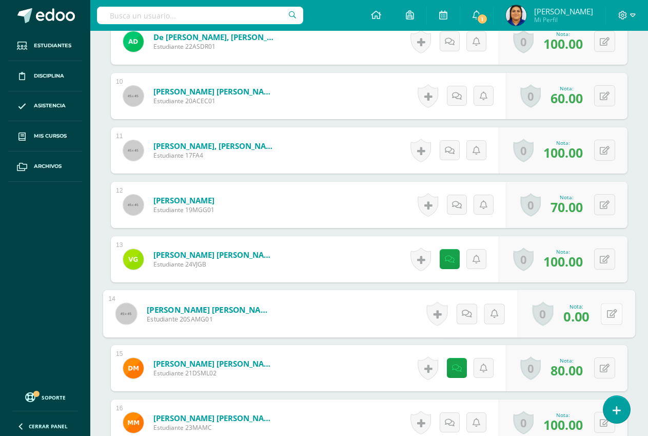
click at [599, 310] on div "0 [GEOGRAPHIC_DATA] Logros obtenidos Aún no hay logros agregados Nota: 0.00" at bounding box center [576, 314] width 117 height 48
click at [613, 311] on icon at bounding box center [612, 313] width 10 height 9
type input "50"
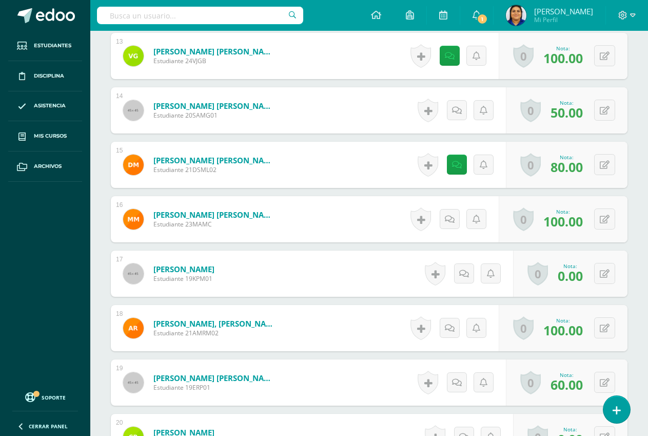
scroll to position [1029, 0]
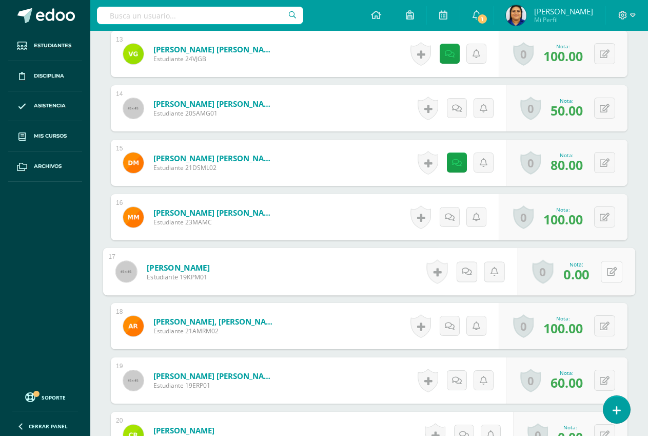
click at [611, 271] on button at bounding box center [612, 272] width 22 height 22
type input "60"
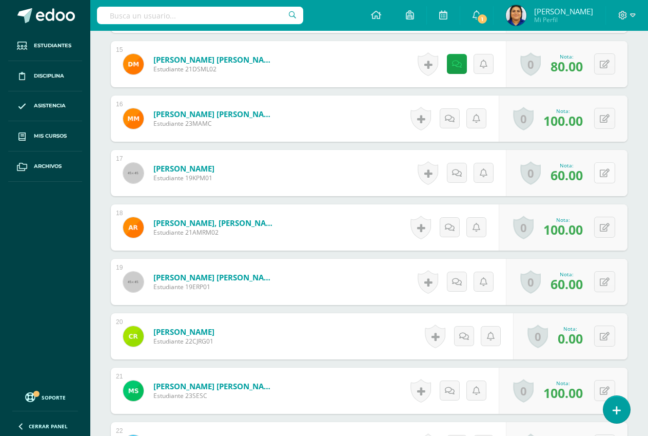
scroll to position [1132, 0]
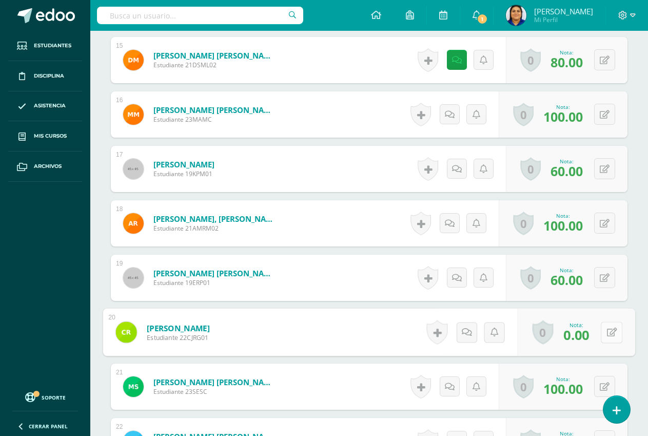
click at [604, 327] on button at bounding box center [612, 332] width 22 height 22
type input "60"
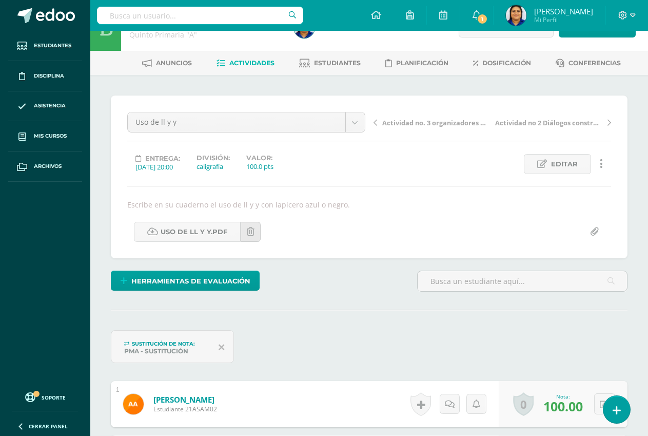
scroll to position [0, 0]
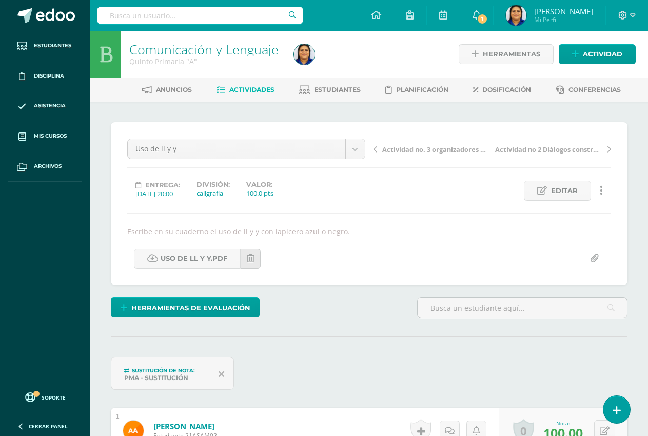
click at [244, 88] on span "Actividades" at bounding box center [251, 90] width 45 height 8
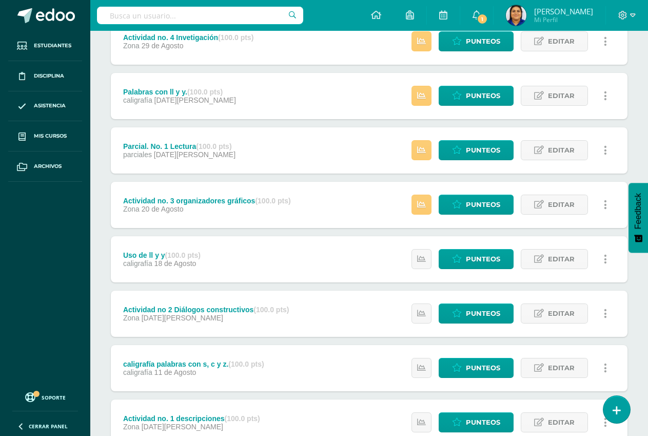
scroll to position [387, 0]
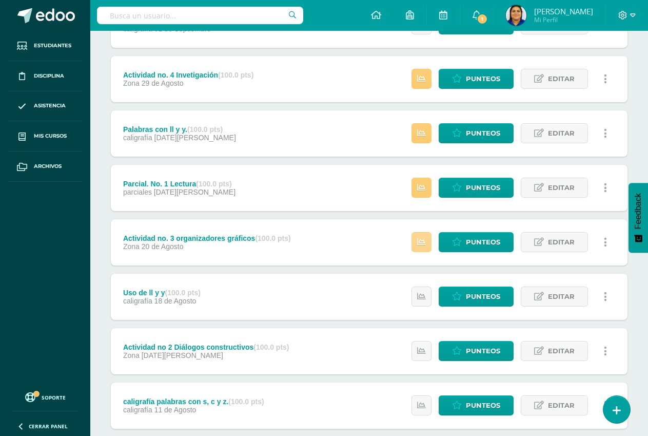
click at [422, 243] on icon at bounding box center [421, 242] width 9 height 9
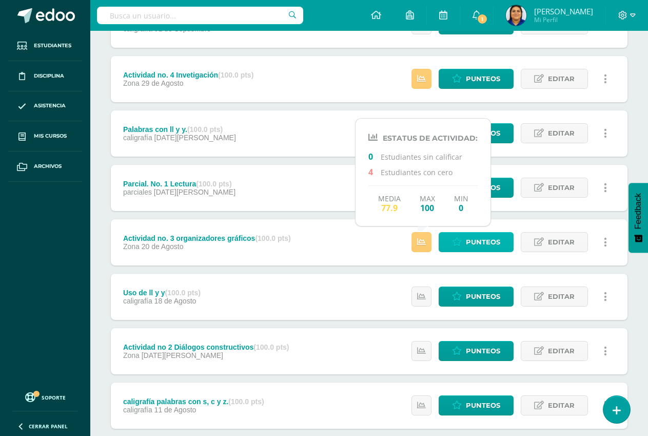
click at [494, 241] on span "Punteos" at bounding box center [483, 241] width 34 height 19
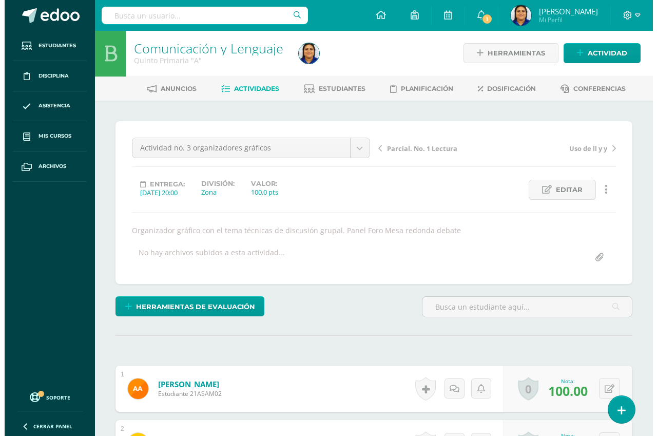
scroll to position [2, 0]
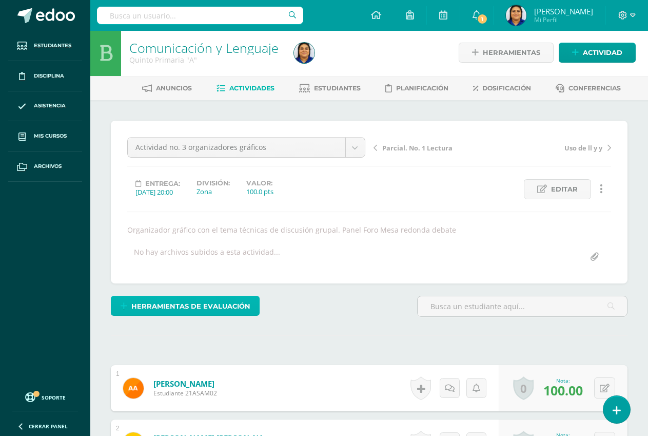
click at [192, 306] on span "Herramientas de evaluación" at bounding box center [190, 306] width 119 height 19
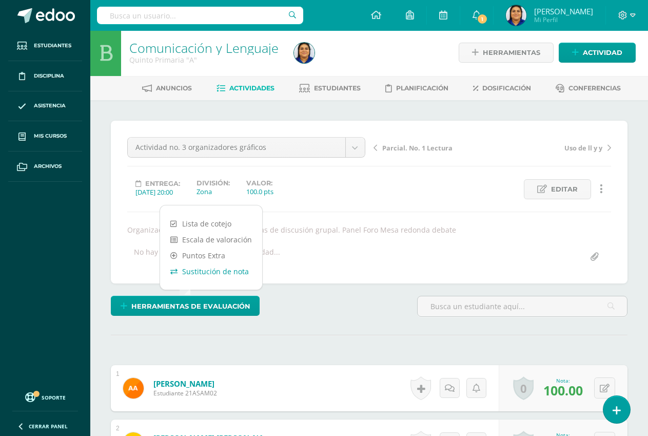
click at [191, 269] on link "Sustitución de nota" at bounding box center [211, 271] width 102 height 16
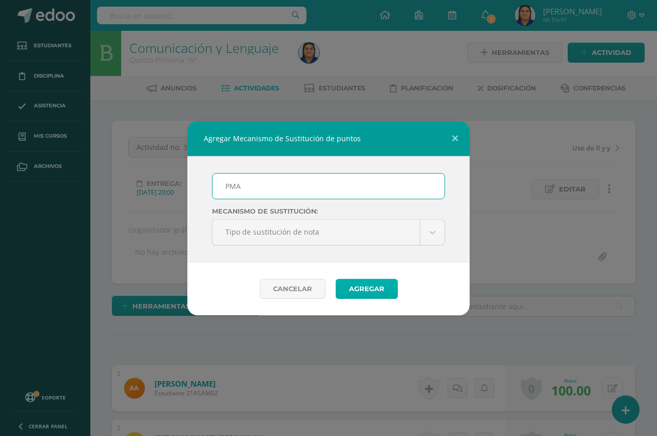
type input "PMA"
click at [353, 290] on button "Agregar" at bounding box center [367, 289] width 62 height 20
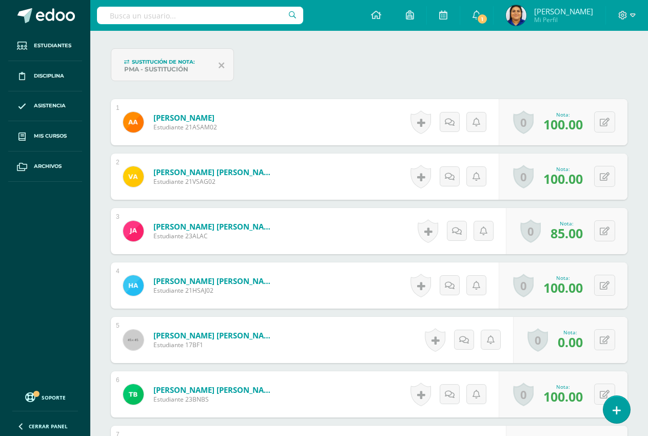
scroll to position [309, 0]
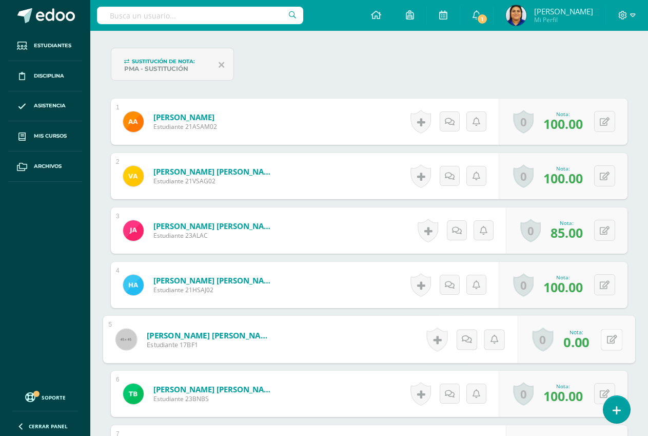
click at [601, 341] on button at bounding box center [612, 339] width 22 height 22
type input "60"
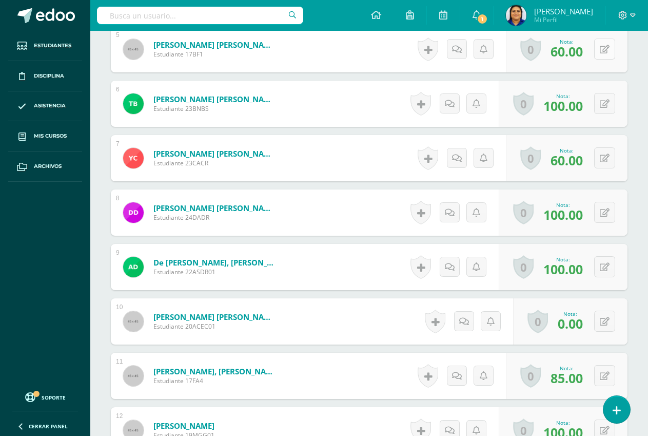
scroll to position [617, 0]
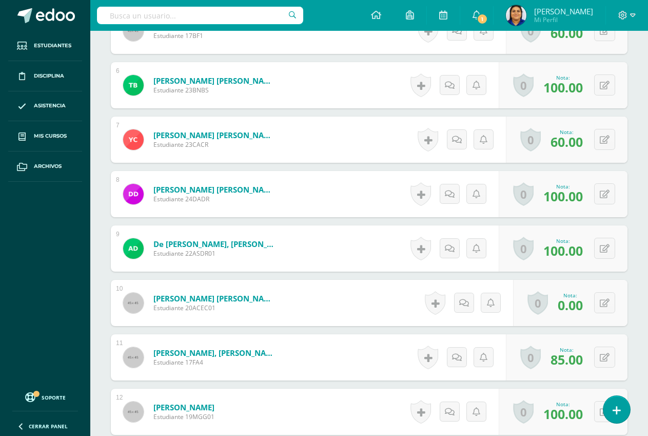
click at [592, 303] on div "0 [GEOGRAPHIC_DATA] Logros obtenidos Aún no hay logros agregados Nota: 0.00" at bounding box center [570, 303] width 114 height 46
click at [607, 301] on icon at bounding box center [605, 303] width 10 height 9
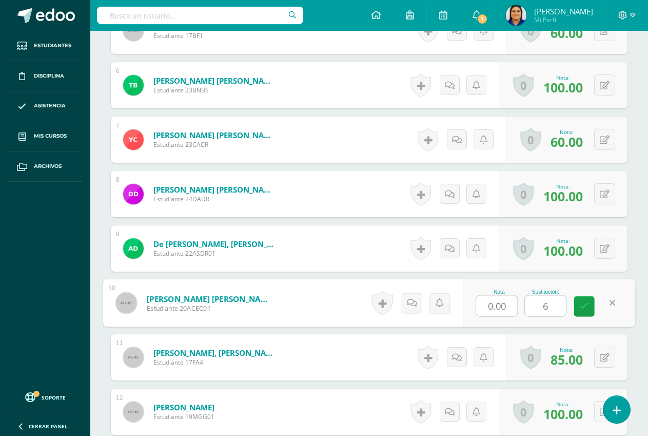
type input "60"
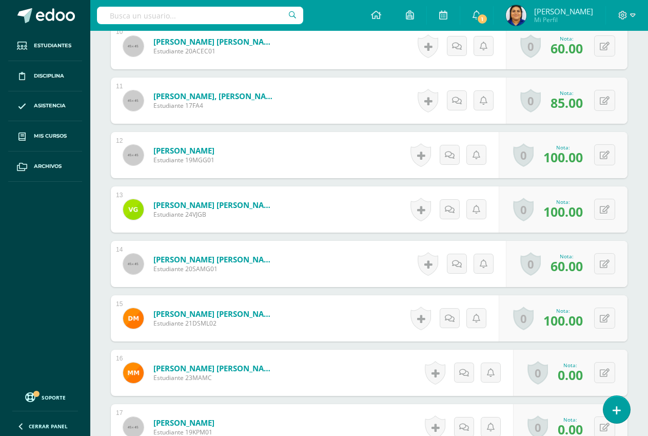
scroll to position [925, 0]
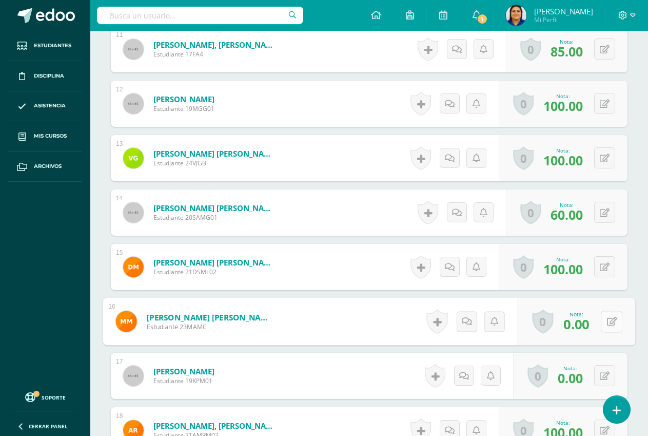
click at [600, 320] on div "0 Logros Logros obtenidos Aún no hay logros agregados Nota: 0.00" at bounding box center [576, 322] width 117 height 48
click at [610, 319] on icon at bounding box center [612, 321] width 10 height 9
type input "60"
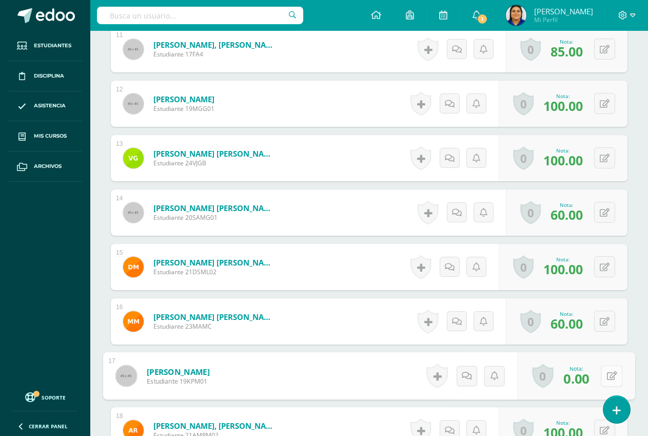
click at [608, 374] on icon at bounding box center [612, 375] width 10 height 9
type input "60"
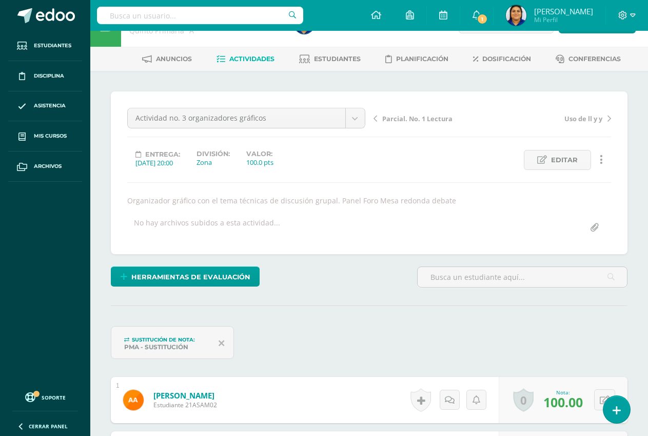
scroll to position [0, 0]
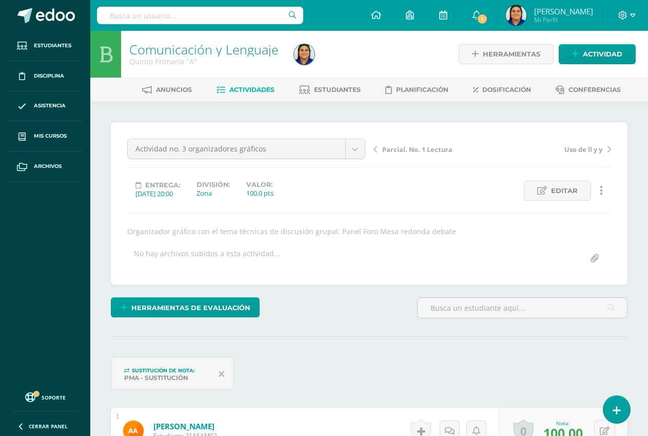
click at [241, 92] on span "Actividades" at bounding box center [251, 90] width 45 height 8
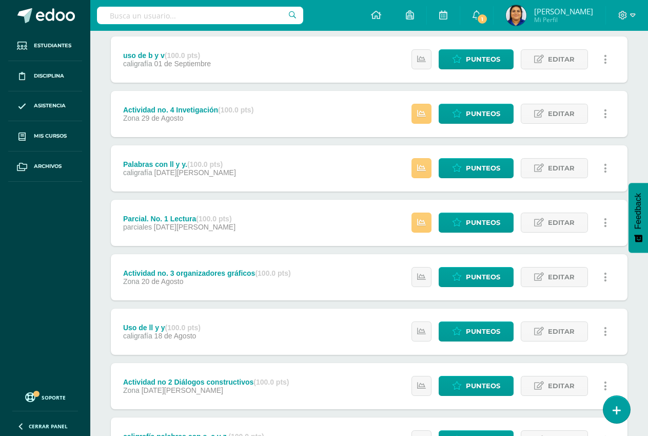
scroll to position [351, 0]
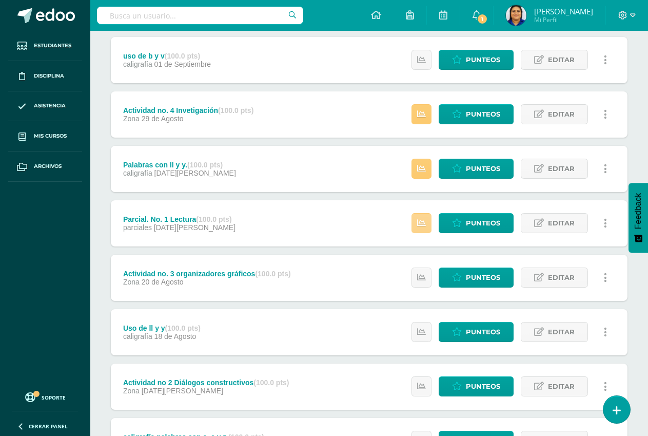
click at [426, 221] on icon at bounding box center [421, 223] width 9 height 9
click at [473, 220] on span "Punteos" at bounding box center [483, 222] width 34 height 19
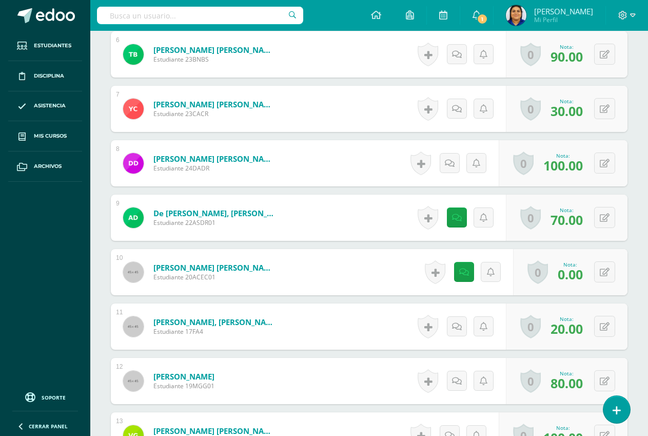
scroll to position [668, 0]
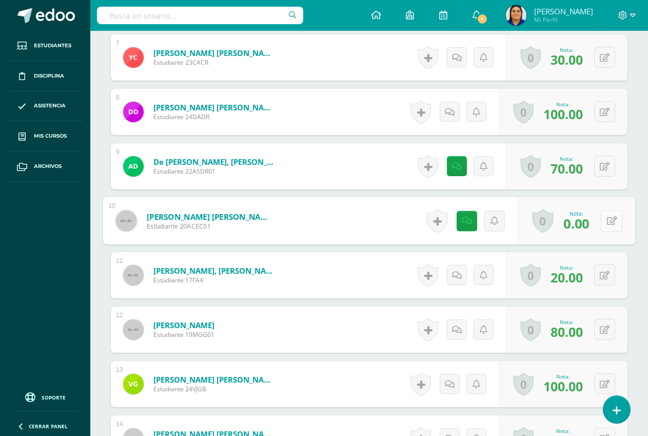
click at [604, 221] on button at bounding box center [612, 221] width 22 height 22
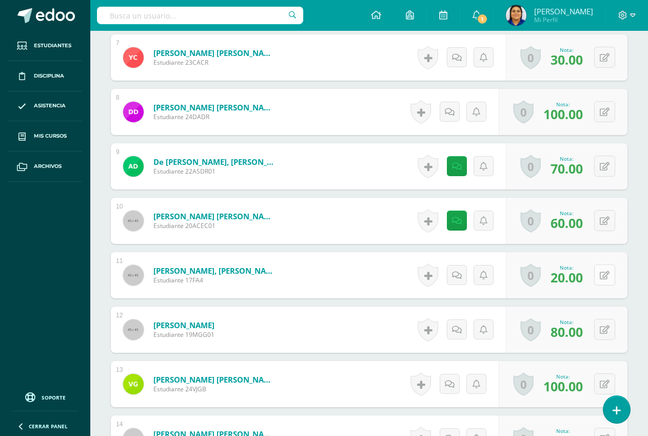
click at [604, 274] on button at bounding box center [604, 274] width 21 height 21
click at [604, 221] on icon at bounding box center [605, 220] width 10 height 9
type input "0"
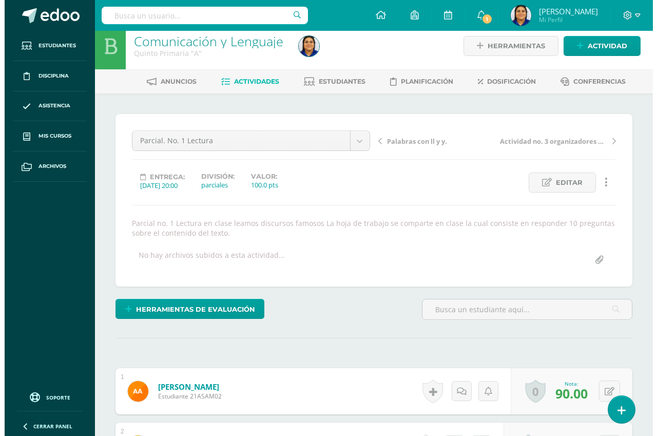
scroll to position [1, 0]
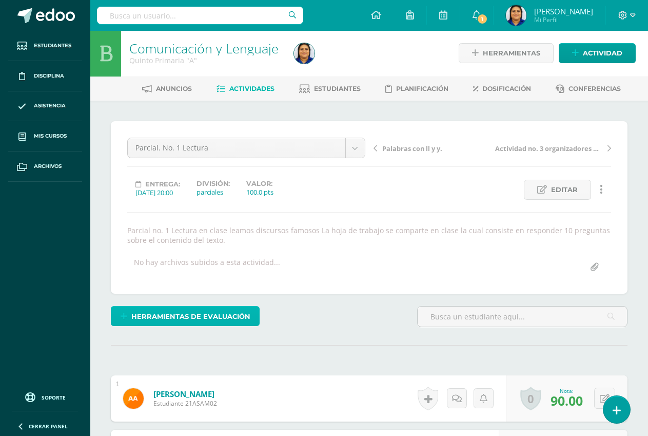
click at [187, 318] on span "Herramientas de evaluación" at bounding box center [190, 316] width 119 height 19
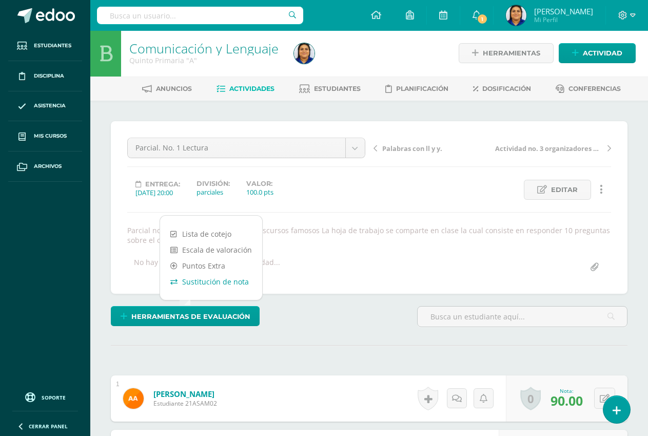
click at [219, 282] on link "Sustitución de nota" at bounding box center [211, 281] width 102 height 16
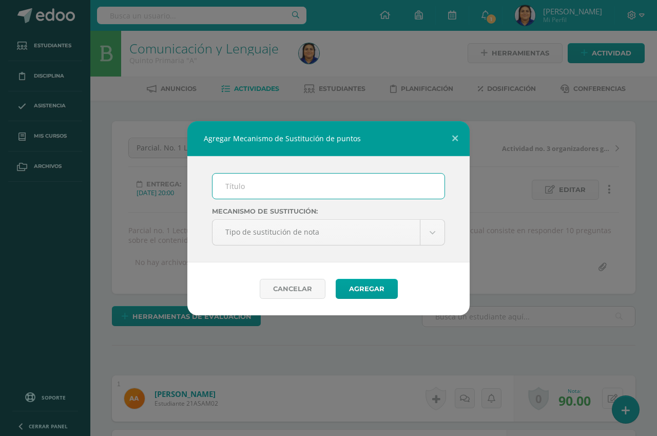
click at [262, 193] on input "text" at bounding box center [328, 185] width 232 height 25
type input "PMA"
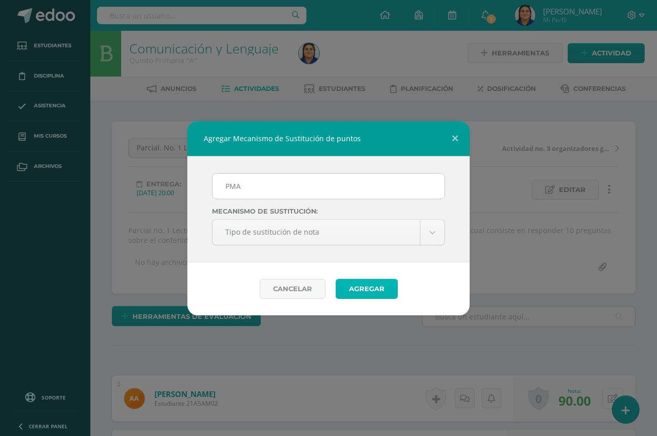
click at [368, 287] on button "Agregar" at bounding box center [367, 289] width 62 height 20
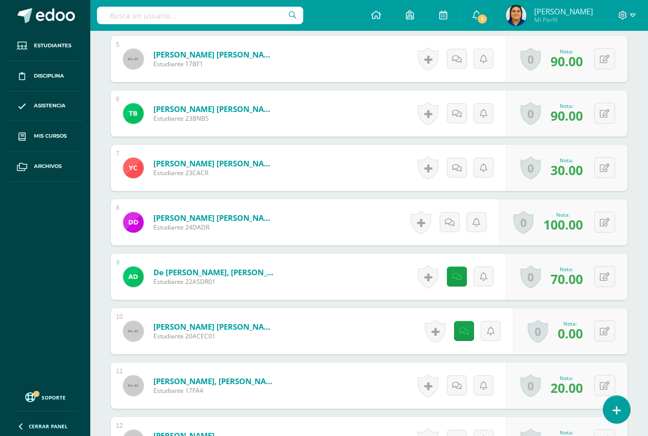
scroll to position [617, 0]
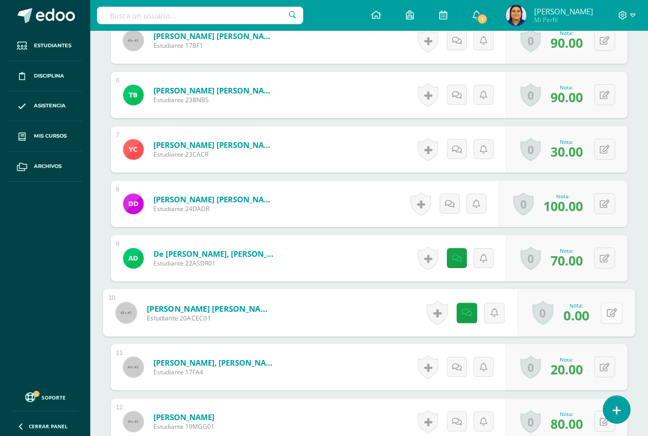
click at [604, 313] on button at bounding box center [612, 313] width 22 height 22
type input "60"
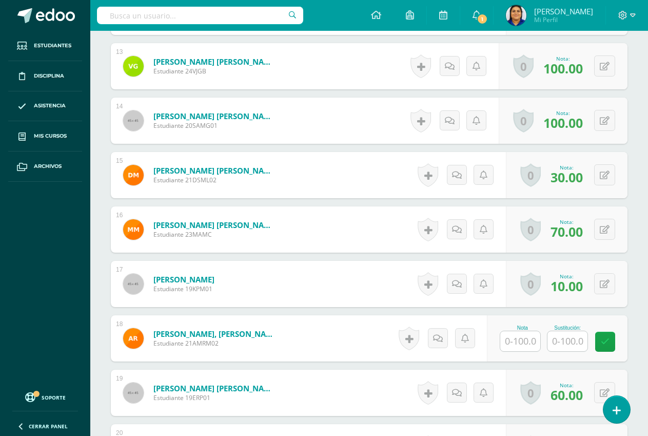
scroll to position [1028, 0]
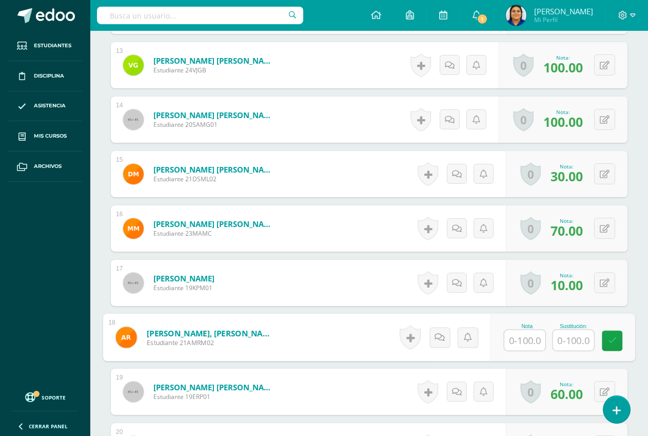
click at [565, 339] on input "text" at bounding box center [573, 340] width 41 height 21
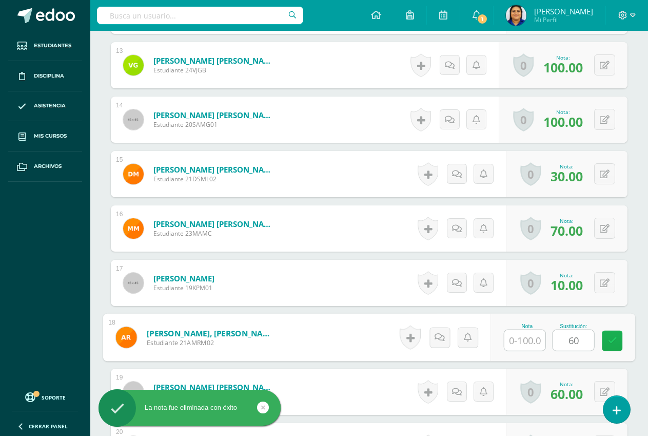
click at [608, 337] on icon at bounding box center [612, 340] width 9 height 9
type input "60"
click at [526, 342] on input "text" at bounding box center [524, 340] width 41 height 21
type input "0"
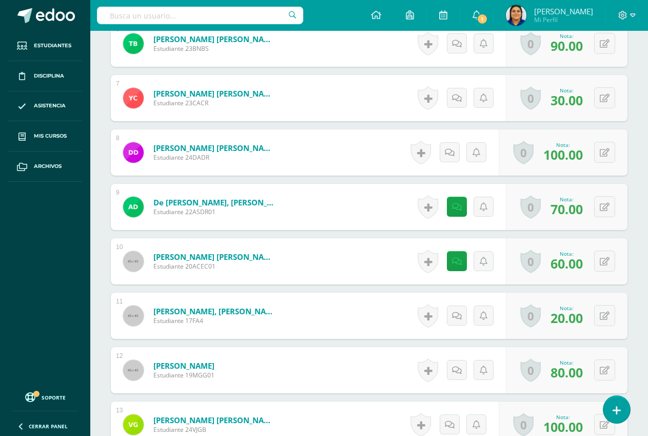
scroll to position [720, 0]
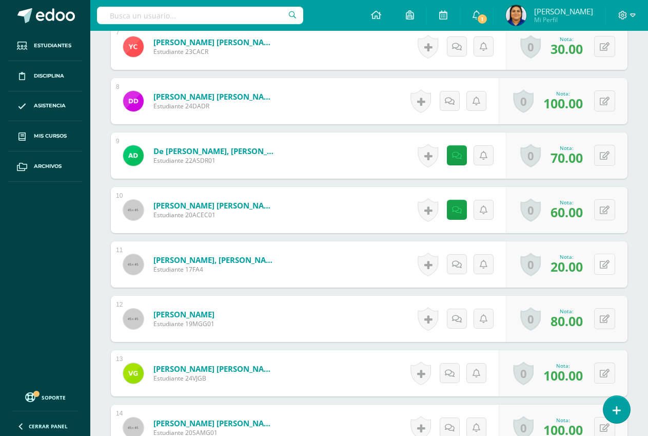
click at [600, 264] on button at bounding box center [604, 263] width 21 height 21
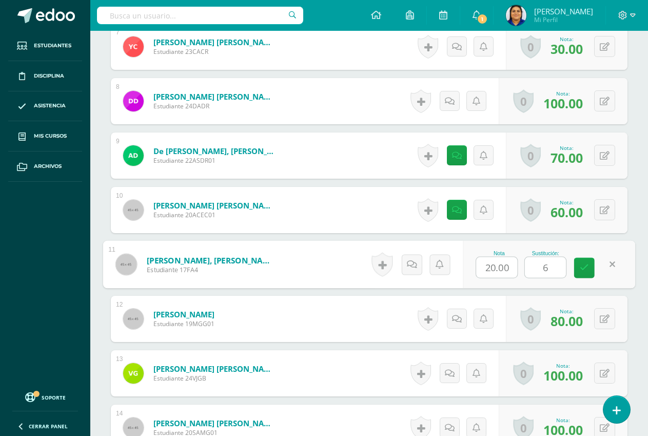
type input "60"
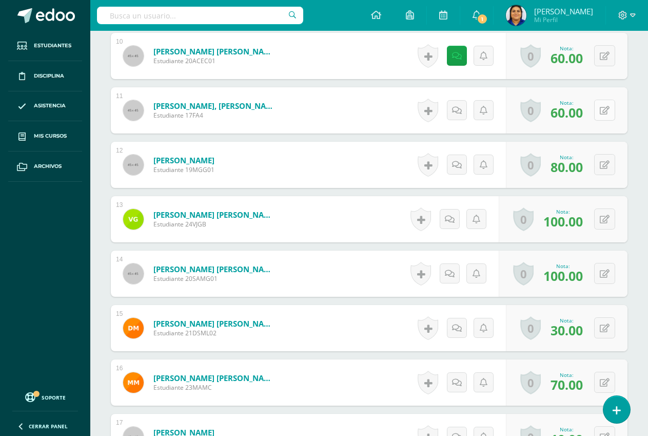
scroll to position [925, 0]
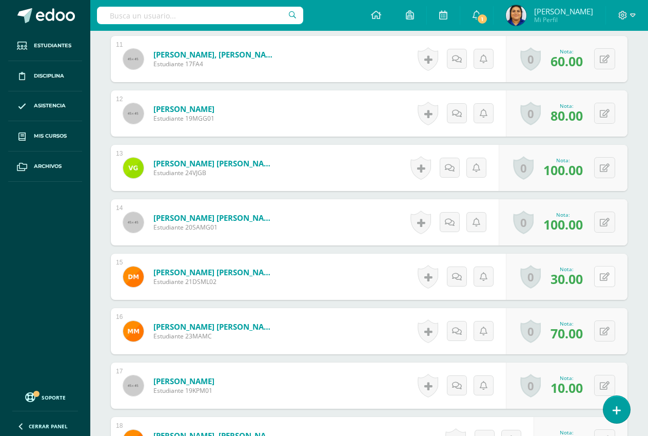
click at [605, 275] on button at bounding box center [604, 276] width 21 height 21
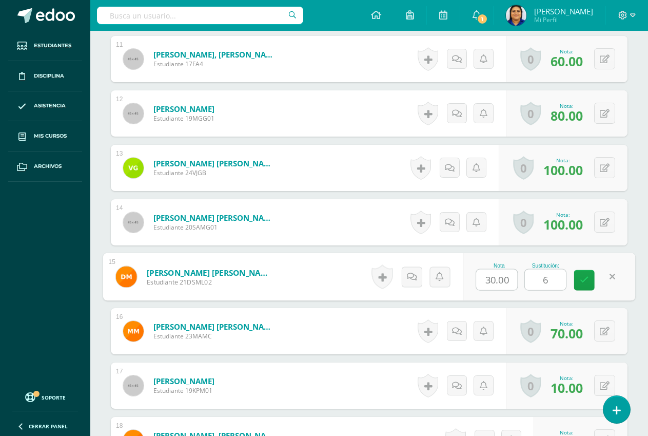
type input "60"
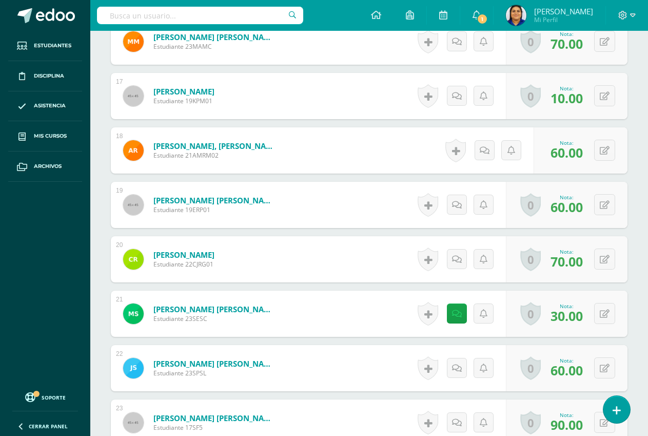
scroll to position [1233, 0]
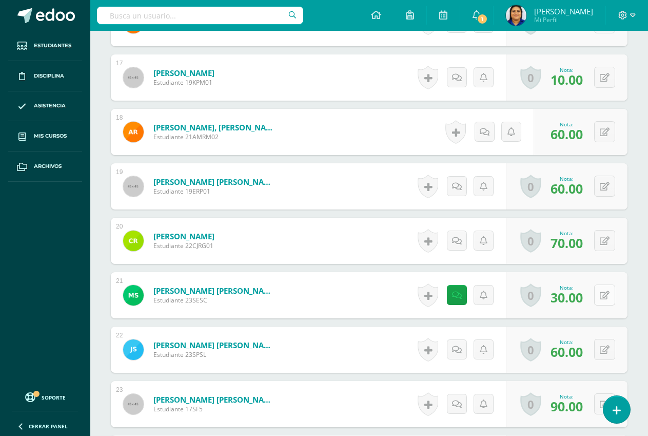
click at [603, 294] on icon at bounding box center [605, 295] width 10 height 9
click at [603, 294] on button at bounding box center [604, 294] width 21 height 21
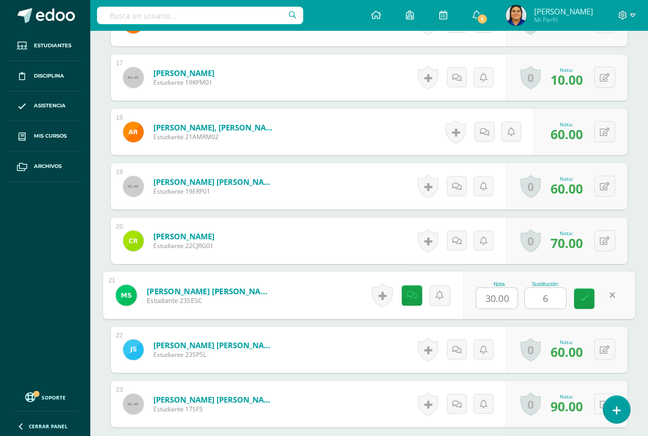
type input "60"
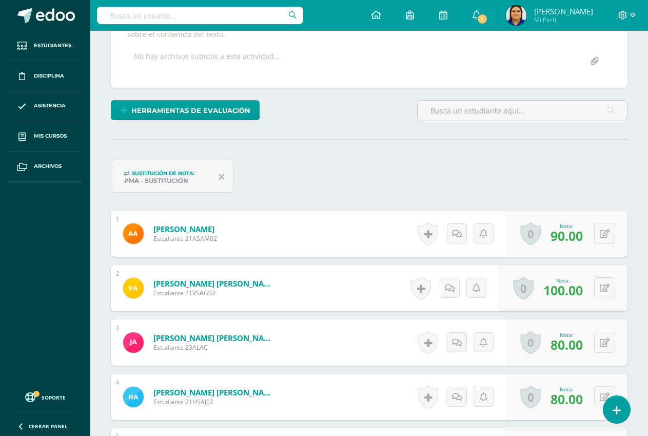
scroll to position [0, 0]
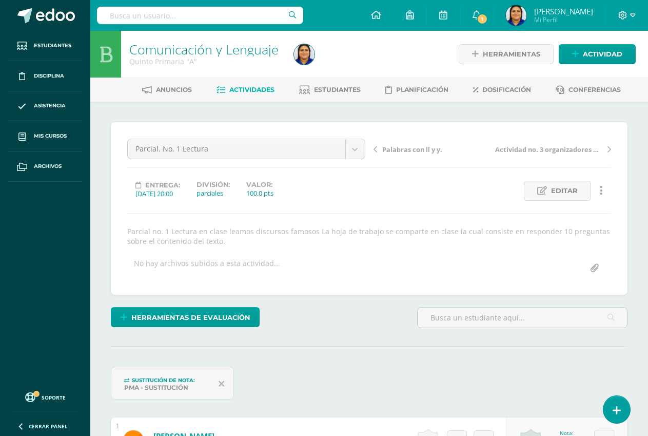
click at [243, 86] on span "Actividades" at bounding box center [251, 90] width 45 height 8
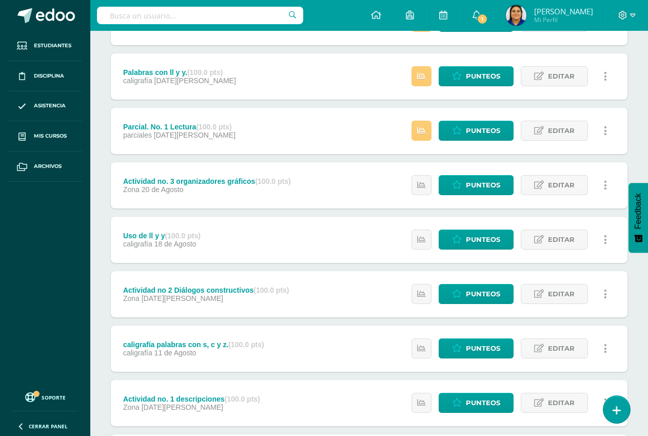
scroll to position [403, 0]
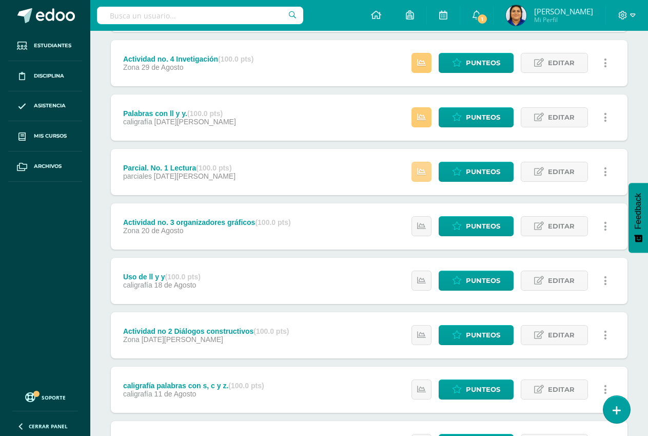
click at [422, 168] on icon at bounding box center [421, 171] width 9 height 9
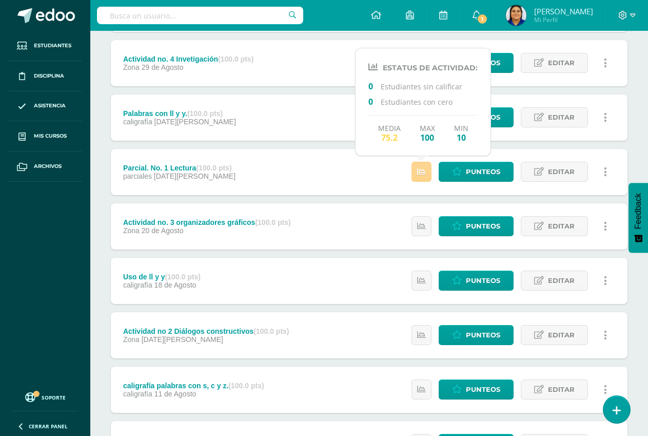
click at [422, 168] on icon at bounding box center [421, 171] width 9 height 9
click at [320, 145] on div "examen de unidad (100.0 pts) examen 08 de Octubre Estatus de Actividad: 29 Estu…" at bounding box center [369, 144] width 517 height 753
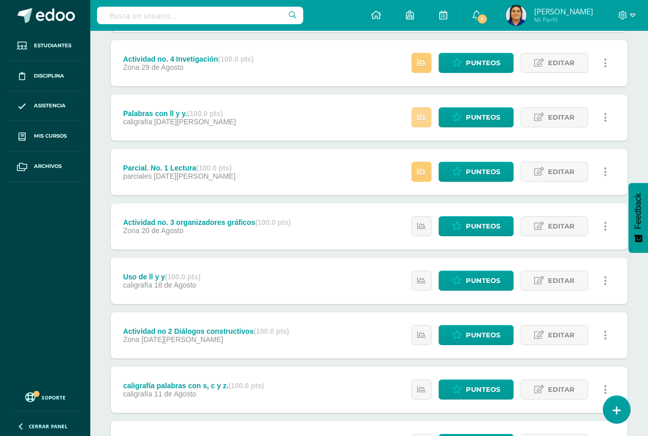
click at [423, 117] on icon at bounding box center [421, 117] width 9 height 9
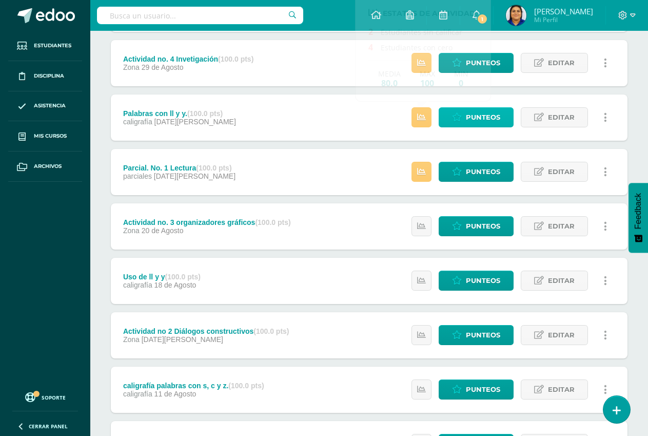
click at [475, 111] on span "Punteos" at bounding box center [483, 117] width 34 height 19
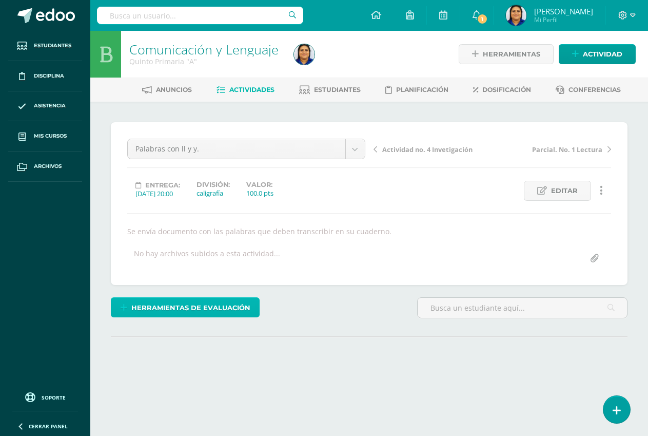
click at [192, 304] on span "Herramientas de evaluación" at bounding box center [190, 307] width 119 height 19
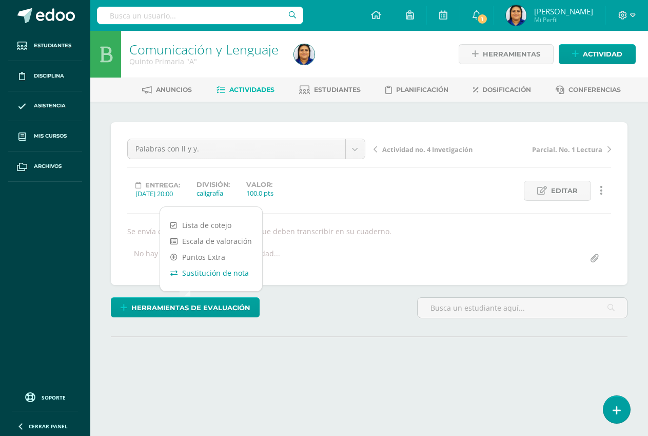
click at [207, 272] on link "Sustitución de nota" at bounding box center [211, 273] width 102 height 16
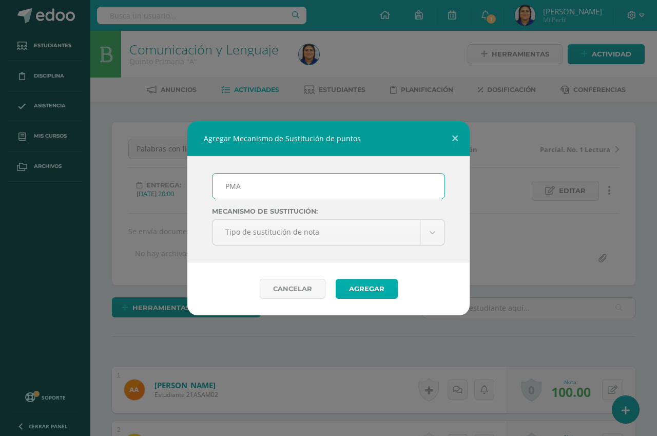
type input "PMA"
click at [369, 289] on button "Agregar" at bounding box center [367, 289] width 62 height 20
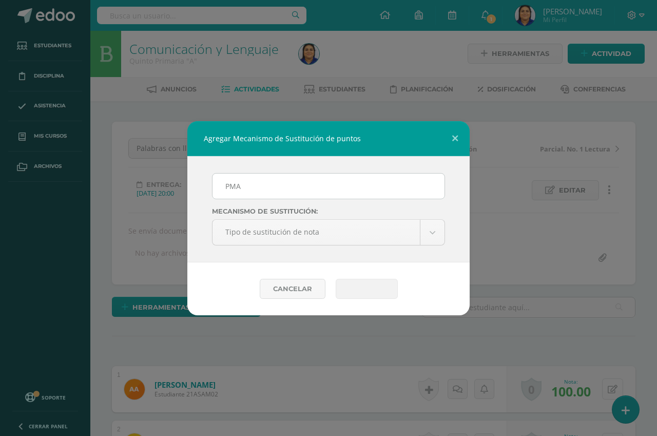
scroll to position [1, 0]
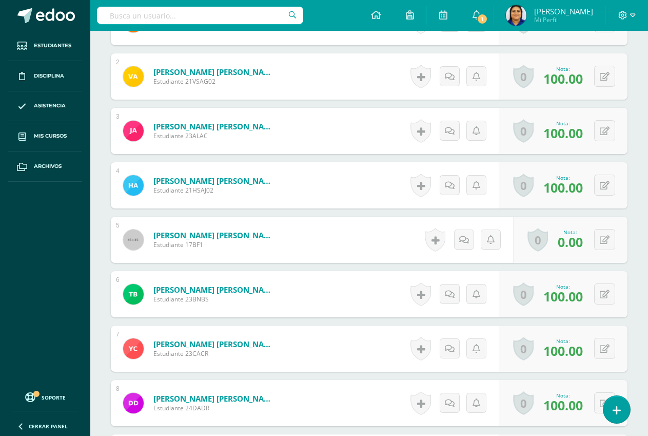
scroll to position [412, 0]
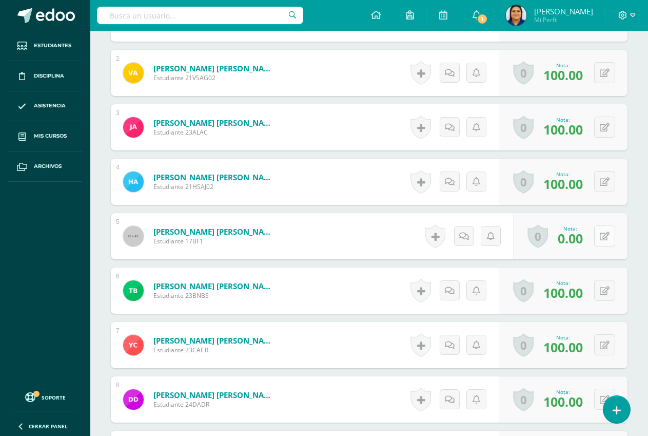
click at [608, 235] on icon at bounding box center [605, 236] width 10 height 9
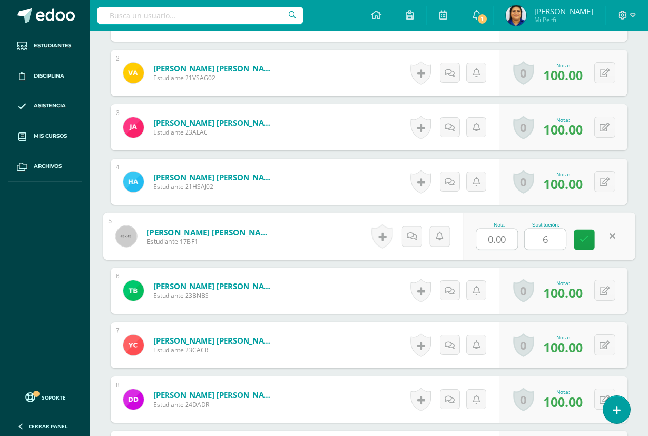
type input "60"
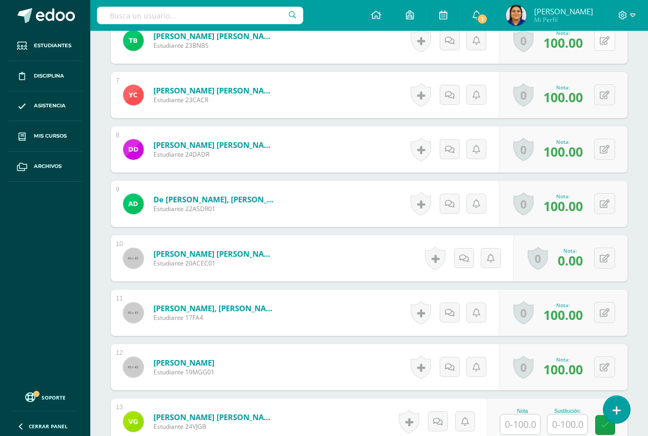
scroll to position [668, 0]
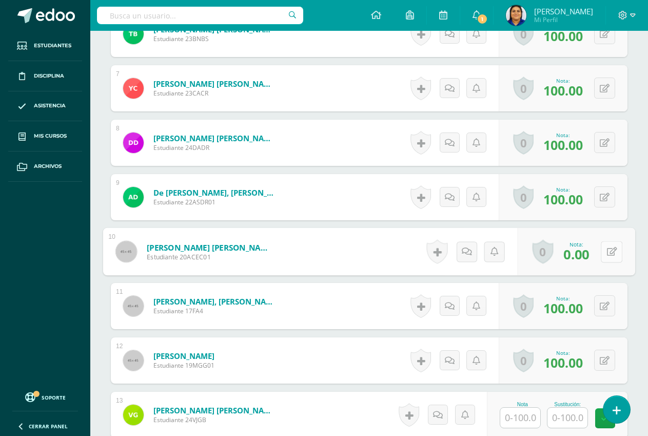
click at [607, 252] on icon at bounding box center [612, 251] width 10 height 9
type input "60"
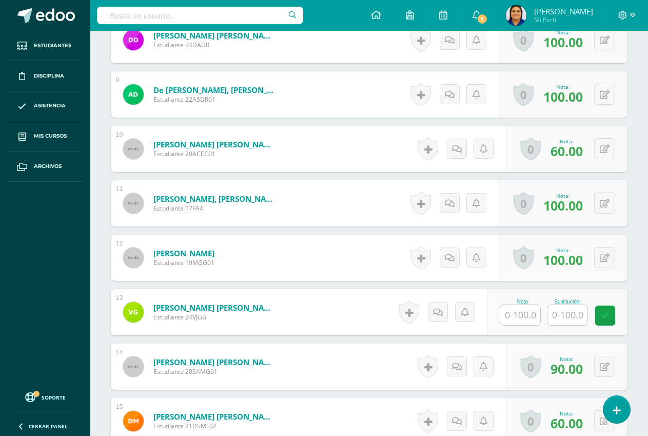
scroll to position [822, 0]
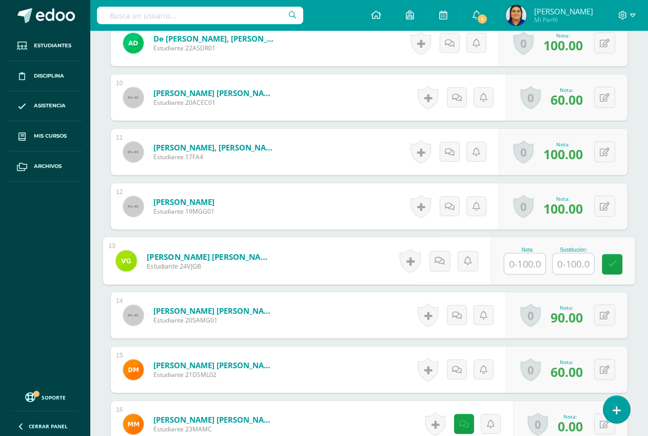
click at [560, 260] on input "text" at bounding box center [573, 263] width 41 height 21
type input "0"
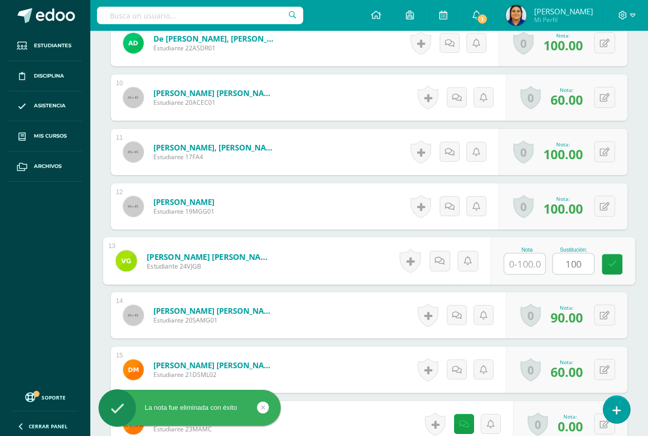
type input "100"
click at [529, 265] on input "text" at bounding box center [524, 263] width 41 height 21
type input "0"
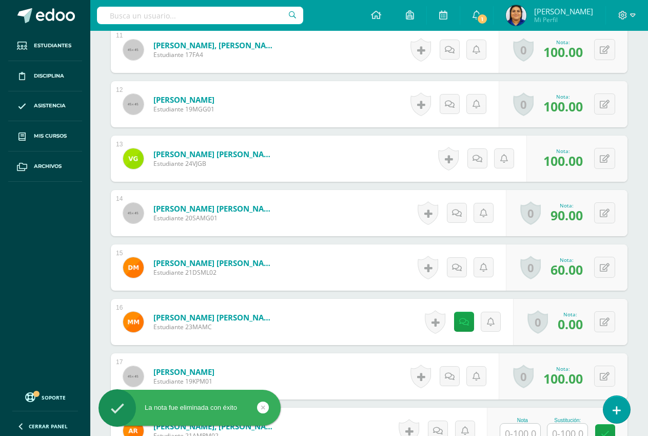
scroll to position [925, 0]
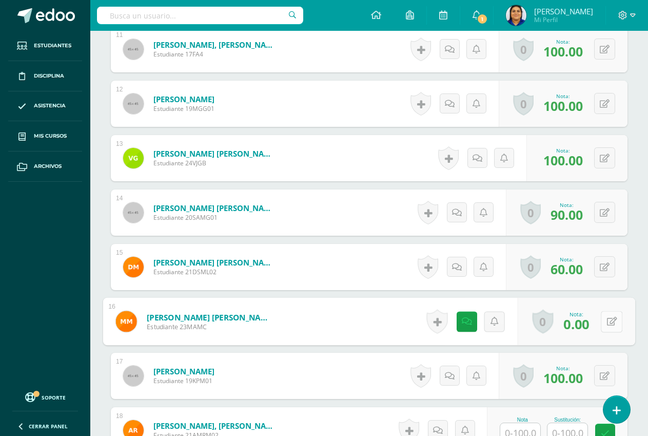
click at [607, 322] on icon at bounding box center [612, 321] width 10 height 9
type input "100"
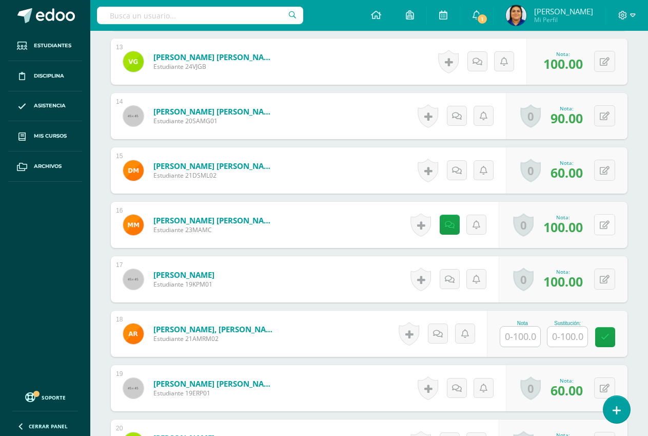
scroll to position [1028, 0]
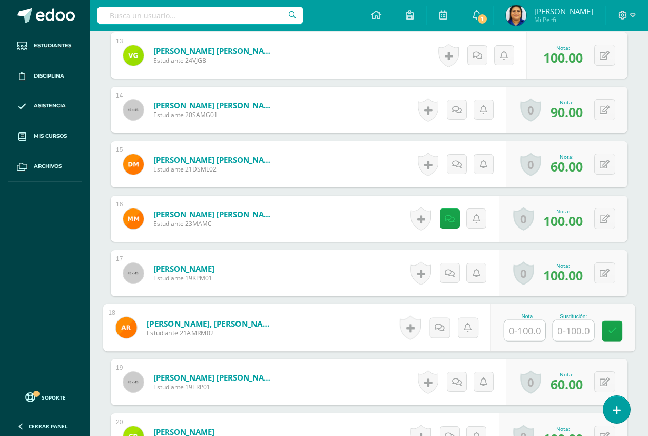
click at [519, 329] on input "text" at bounding box center [524, 330] width 41 height 21
type input "0.00"
click at [601, 328] on button at bounding box center [612, 328] width 22 height 22
type input "60"
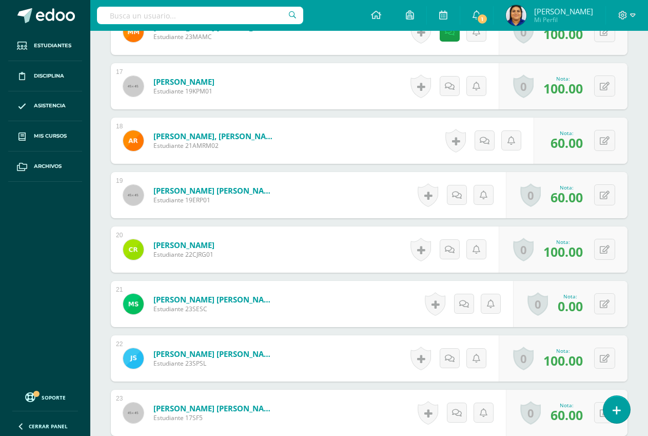
scroll to position [1233, 0]
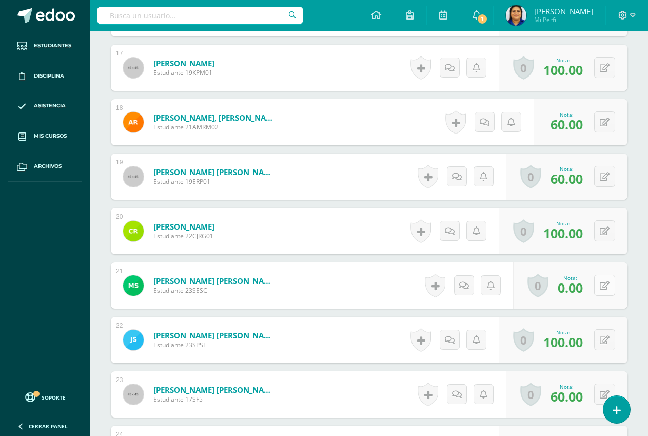
click at [605, 283] on button at bounding box center [604, 284] width 21 height 21
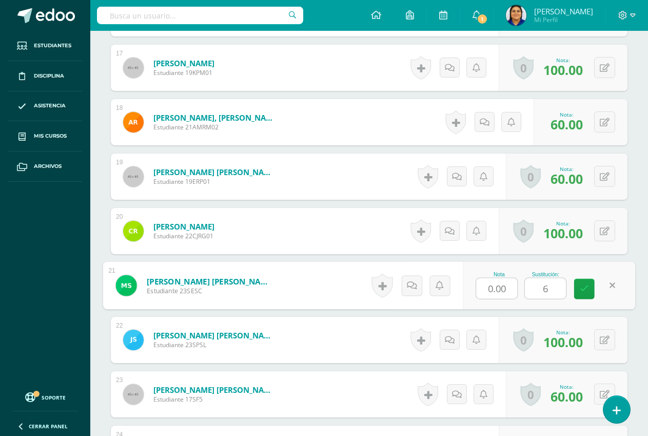
type input "60"
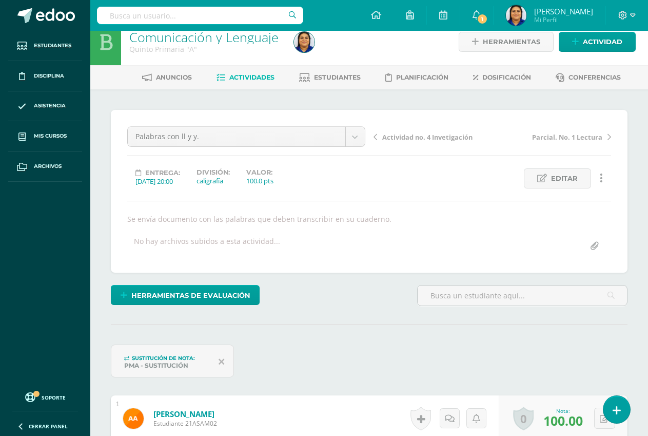
scroll to position [0, 0]
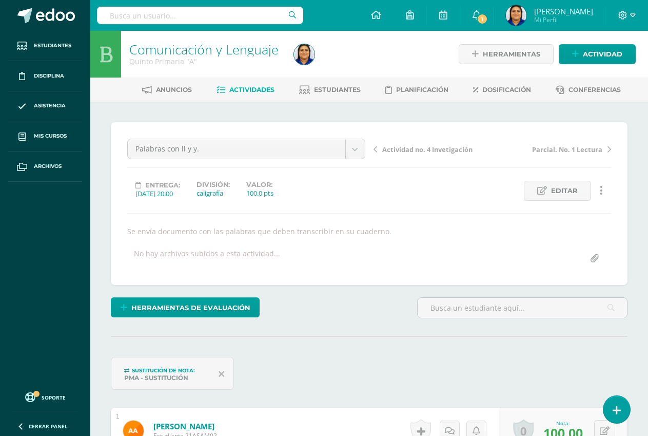
click at [247, 87] on span "Actividades" at bounding box center [251, 90] width 45 height 8
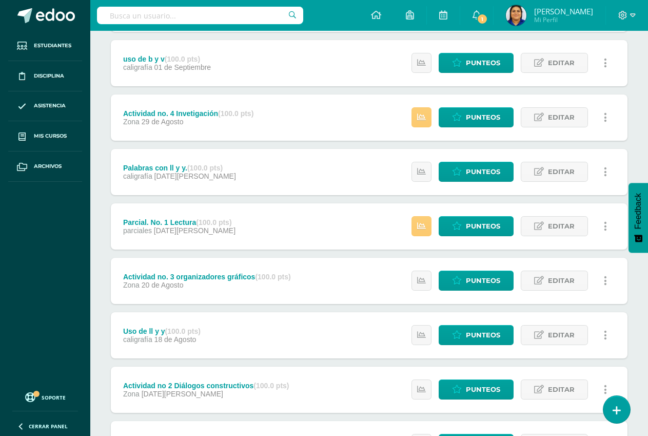
scroll to position [300, 0]
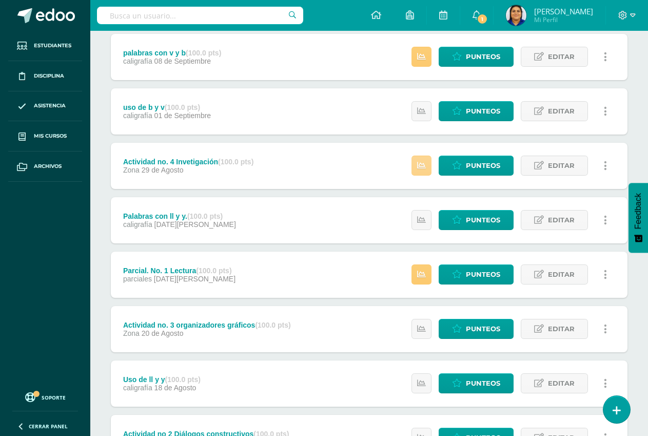
click at [423, 159] on link at bounding box center [421, 165] width 20 height 20
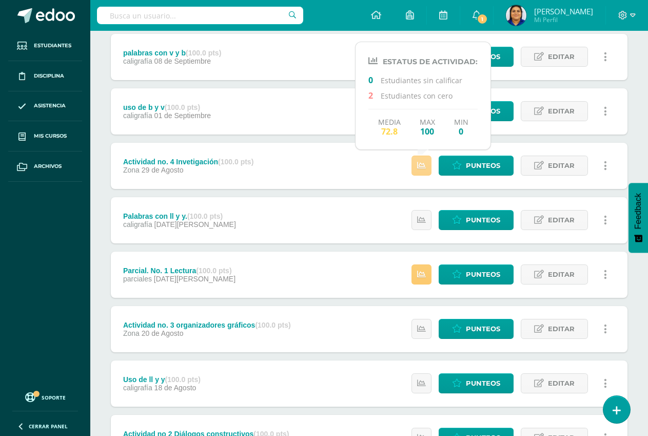
click at [427, 166] on link at bounding box center [421, 165] width 20 height 20
click at [470, 165] on span "Punteos" at bounding box center [483, 165] width 34 height 19
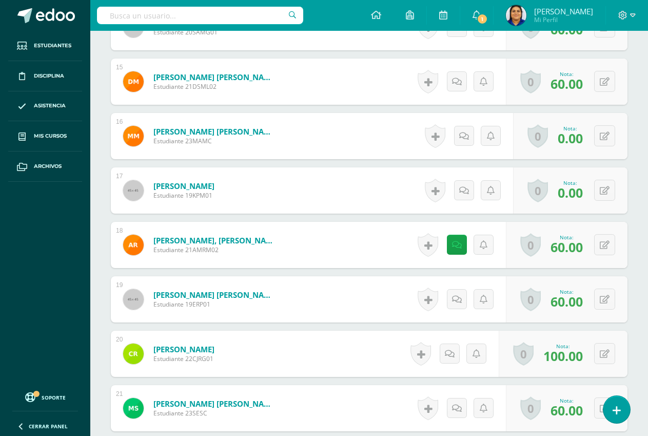
scroll to position [1130, 0]
click at [604, 191] on button at bounding box center [604, 189] width 21 height 21
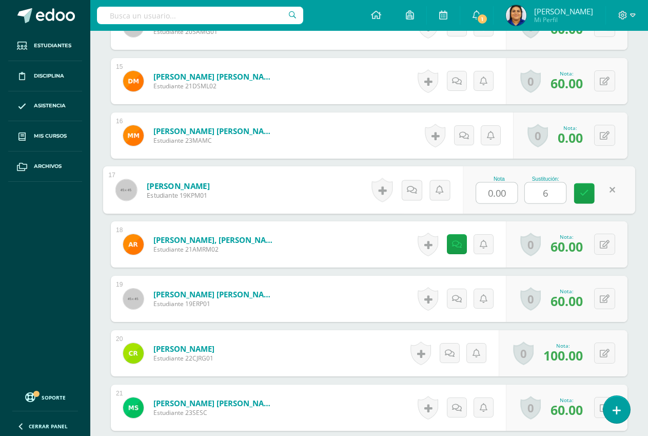
type input "60"
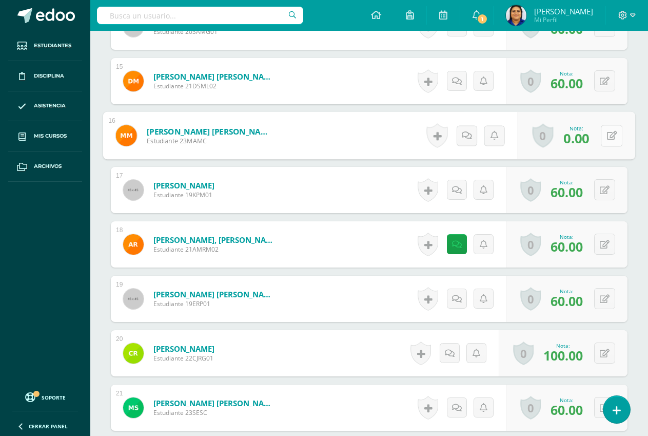
click at [607, 133] on icon at bounding box center [612, 135] width 10 height 9
type input "60"
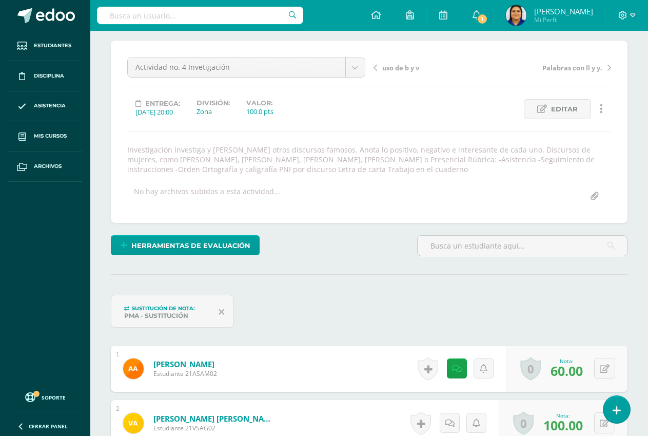
scroll to position [0, 0]
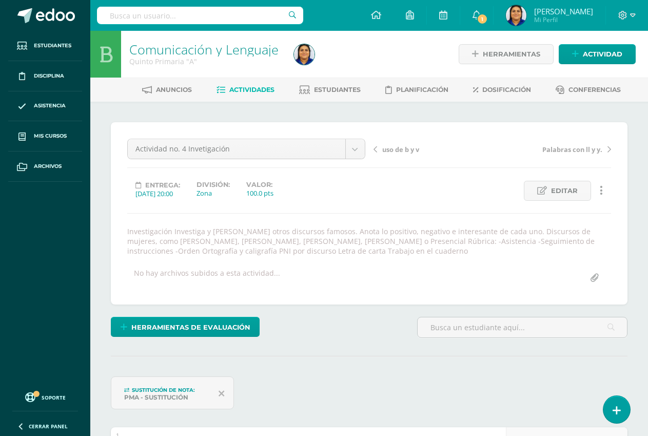
click at [246, 86] on span "Actividades" at bounding box center [251, 90] width 45 height 8
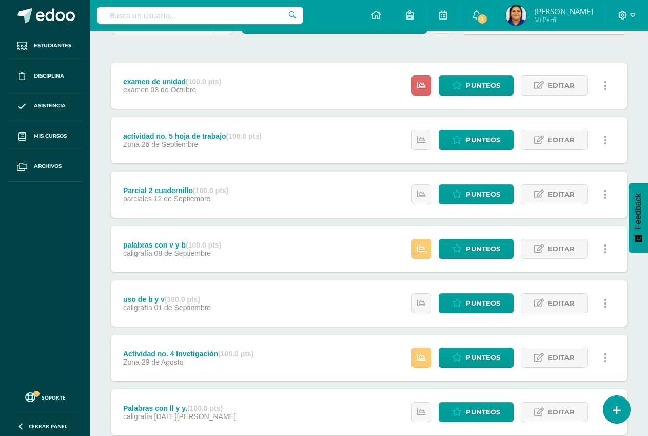
scroll to position [79, 0]
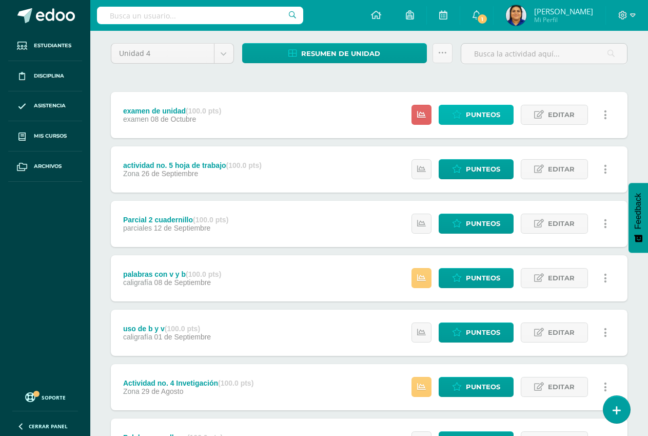
click at [472, 113] on span "Punteos" at bounding box center [483, 114] width 34 height 19
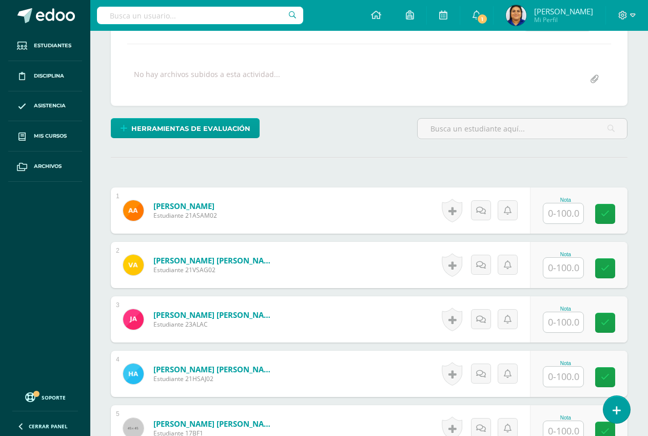
scroll to position [170, 0]
click at [567, 210] on input "text" at bounding box center [563, 213] width 40 height 20
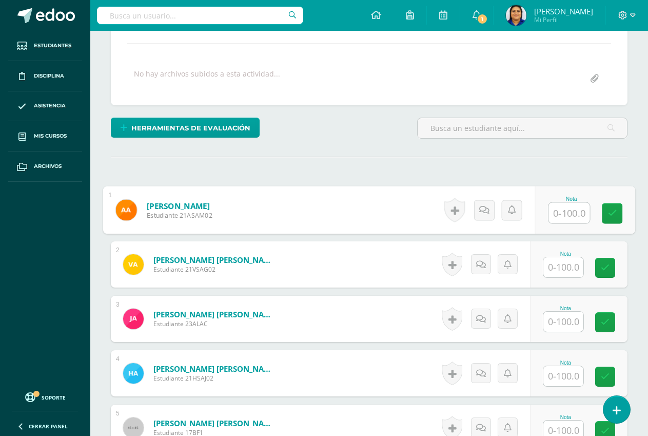
scroll to position [170, 0]
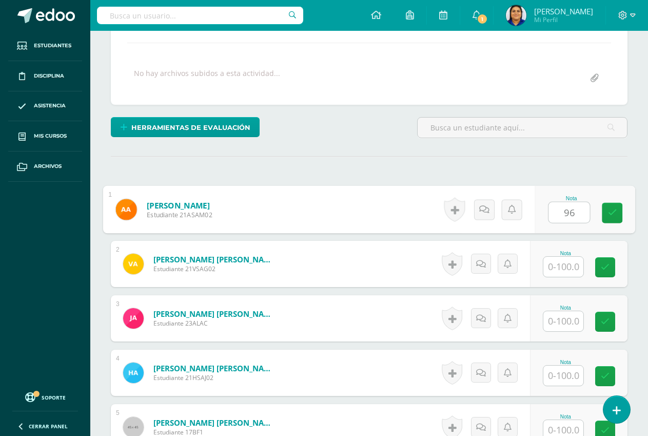
type input "96"
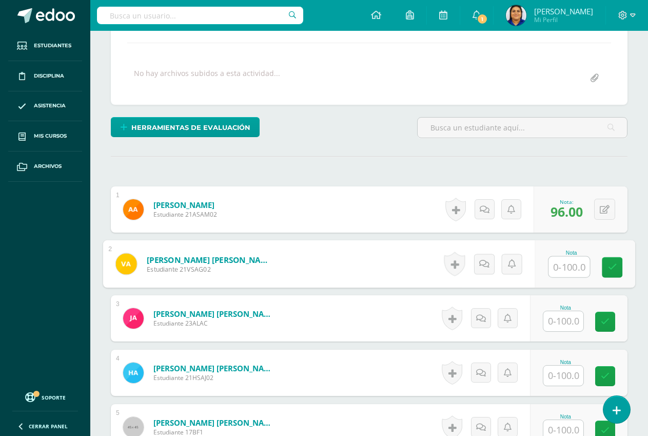
scroll to position [171, 0]
type input "92"
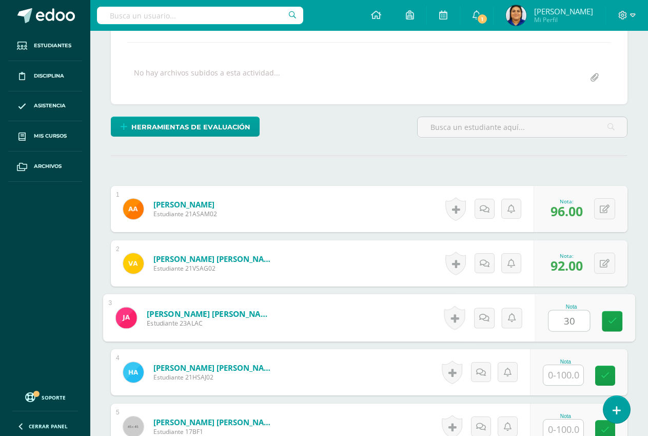
type input "30"
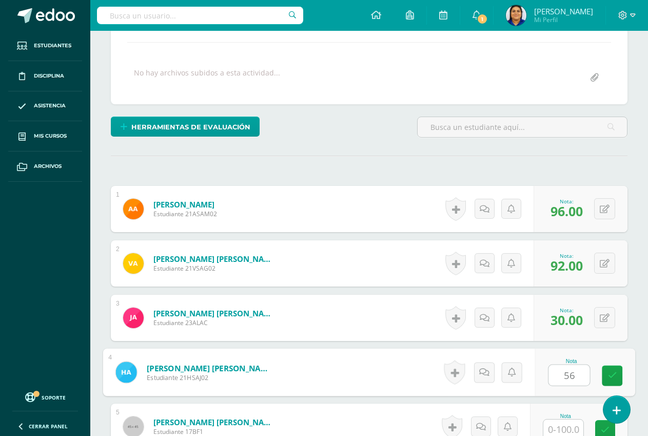
type input "56"
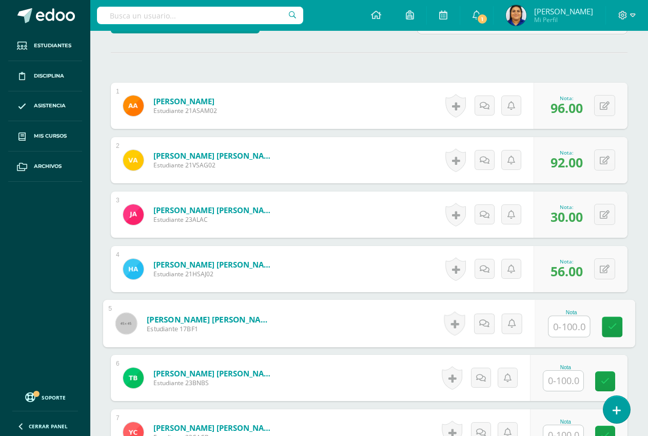
scroll to position [277, 0]
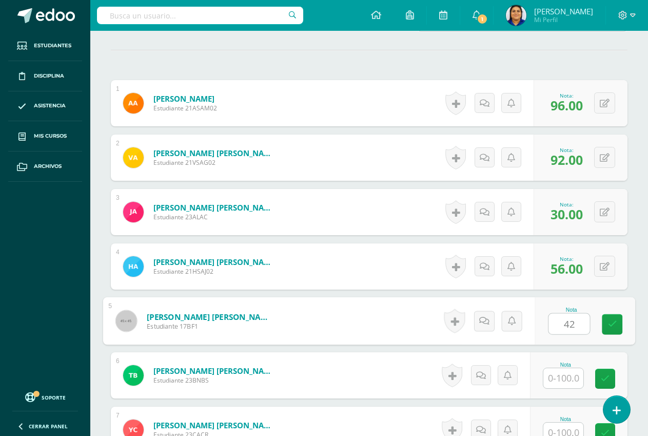
type input "42"
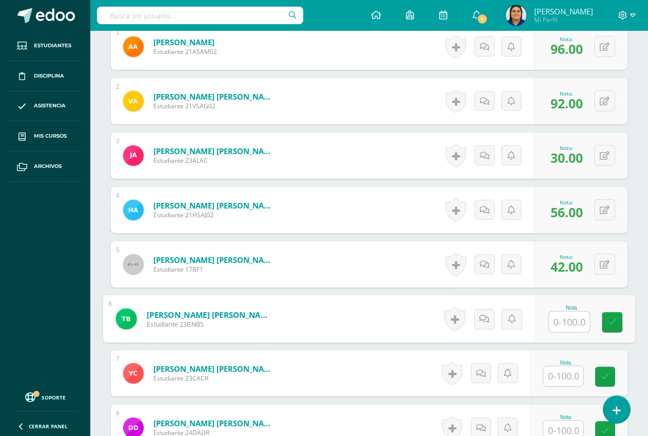
scroll to position [379, 0]
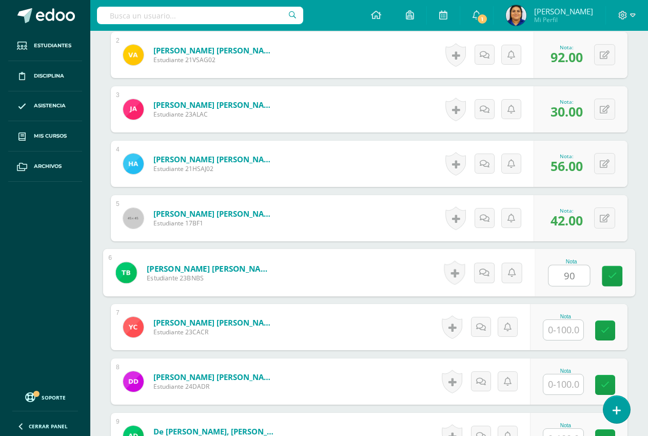
type input "90"
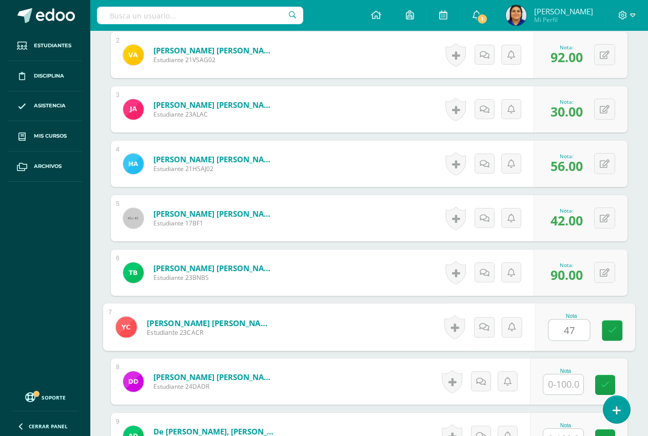
type input "47"
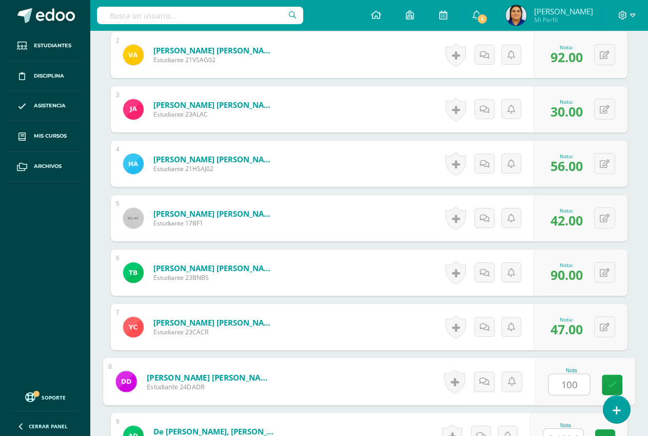
type input "100"
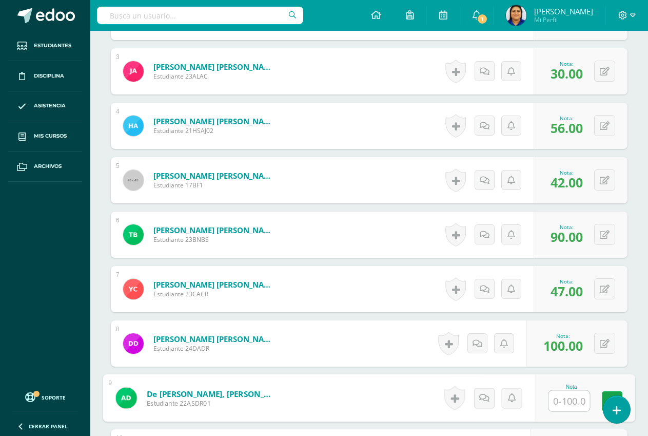
scroll to position [443, 0]
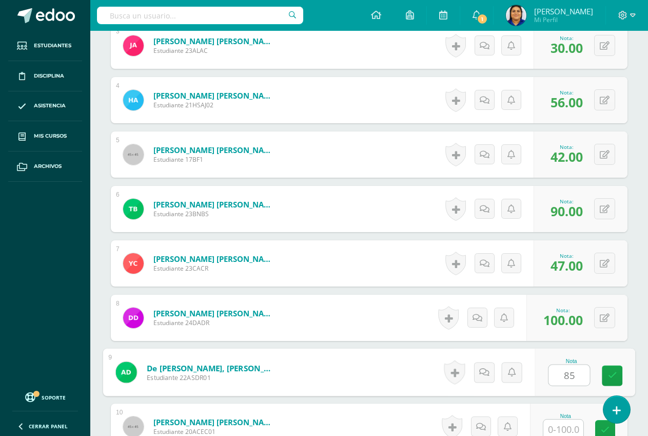
type input "85"
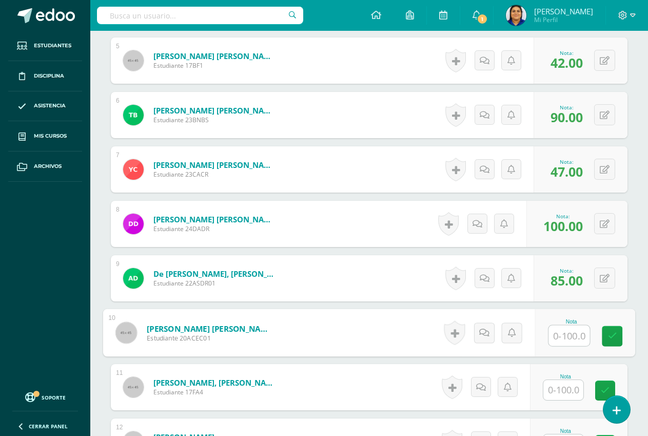
scroll to position [548, 0]
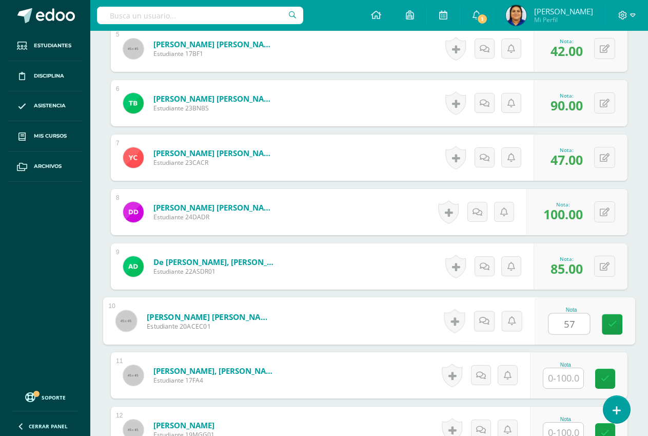
type input "57"
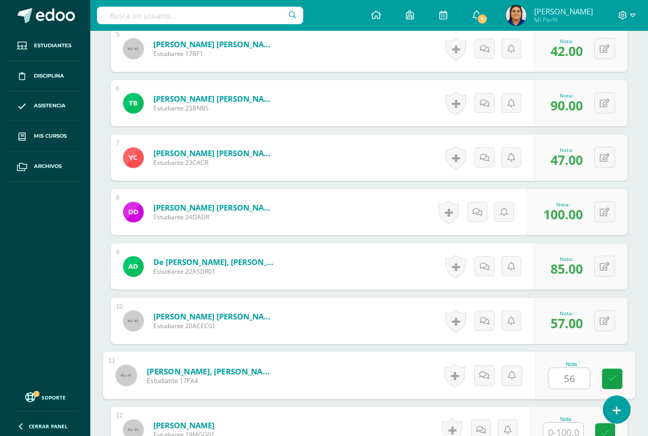
type input "56"
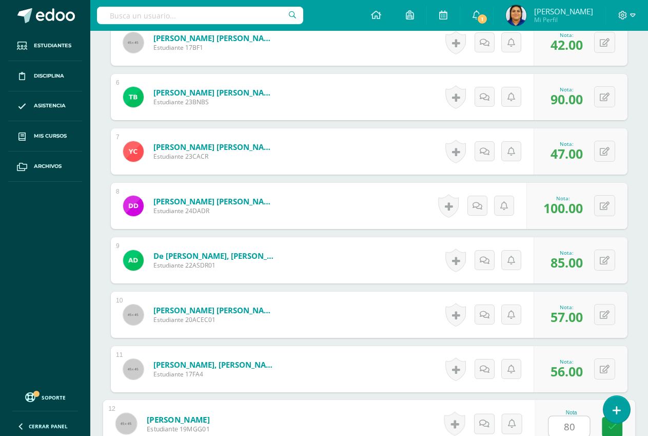
type input "80"
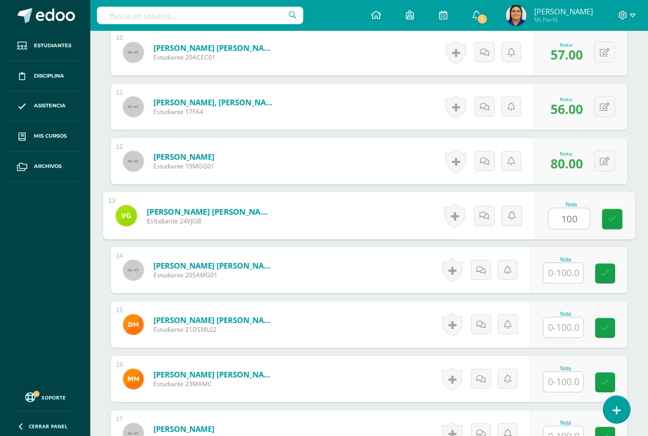
type input "100"
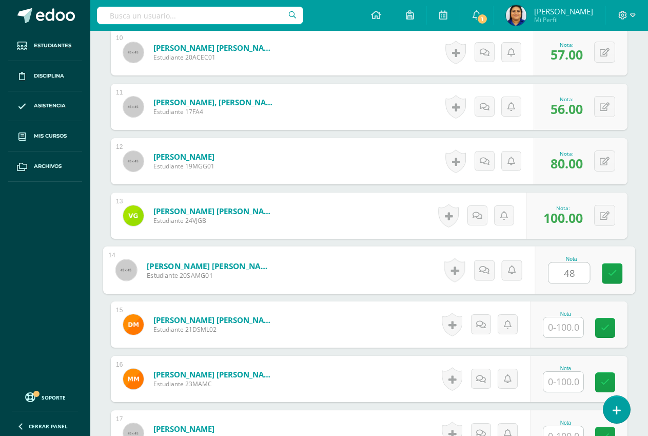
type input "48"
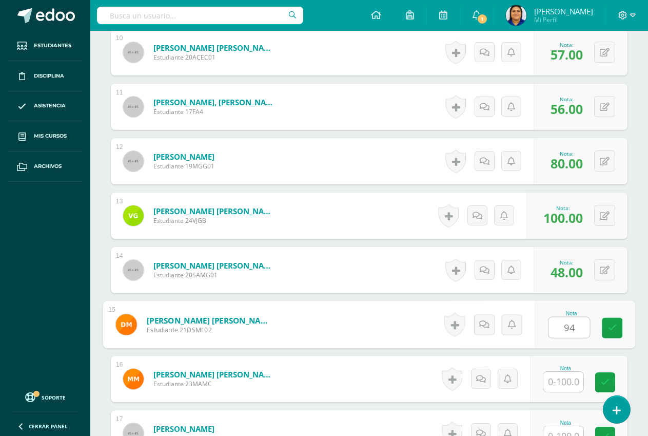
type input "94"
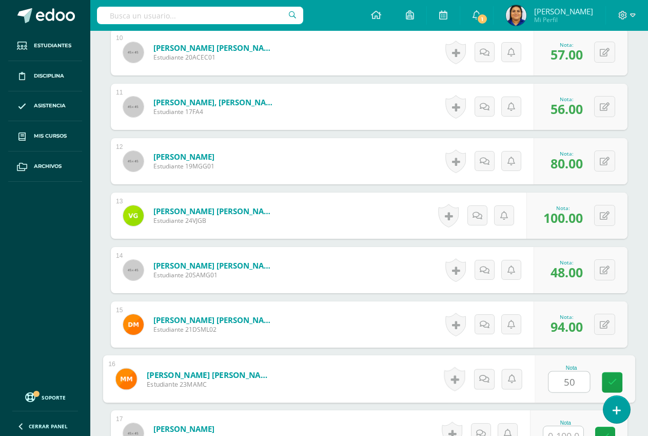
type input "50"
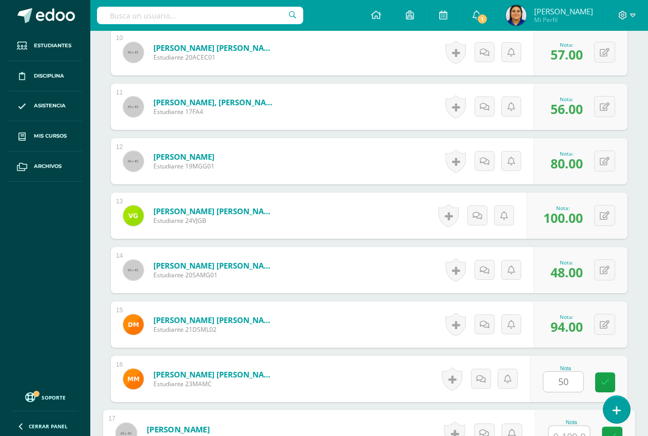
scroll to position [826, 0]
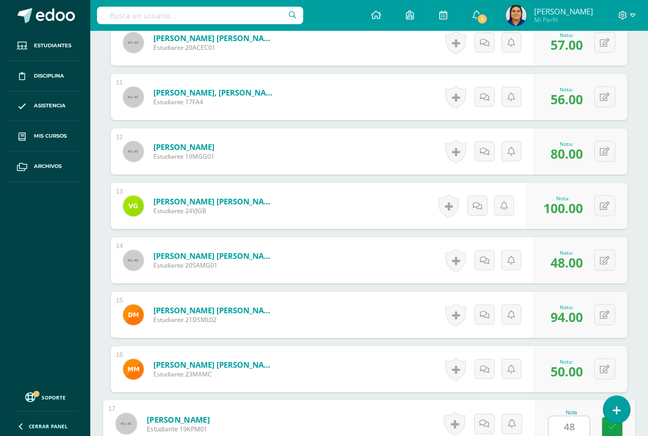
type input "48"
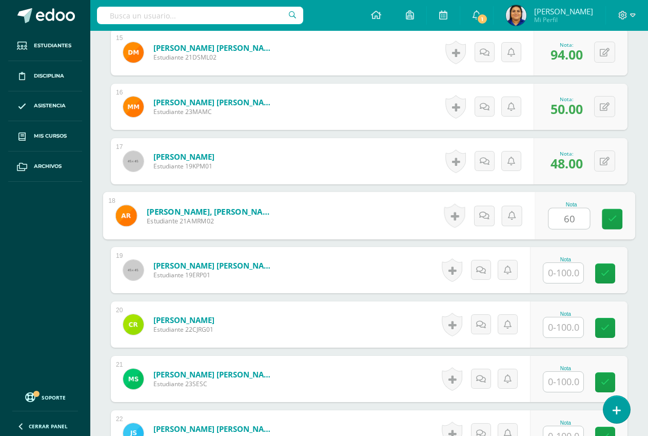
type input "60"
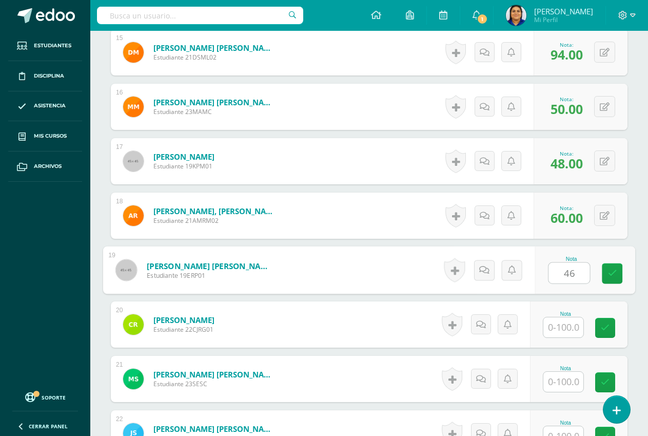
type input "46"
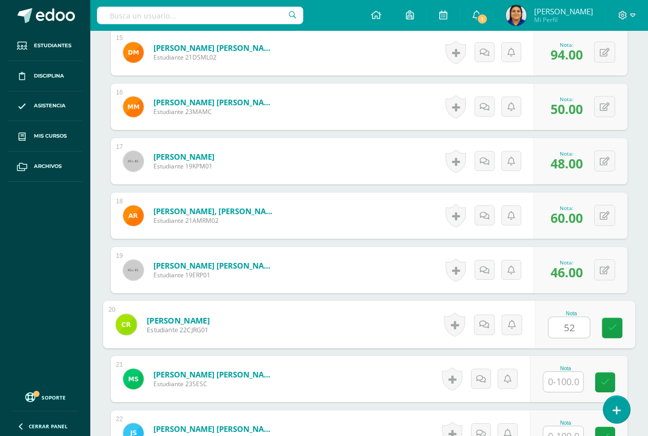
type input "52"
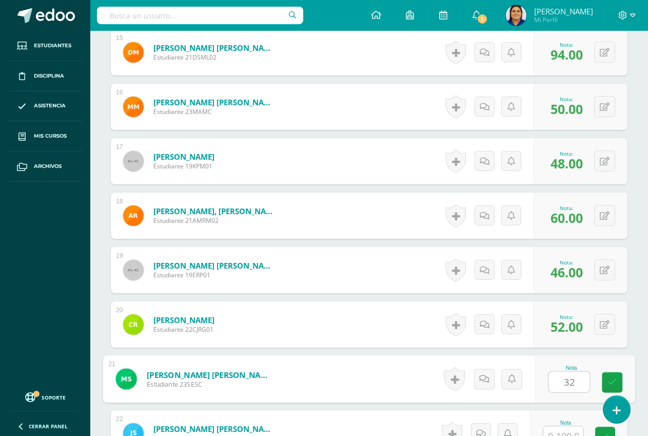
type input "32"
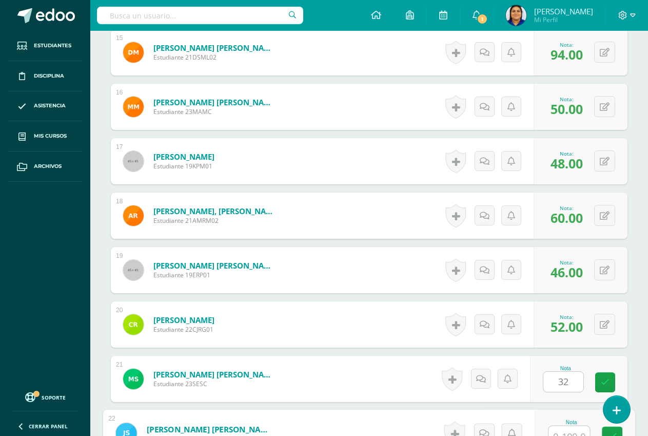
scroll to position [1098, 0]
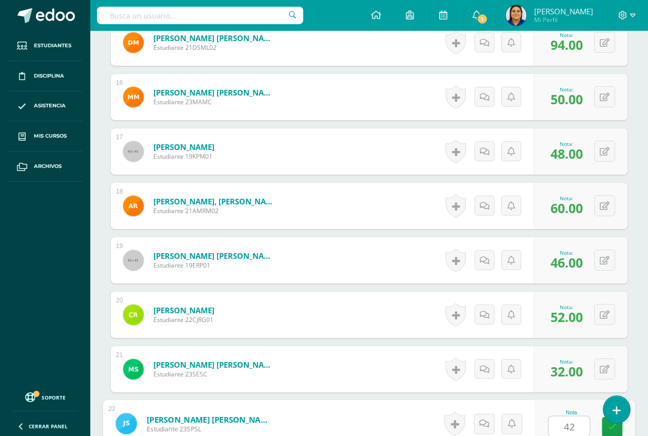
type input "42"
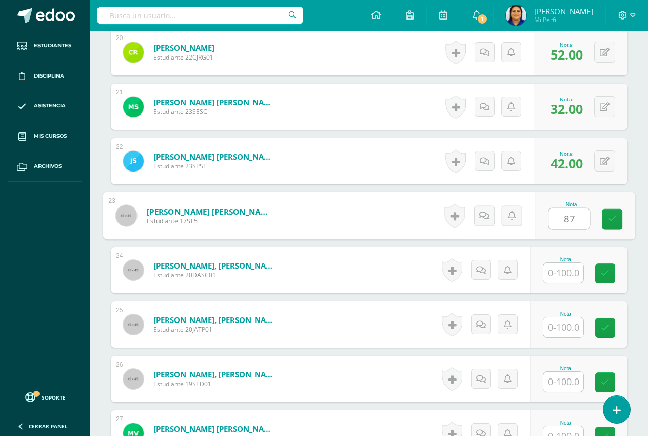
type input "87"
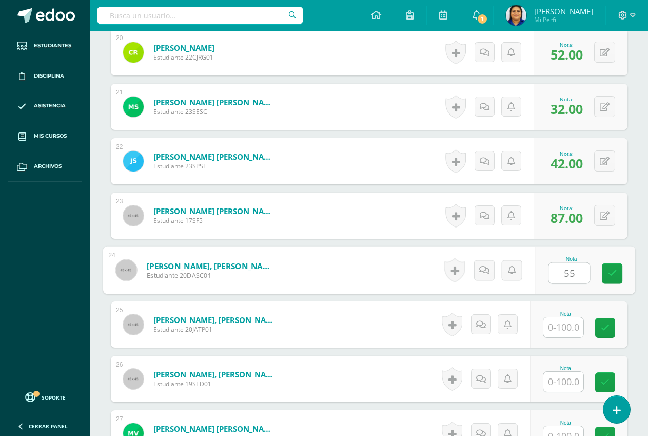
type input "55"
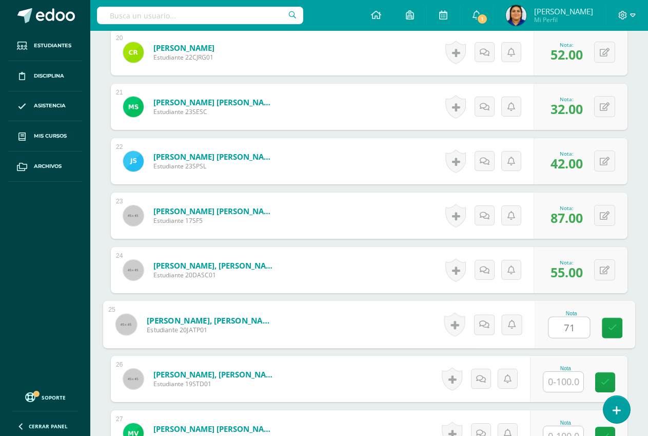
type input "71"
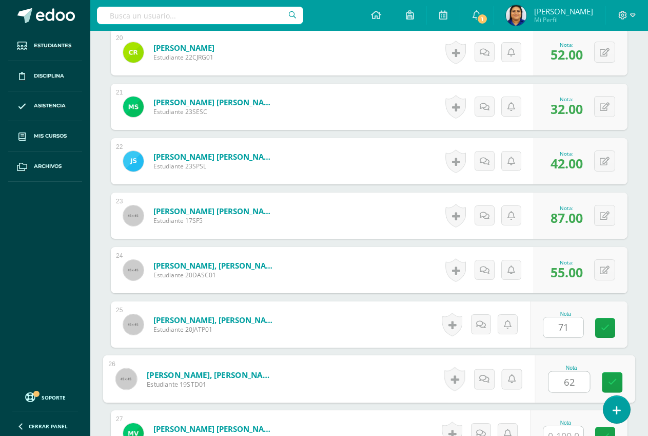
type input "62"
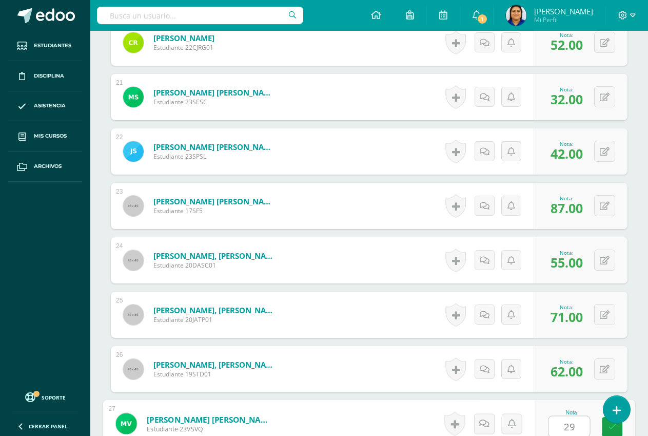
type input "29"
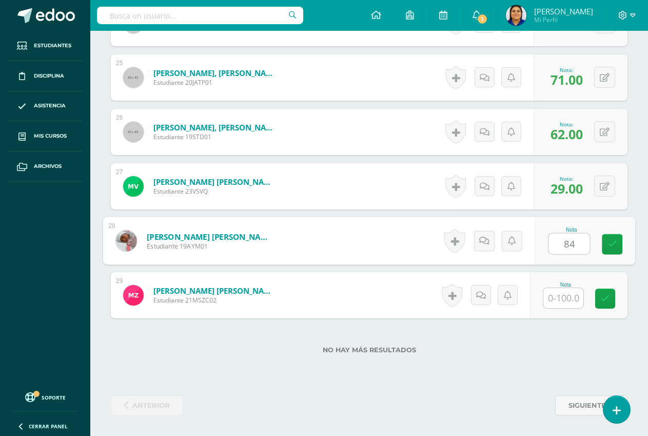
type input "84"
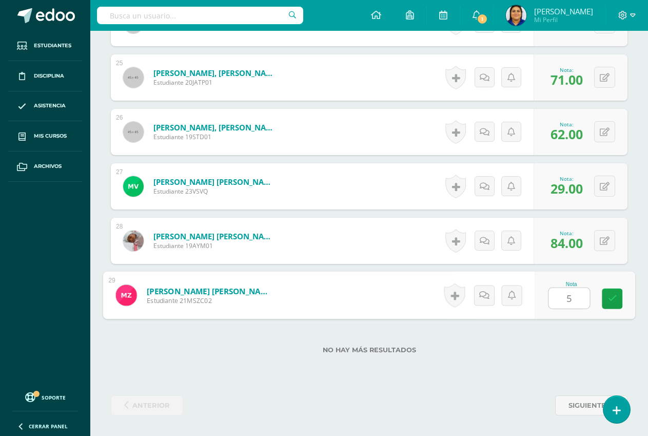
type input "50"
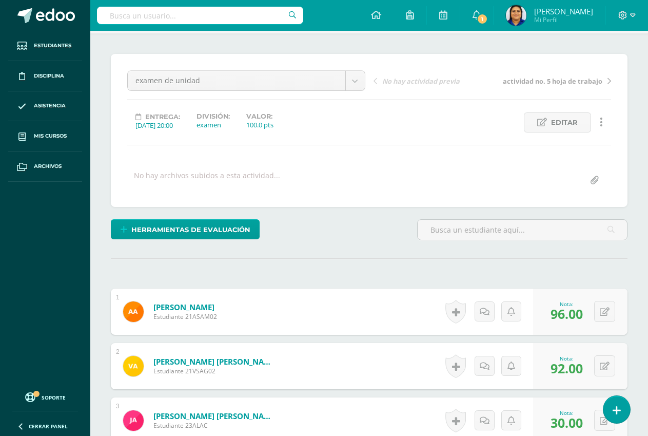
scroll to position [0, 0]
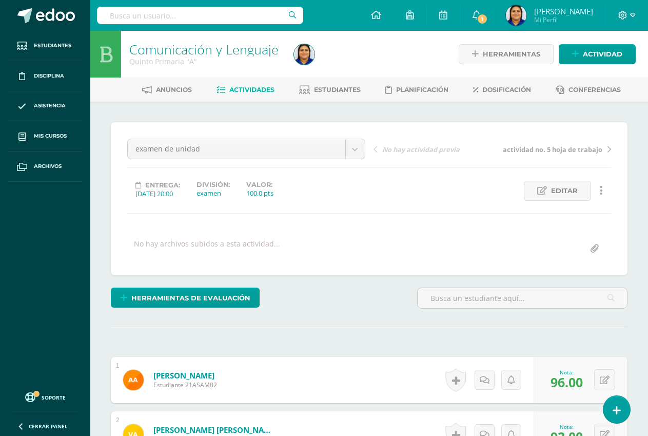
click at [295, 89] on ul "Anuncios Actividades Estudiantes Planificación Dosificación Conferencias" at bounding box center [382, 89] width 558 height 17
click at [229, 87] on span "Actividades" at bounding box center [251, 90] width 45 height 8
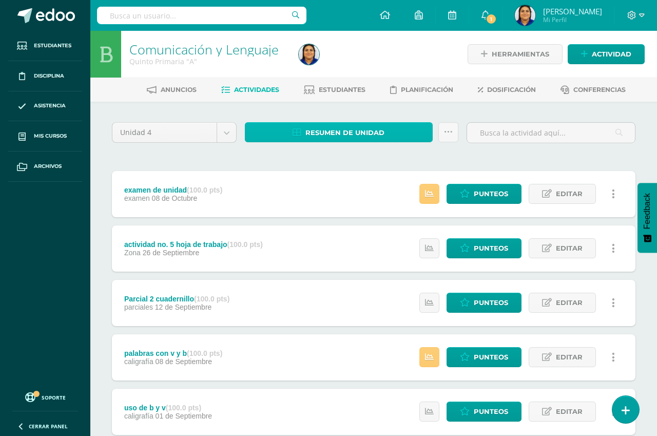
click at [295, 130] on icon at bounding box center [296, 132] width 9 height 9
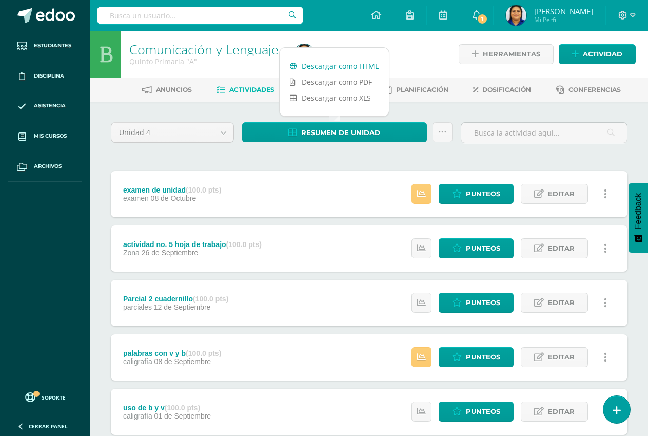
click at [318, 65] on link "Descargar como HTML" at bounding box center [334, 66] width 109 height 16
drag, startPoint x: 953, startPoint y: 0, endPoint x: 361, endPoint y: 162, distance: 613.8
click at [361, 162] on div "Unidad 4 Unidad 1 Unidad 2 Unidad 3 Unidad 4 Resumen de unidad Subir actividade…" at bounding box center [369, 436] width 525 height 628
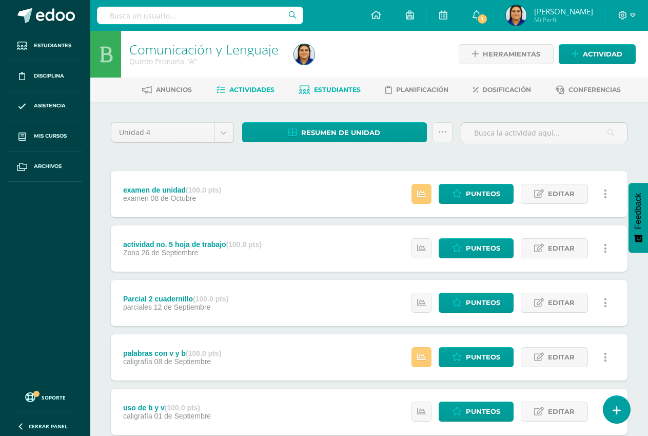
click at [343, 88] on span "Estudiantes" at bounding box center [337, 90] width 47 height 8
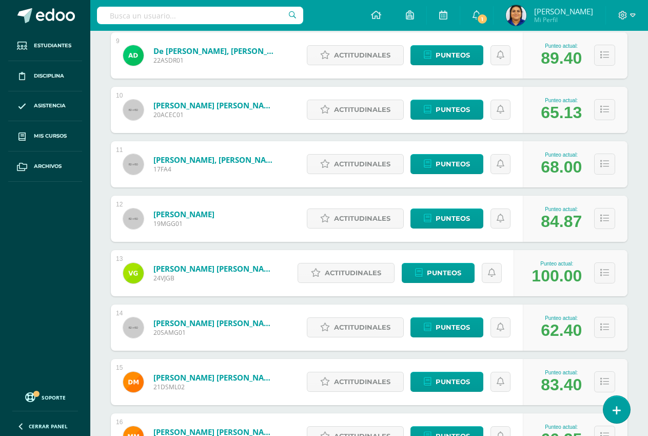
scroll to position [644, 0]
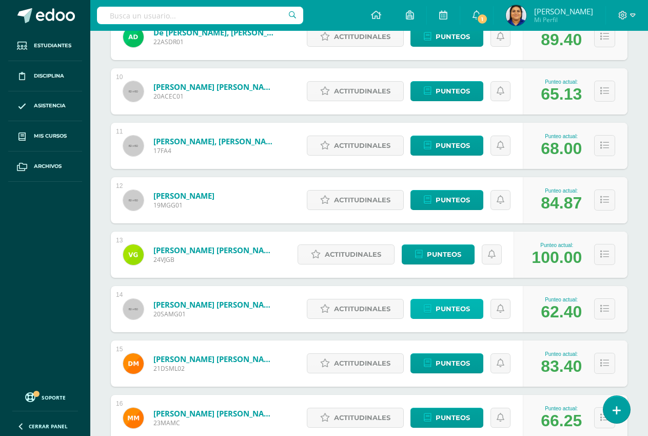
click at [454, 311] on span "Punteos" at bounding box center [453, 308] width 34 height 19
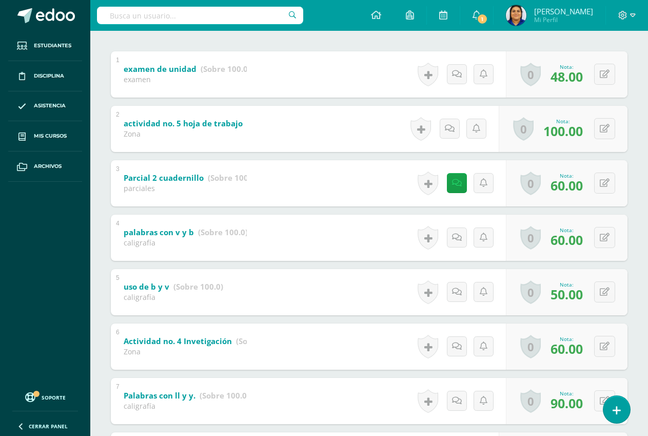
scroll to position [205, 0]
click at [605, 234] on button at bounding box center [612, 237] width 22 height 22
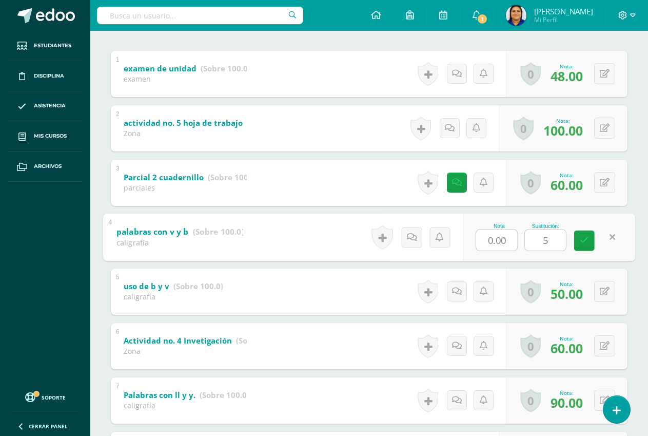
type input "50"
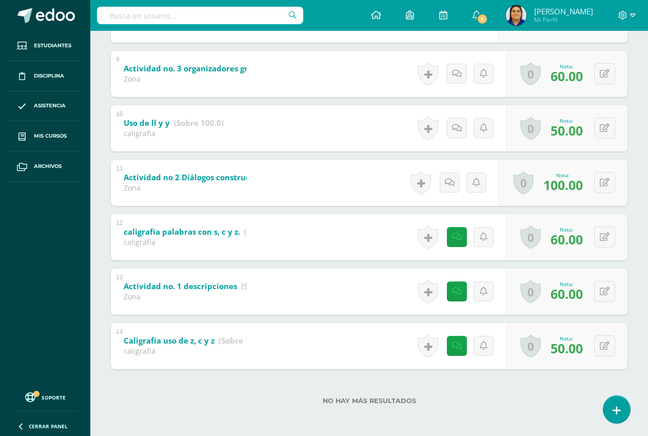
scroll to position [642, 0]
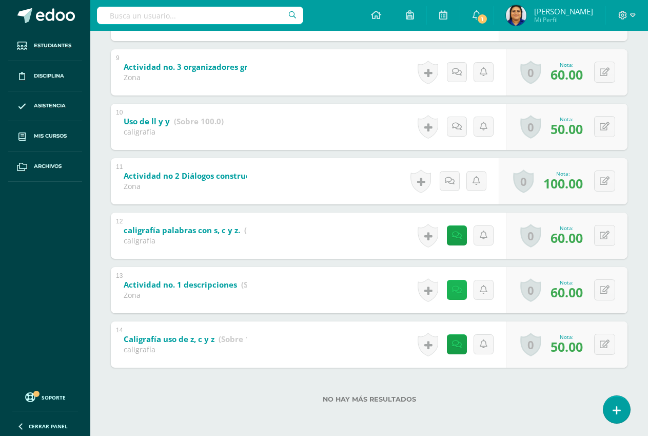
click at [461, 291] on icon at bounding box center [457, 289] width 10 height 9
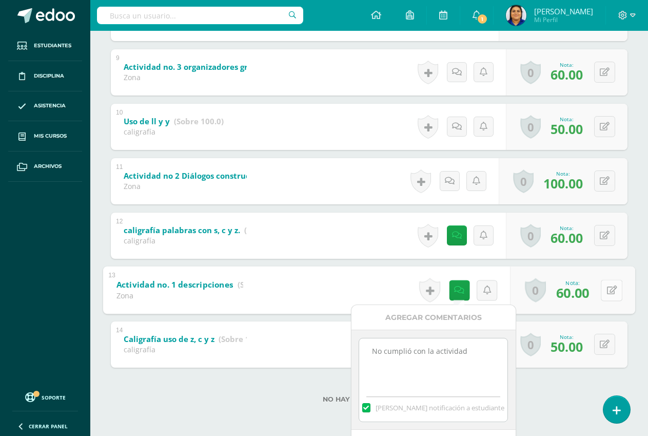
click at [610, 292] on icon at bounding box center [612, 289] width 10 height 9
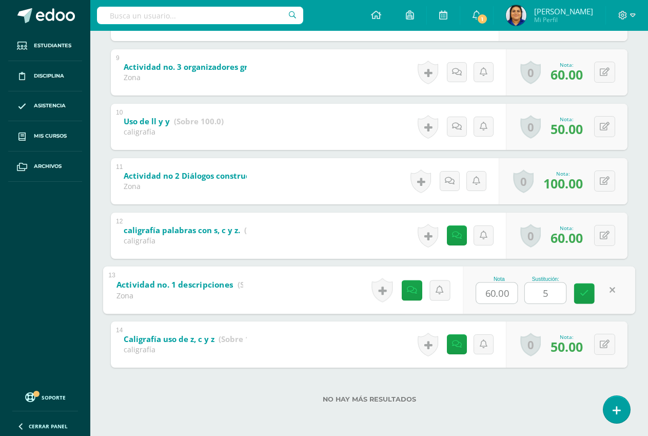
type input "50"
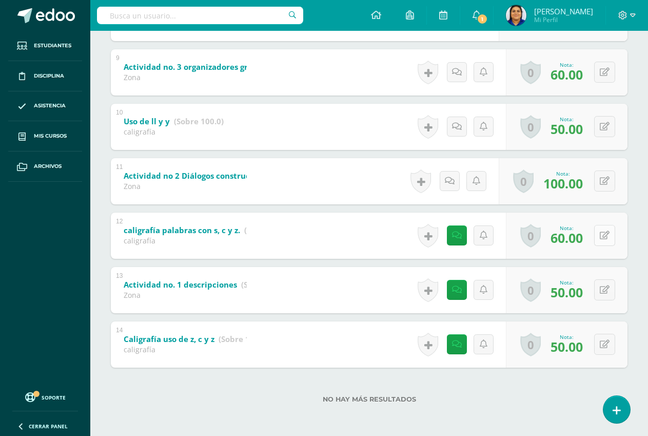
click at [607, 233] on icon at bounding box center [605, 235] width 10 height 9
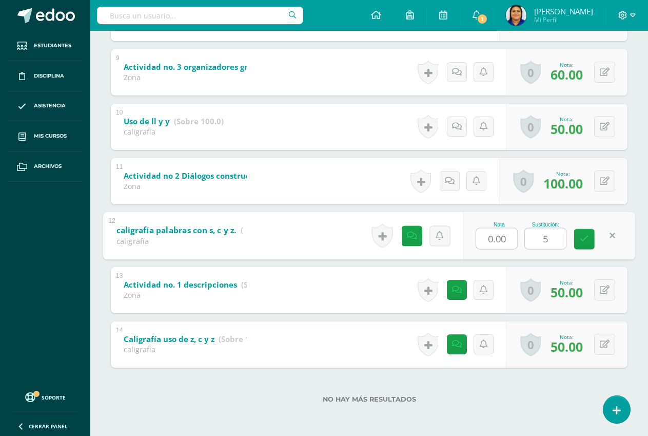
type input "50"
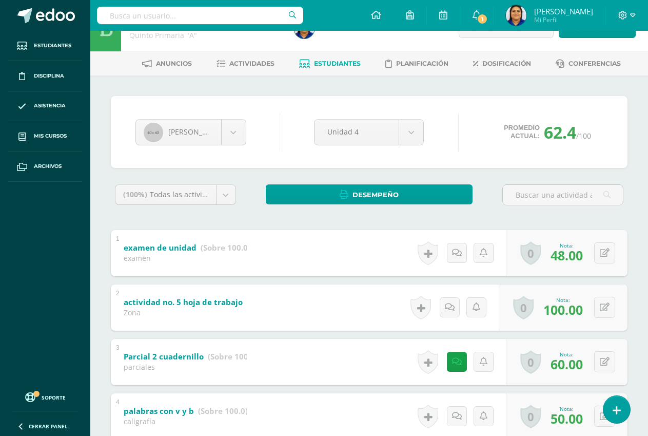
scroll to position [0, 0]
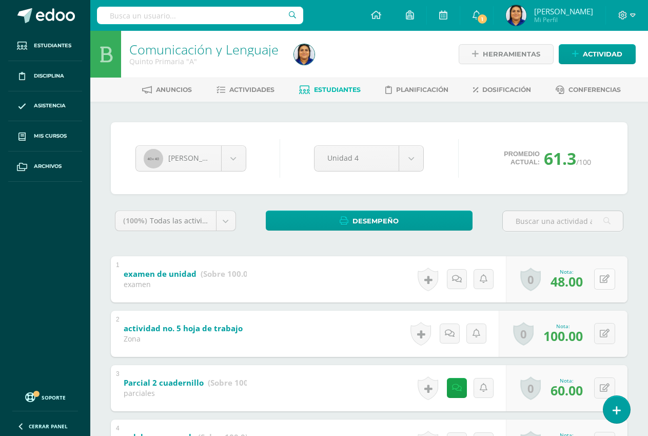
click at [607, 276] on icon at bounding box center [605, 278] width 10 height 9
type input "38"
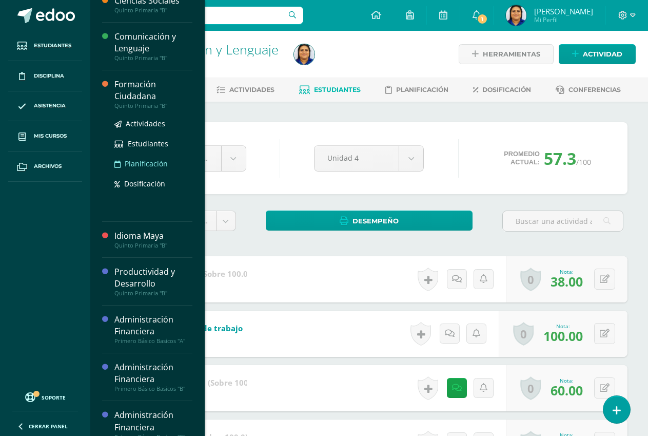
scroll to position [154, 0]
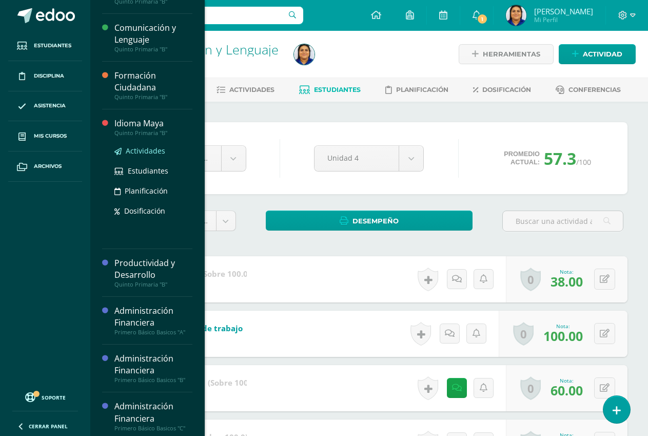
click at [142, 148] on span "Actividades" at bounding box center [146, 151] width 40 height 10
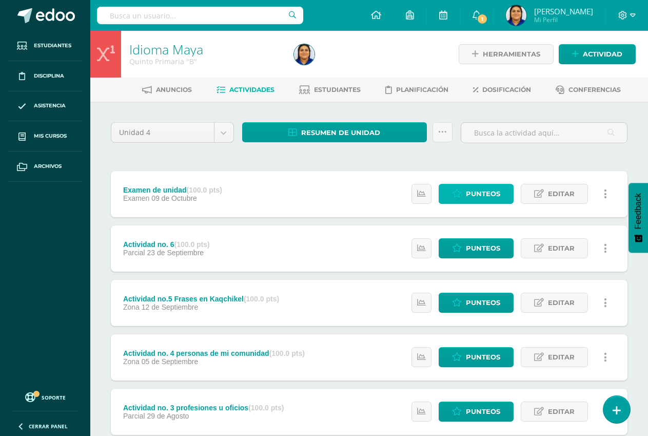
click at [479, 196] on span "Punteos" at bounding box center [483, 193] width 34 height 19
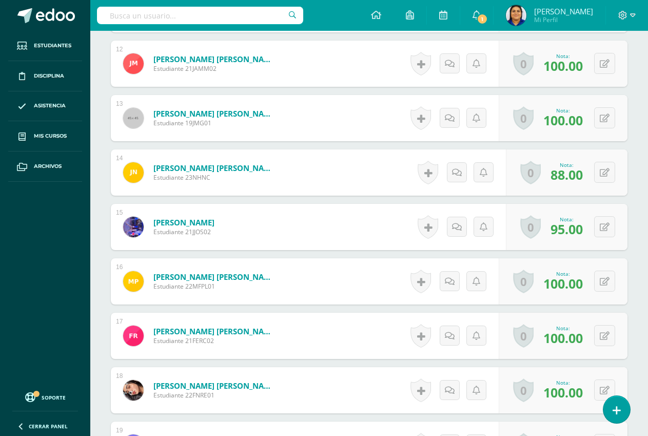
scroll to position [1068, 0]
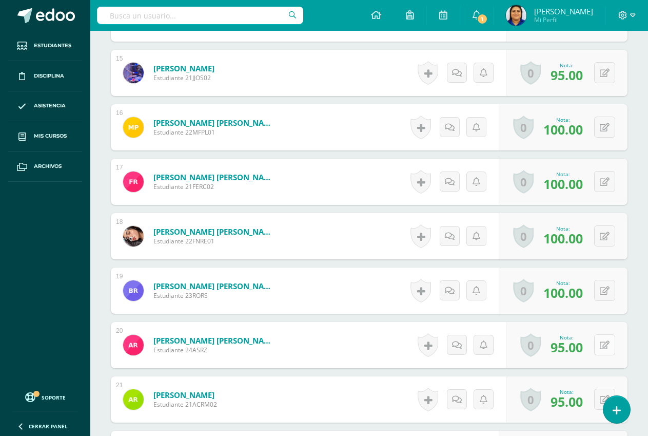
click at [604, 346] on icon at bounding box center [605, 345] width 10 height 9
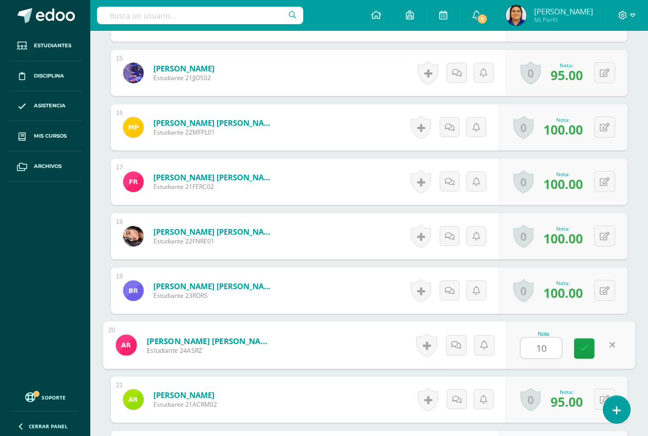
type input "100"
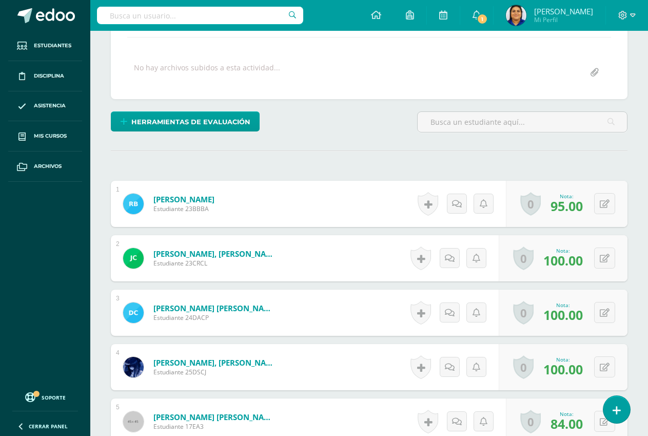
scroll to position [0, 0]
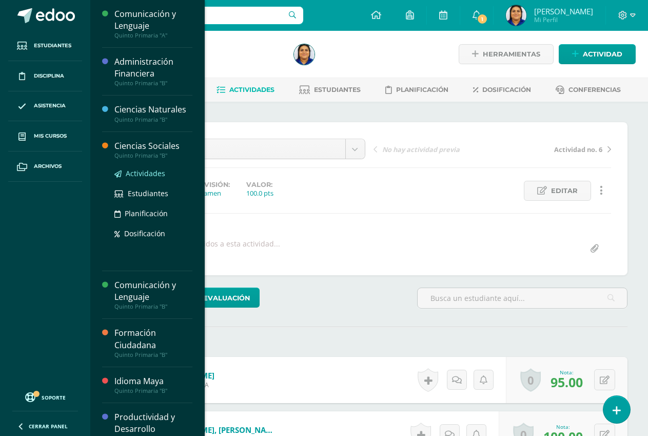
click at [142, 172] on span "Actividades" at bounding box center [146, 173] width 40 height 10
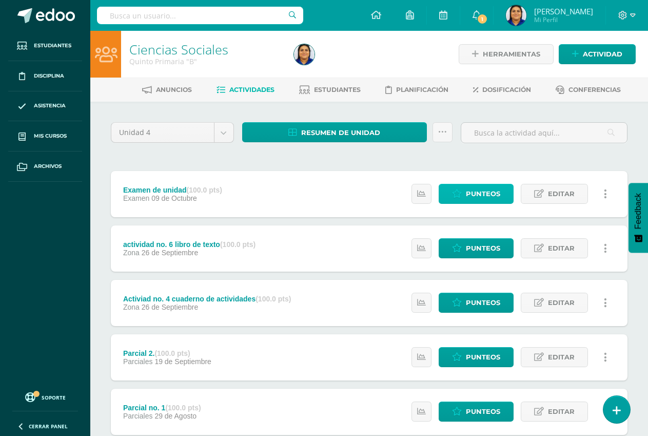
click at [472, 192] on span "Punteos" at bounding box center [483, 193] width 34 height 19
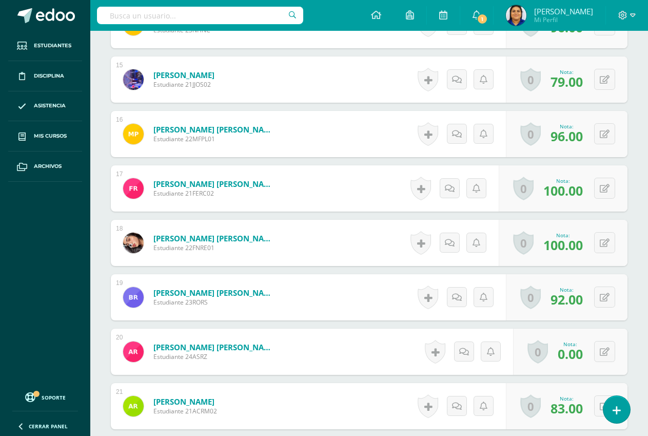
scroll to position [1090, 0]
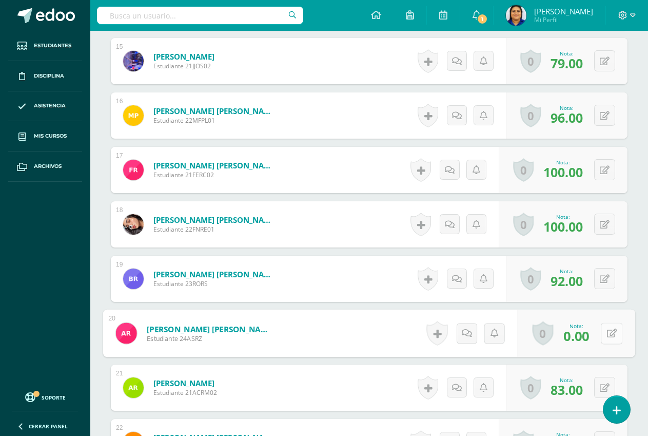
click at [602, 329] on button at bounding box center [612, 333] width 22 height 22
type input "95"
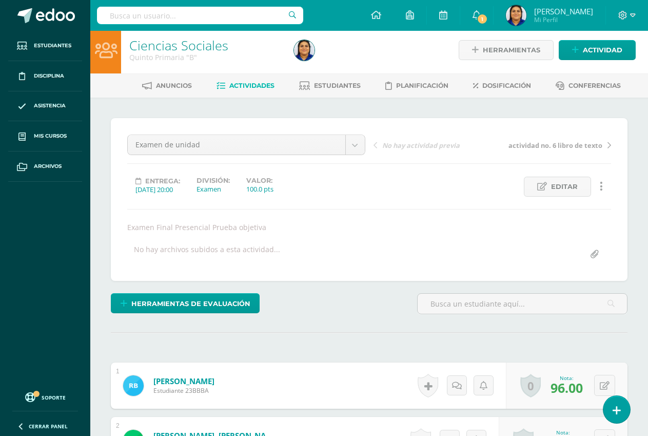
scroll to position [0, 0]
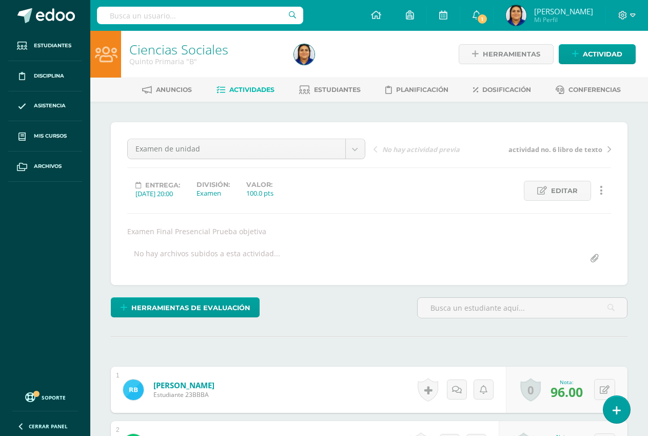
click at [242, 88] on span "Actividades" at bounding box center [251, 90] width 45 height 8
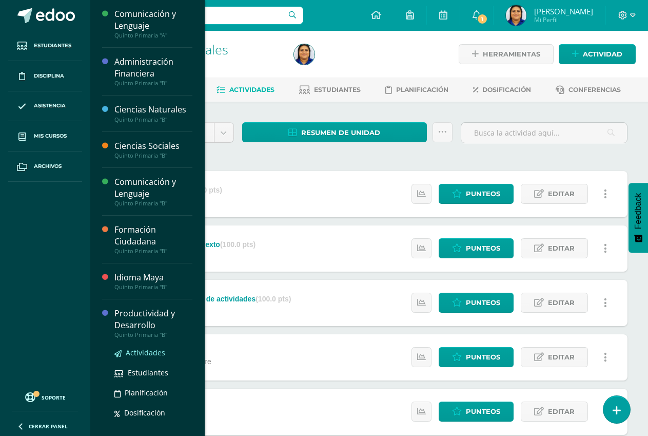
click at [142, 352] on span "Actividades" at bounding box center [146, 352] width 40 height 10
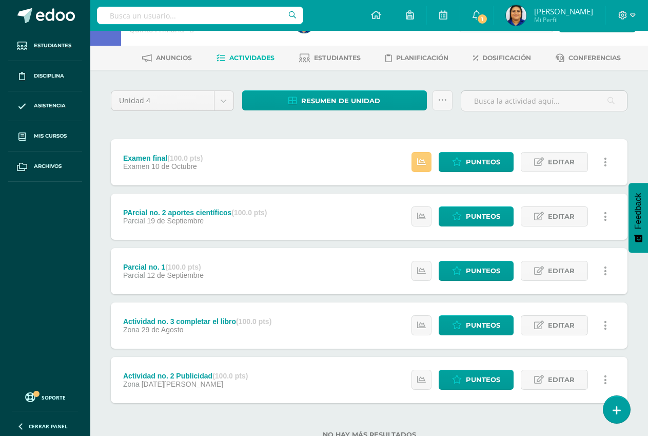
scroll to position [67, 0]
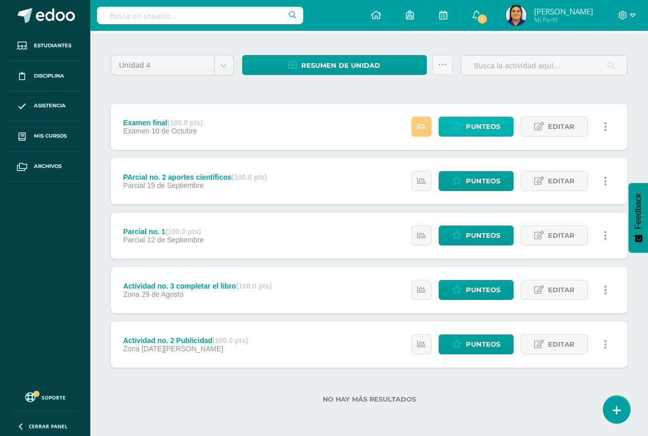
click at [475, 126] on span "Punteos" at bounding box center [483, 126] width 34 height 19
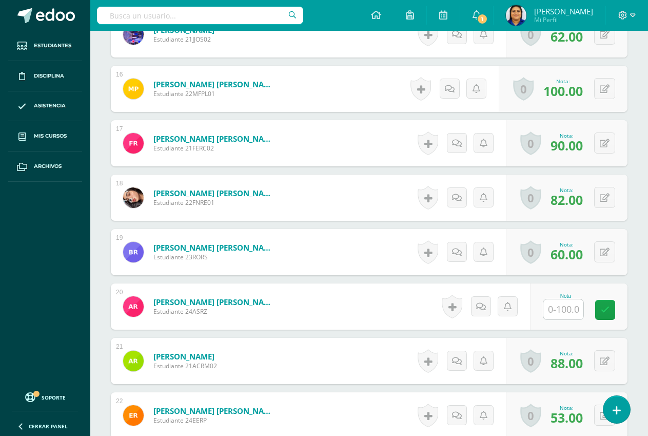
scroll to position [1130, 0]
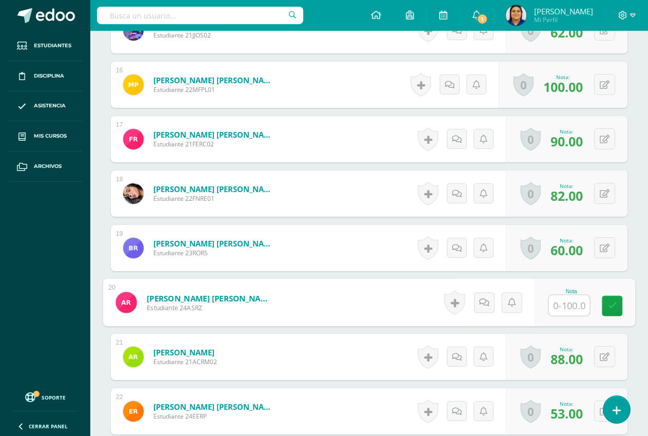
click at [565, 306] on input "text" at bounding box center [568, 305] width 41 height 21
type input "100"
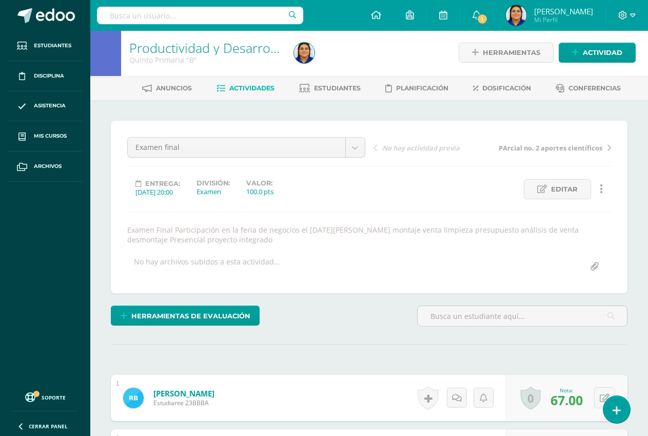
scroll to position [0, 0]
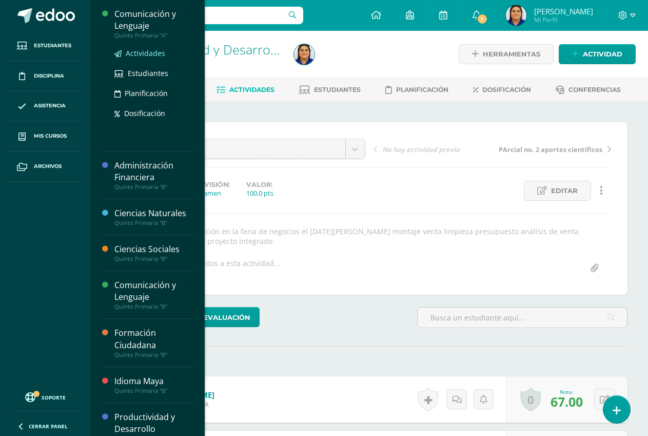
click at [141, 53] on span "Actividades" at bounding box center [146, 53] width 40 height 10
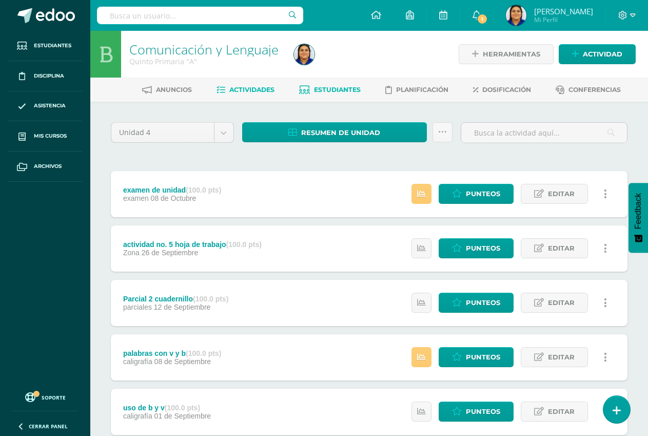
click at [325, 87] on span "Estudiantes" at bounding box center [337, 90] width 47 height 8
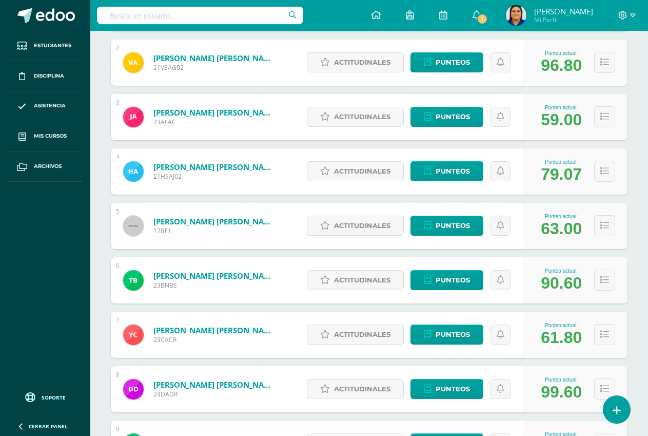
scroll to position [616, 0]
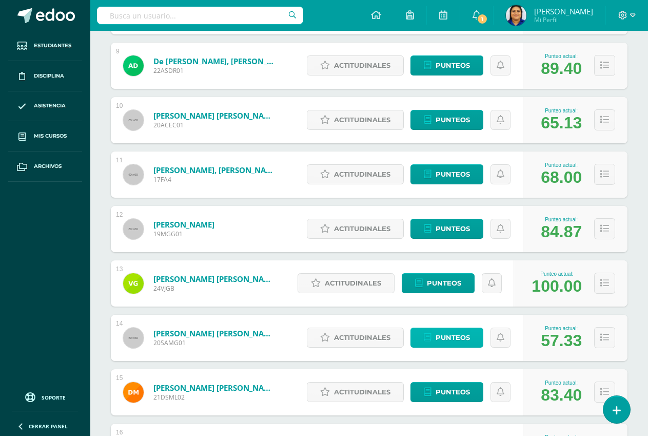
click at [452, 339] on span "Punteos" at bounding box center [453, 337] width 34 height 19
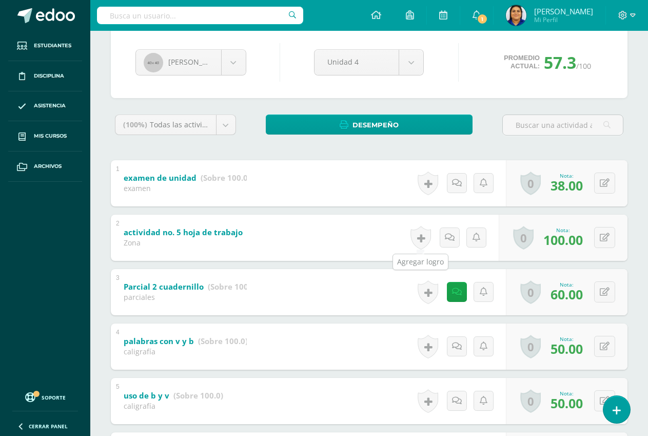
scroll to position [103, 0]
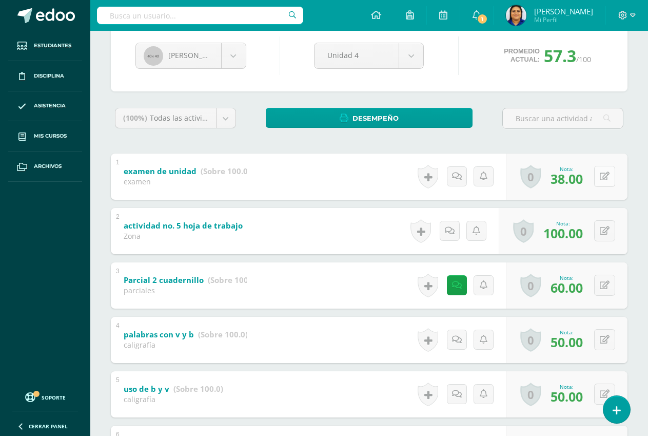
click at [604, 178] on icon at bounding box center [605, 176] width 10 height 9
click at [604, 178] on button at bounding box center [604, 176] width 21 height 21
type input "45"
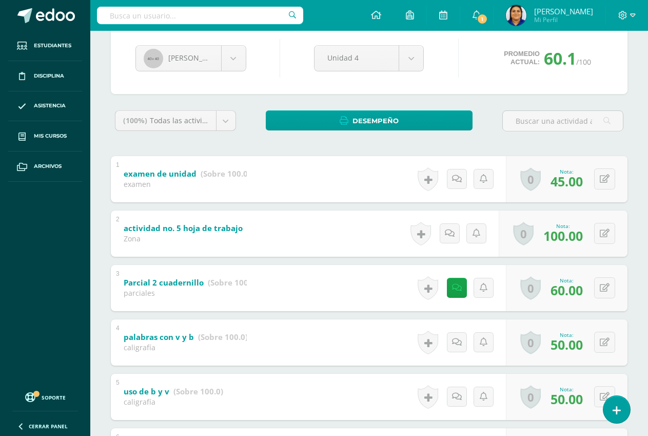
scroll to position [62, 0]
